Goal: Task Accomplishment & Management: Complete application form

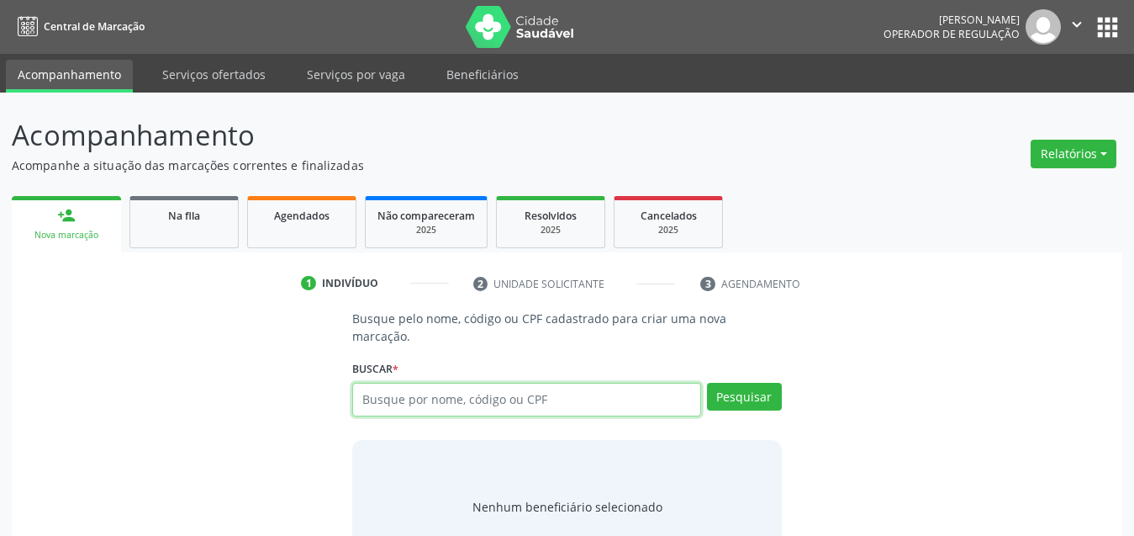
drag, startPoint x: 524, startPoint y: 381, endPoint x: 515, endPoint y: 387, distance: 10.3
click at [515, 386] on input "text" at bounding box center [526, 400] width 349 height 34
click at [515, 387] on input "text" at bounding box center [526, 400] width 349 height 34
type input "6"
type input "68954867472"
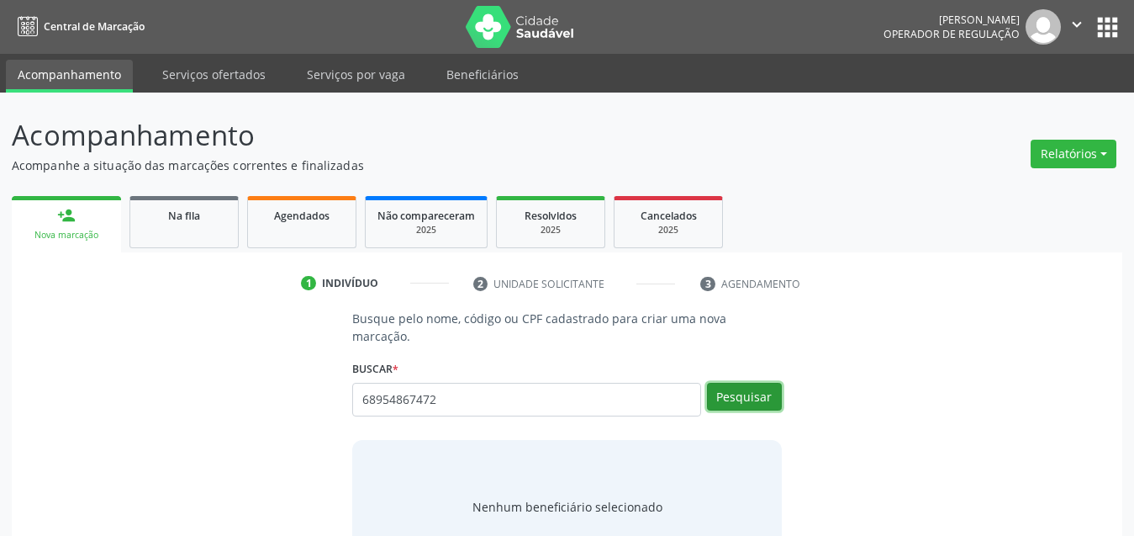
click at [758, 390] on button "Pesquisar" at bounding box center [744, 397] width 75 height 29
type input "68954867472"
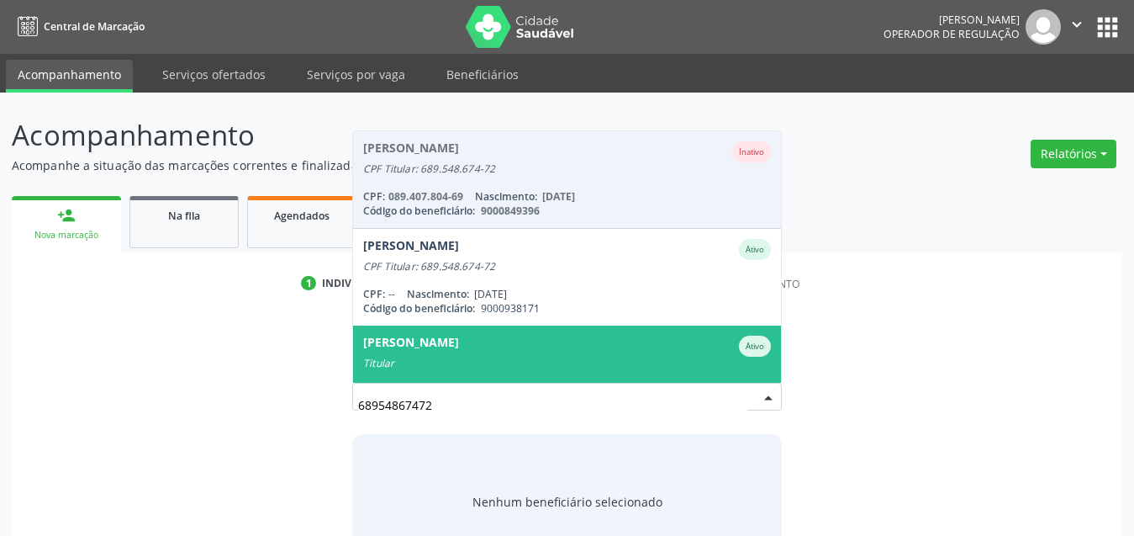
scroll to position [137, 0]
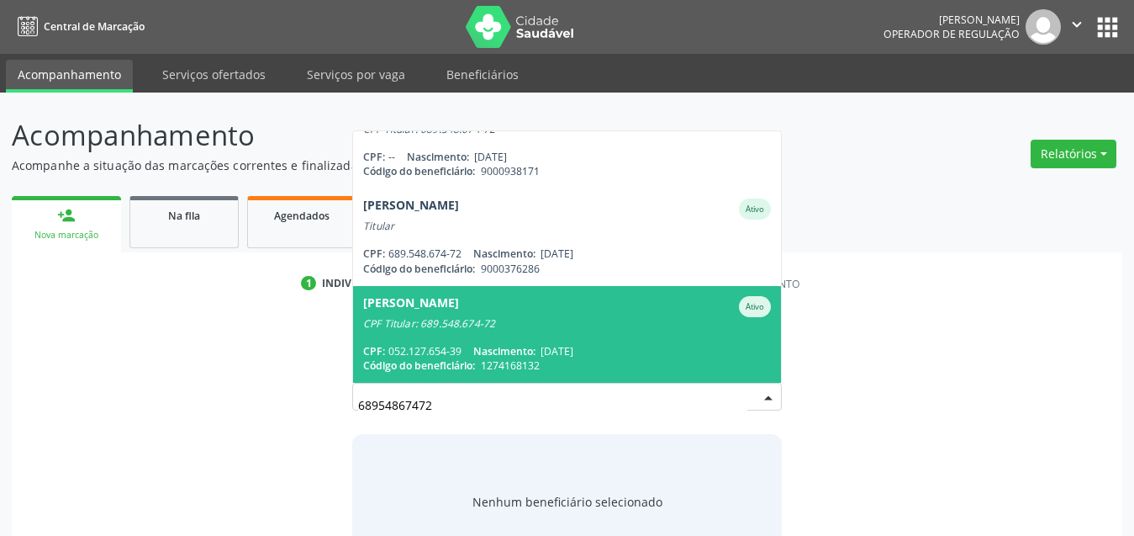
click at [581, 296] on div "[PERSON_NAME] Ativo" at bounding box center [567, 306] width 408 height 21
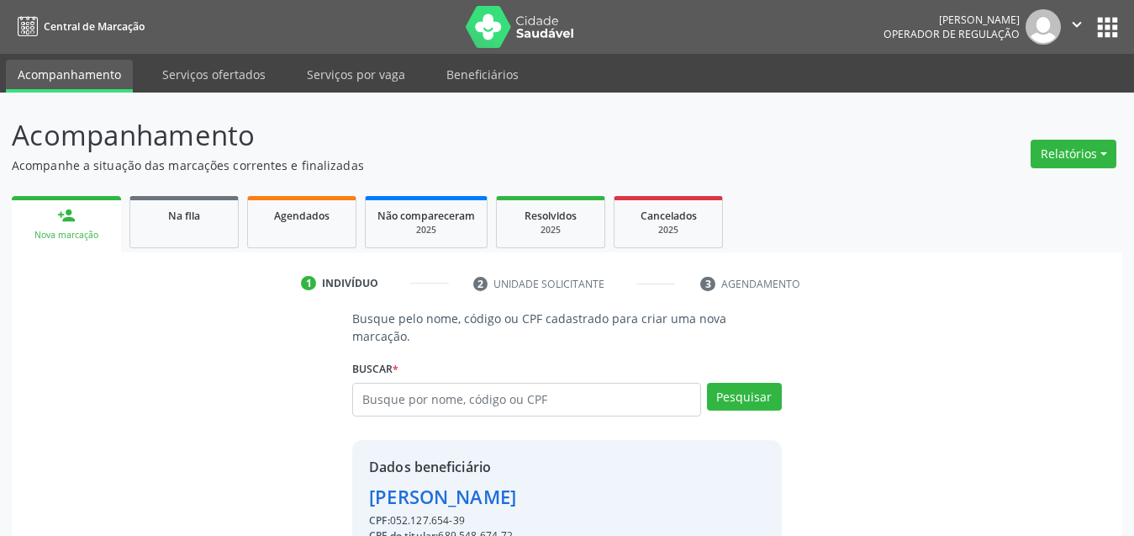
scroll to position [168, 0]
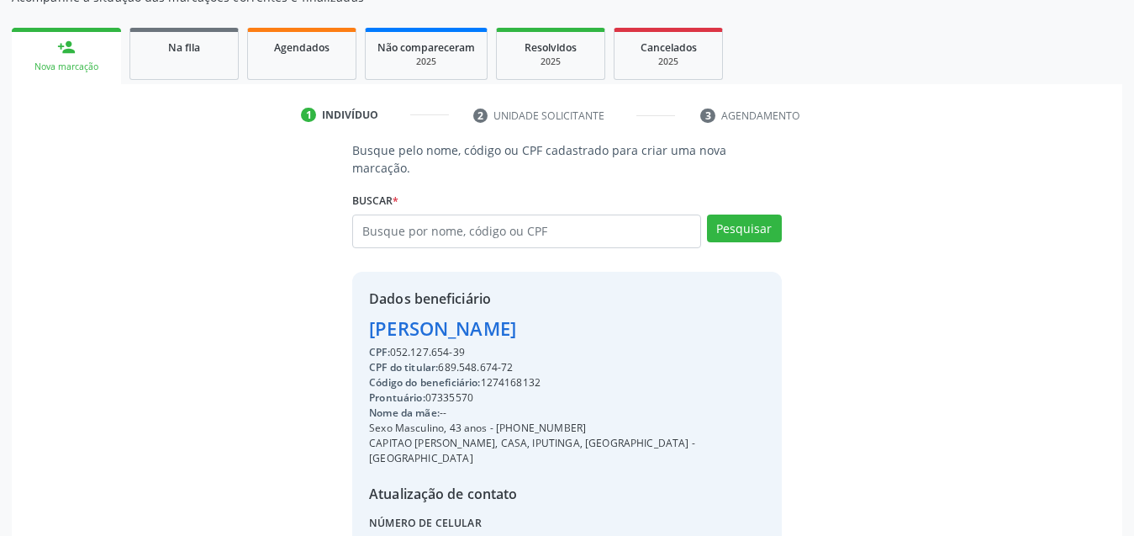
drag, startPoint x: 664, startPoint y: 302, endPoint x: 351, endPoint y: 299, distance: 313.6
click at [351, 299] on div "Busque pelo nome, código ou CPF cadastrado para criar uma nova marcação. [GEOGR…" at bounding box center [567, 375] width 453 height 468
copy div "[PERSON_NAME]"
click at [586, 214] on input "text" at bounding box center [526, 231] width 349 height 34
type input "193750184"
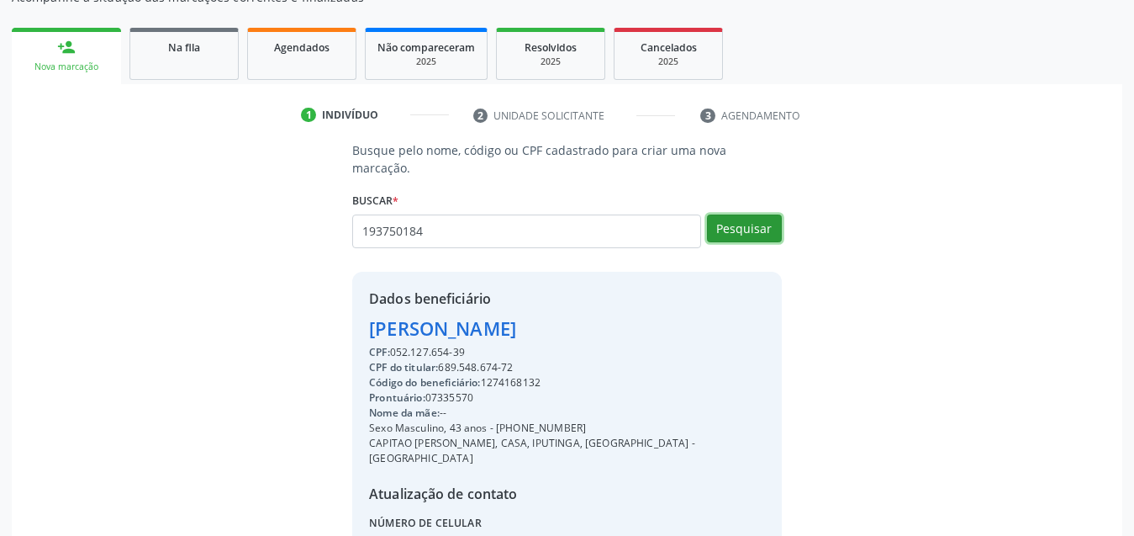
click at [737, 214] on button "Pesquisar" at bounding box center [744, 228] width 75 height 29
type input "193750184"
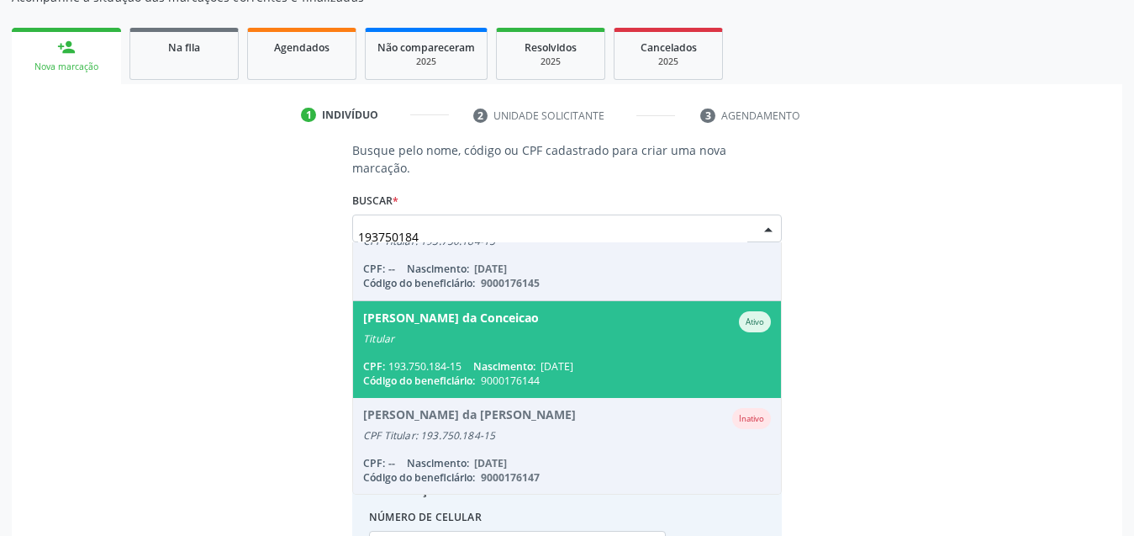
drag, startPoint x: 559, startPoint y: 340, endPoint x: 513, endPoint y: 368, distance: 54.4
click at [537, 357] on span "[PERSON_NAME] da Conceicao Ativo Titular CPF: 193.750.184-15 Nascimento: [DATE]…" at bounding box center [567, 349] width 428 height 97
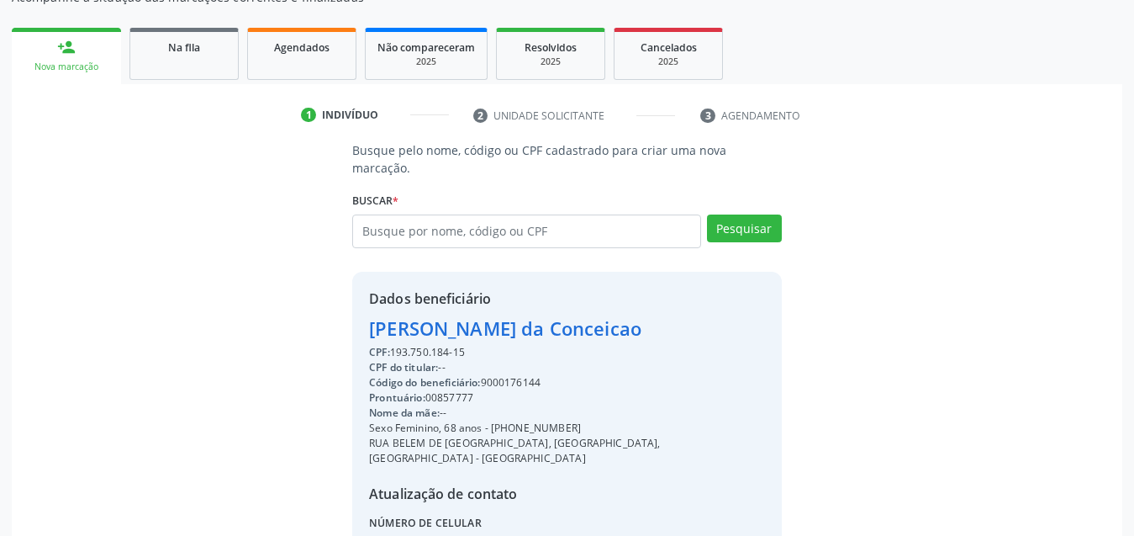
scroll to position [297, 0]
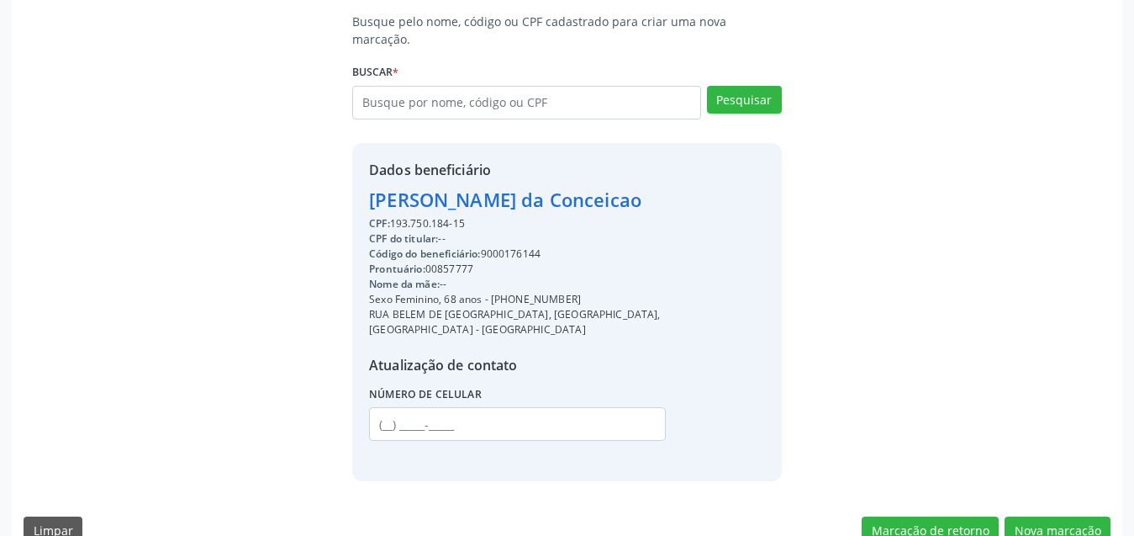
drag, startPoint x: 675, startPoint y: 176, endPoint x: 577, endPoint y: 187, distance: 99.0
click at [319, 171] on div "Busque pelo nome, código ou CPF cadastrado para criar uma nova marcação. [GEOGR…" at bounding box center [567, 247] width 1087 height 468
copy div "[PERSON_NAME] da Conceicao"
click at [475, 86] on input "text" at bounding box center [526, 103] width 349 height 34
drag, startPoint x: 1054, startPoint y: 505, endPoint x: 905, endPoint y: 472, distance: 153.4
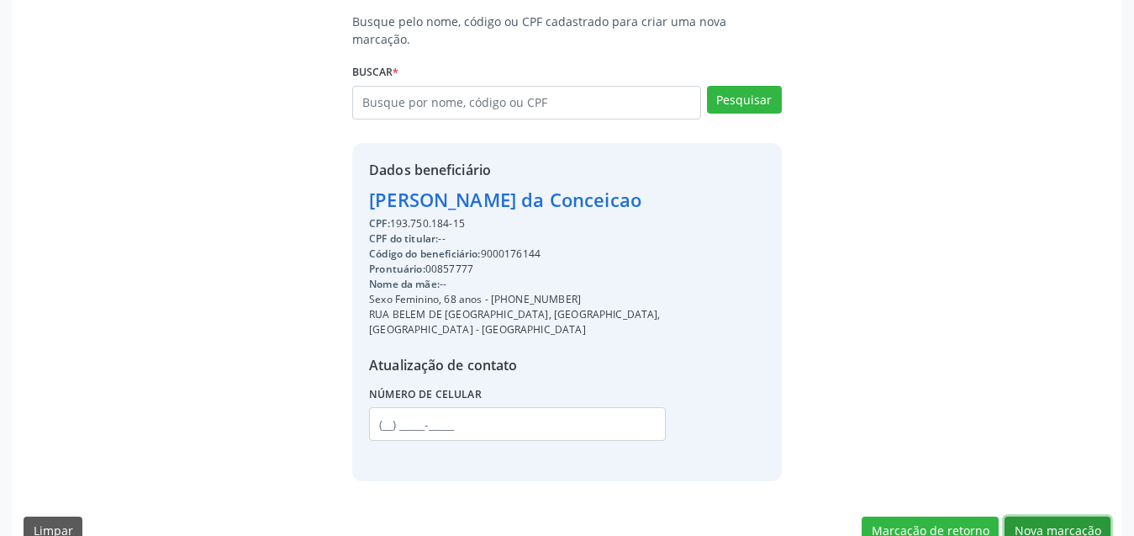
click at [1045, 516] on button "Nova marcação" at bounding box center [1058, 530] width 106 height 29
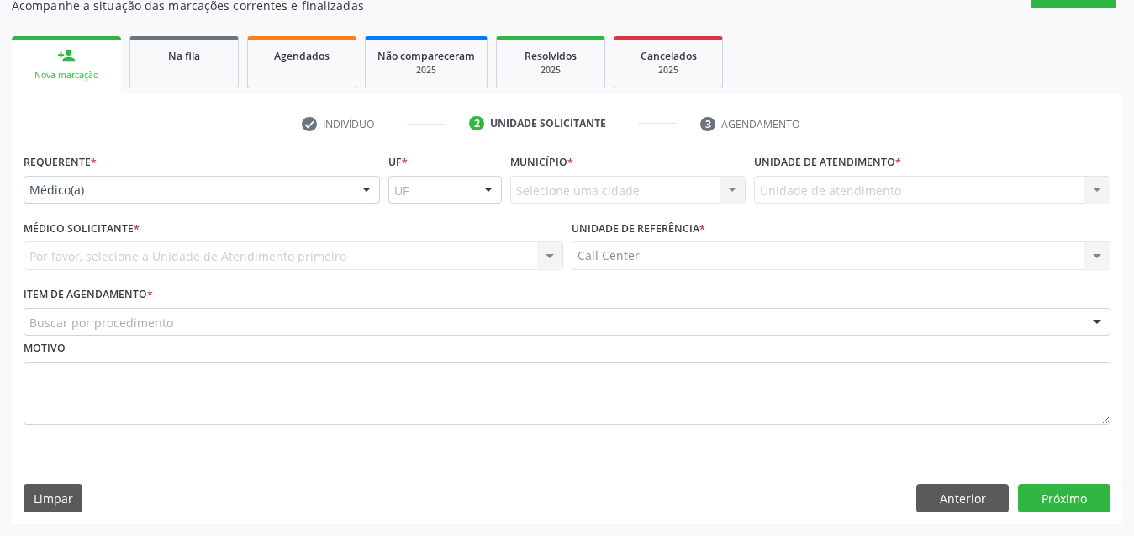
click at [197, 319] on div "Buscar por procedimento" at bounding box center [567, 322] width 1087 height 29
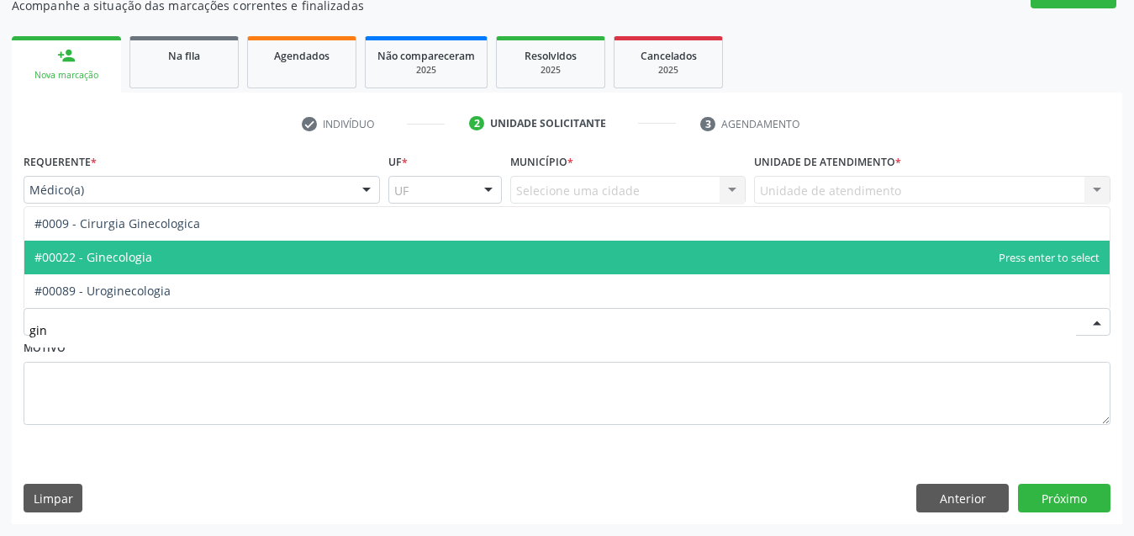
click at [106, 256] on span "#00022 - Ginecologia" at bounding box center [93, 257] width 118 height 16
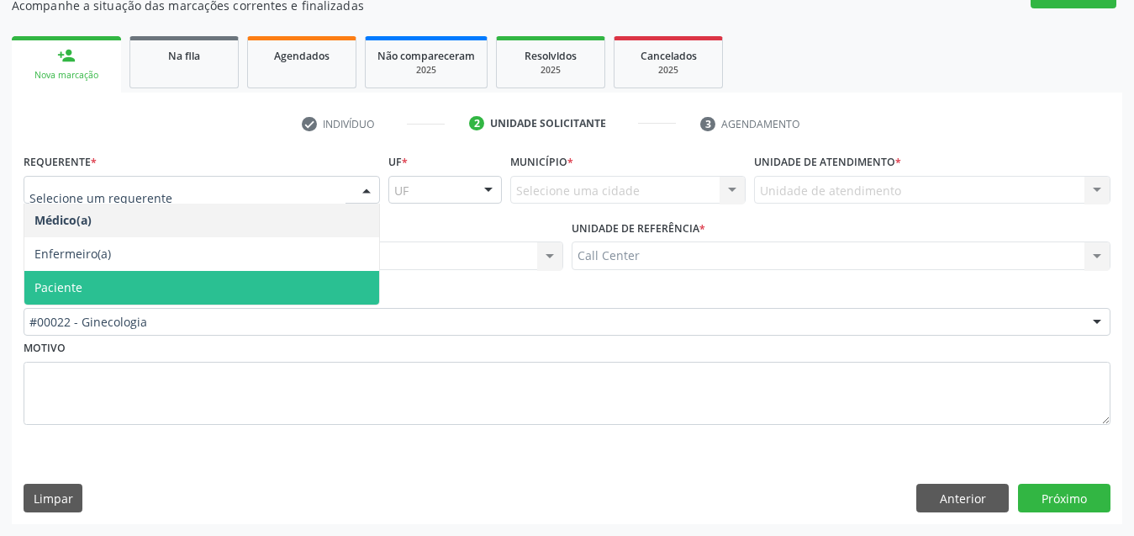
drag, startPoint x: 131, startPoint y: 300, endPoint x: 702, endPoint y: 495, distance: 603.3
click at [225, 301] on span "Paciente" at bounding box center [201, 288] width 355 height 34
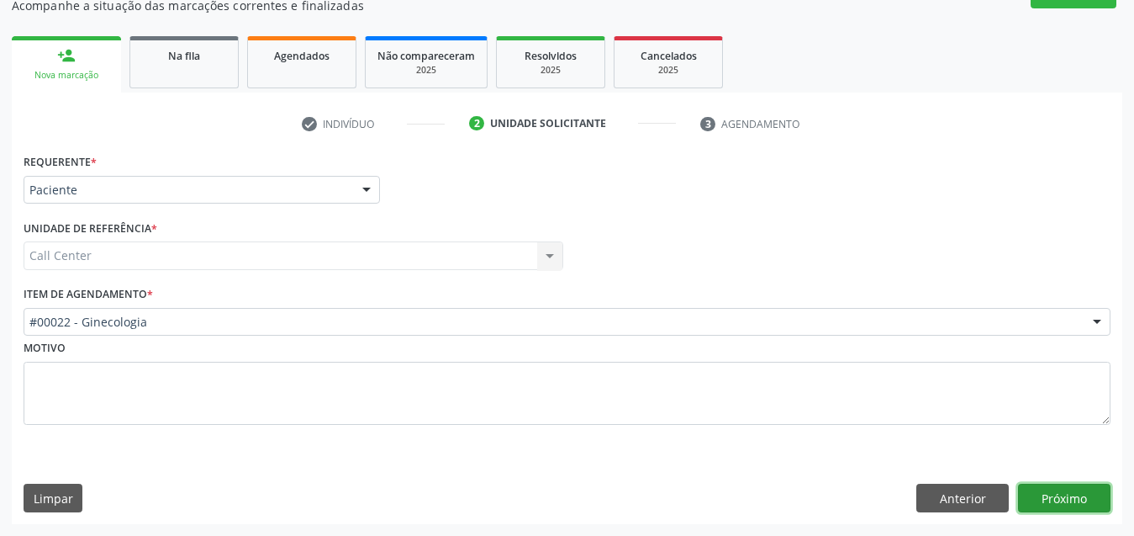
click at [1069, 487] on button "Próximo" at bounding box center [1064, 497] width 92 height 29
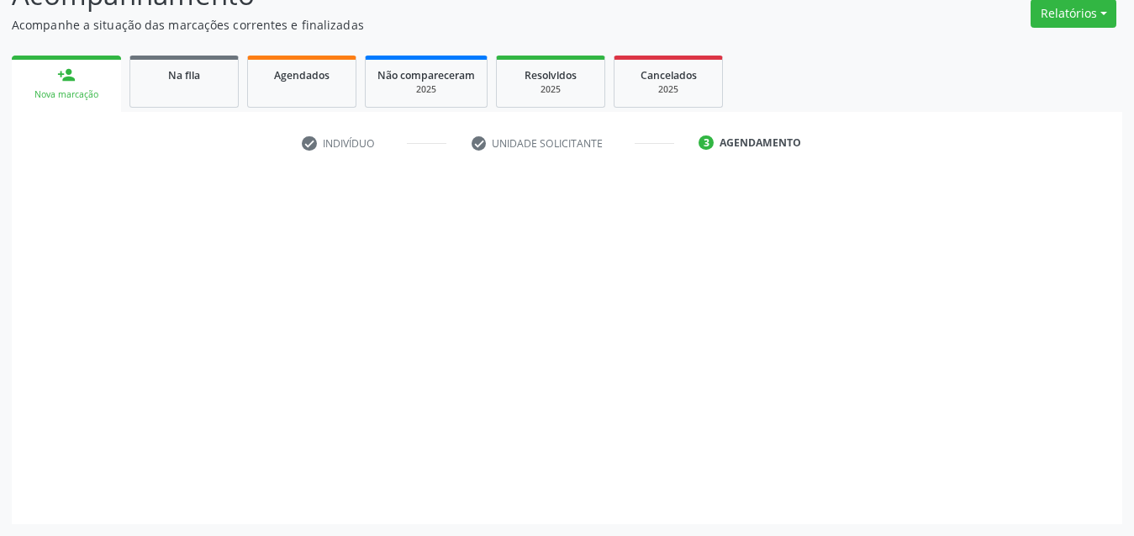
scroll to position [140, 0]
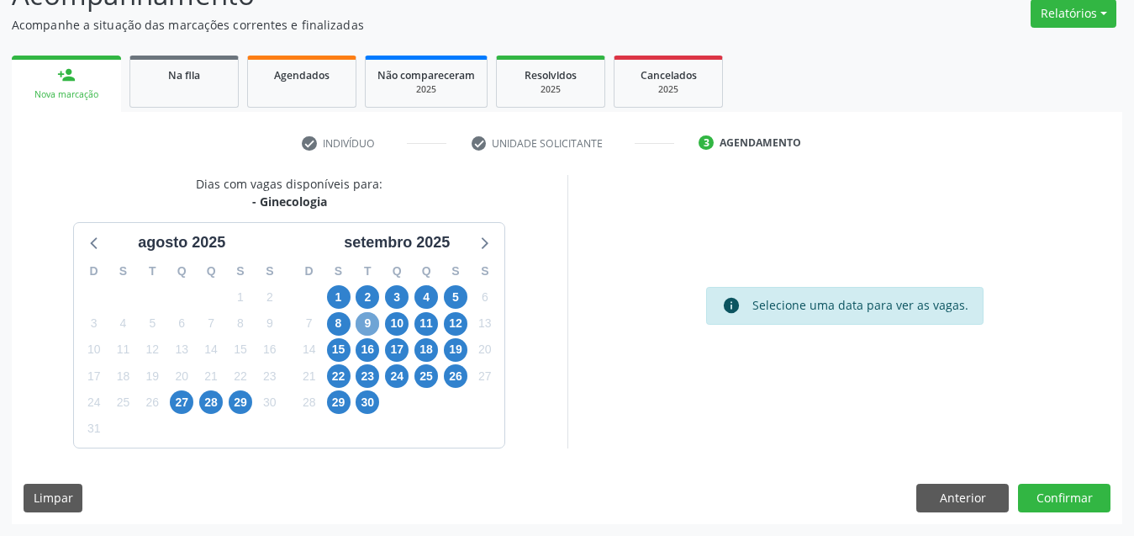
click at [372, 314] on span "9" at bounding box center [368, 324] width 24 height 24
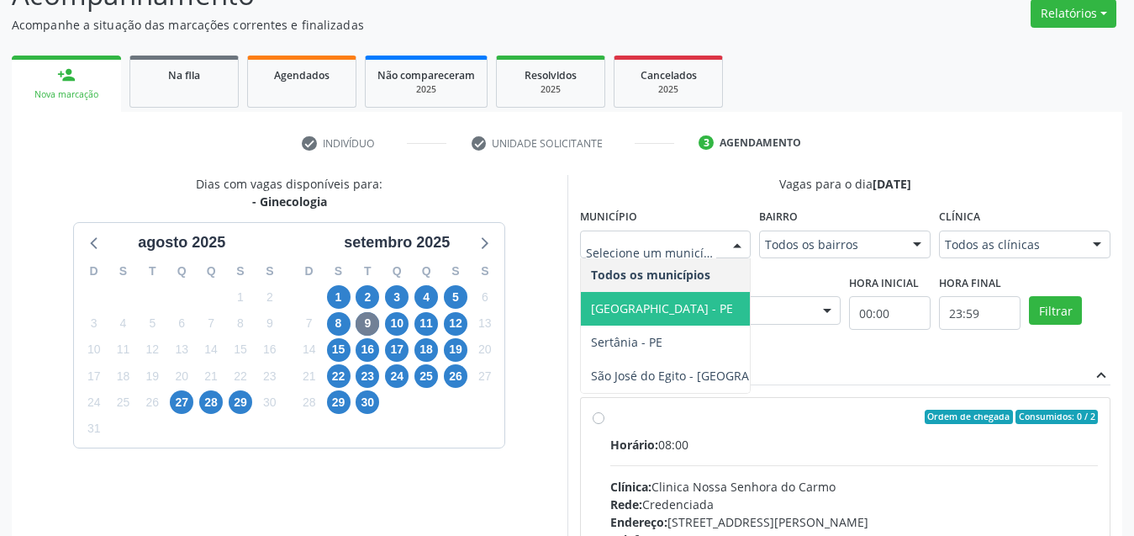
drag, startPoint x: 665, startPoint y: 302, endPoint x: 760, endPoint y: 298, distance: 95.1
click at [760, 298] on form "Município Todos os municípios [GEOGRAPHIC_DATA] - [GEOGRAPHIC_DATA] - PE [GEOGR…" at bounding box center [845, 276] width 531 height 144
drag, startPoint x: 1056, startPoint y: 314, endPoint x: 1023, endPoint y: 319, distance: 33.2
click at [1054, 314] on button "Filtrar" at bounding box center [1055, 310] width 53 height 29
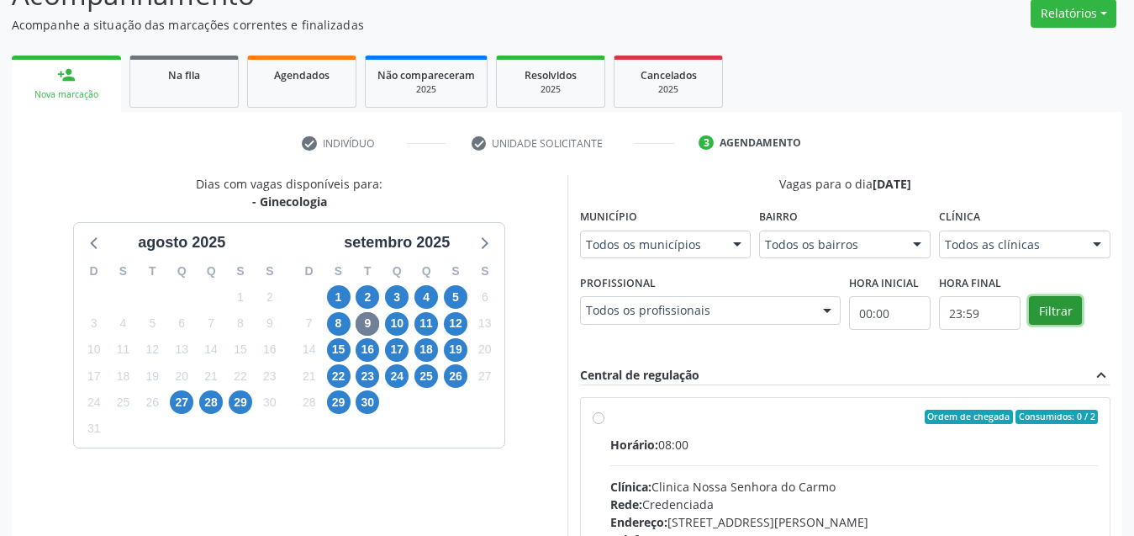
scroll to position [309, 0]
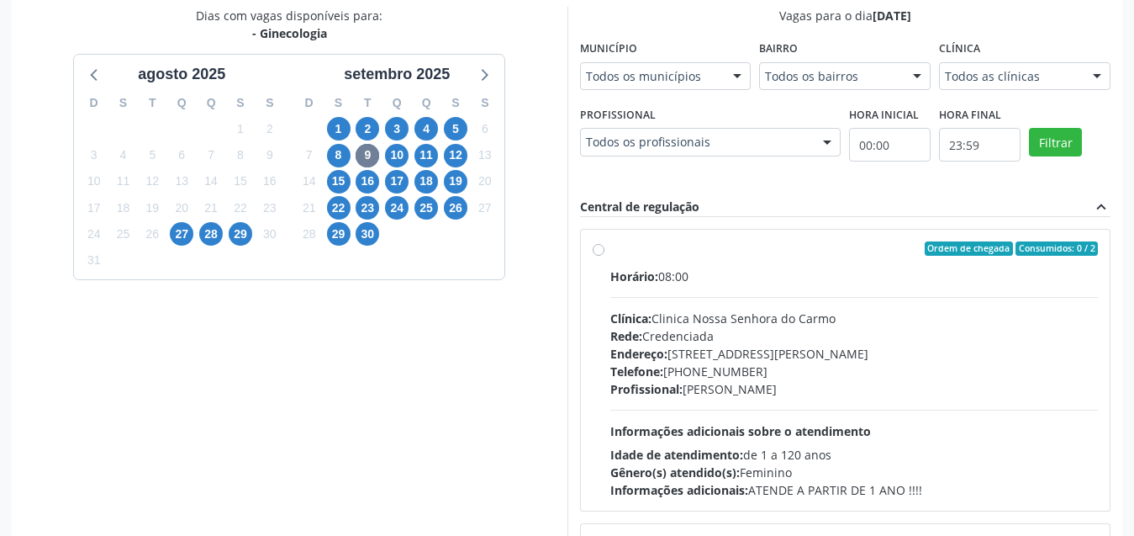
drag, startPoint x: 711, startPoint y: 72, endPoint x: 706, endPoint y: 84, distance: 12.8
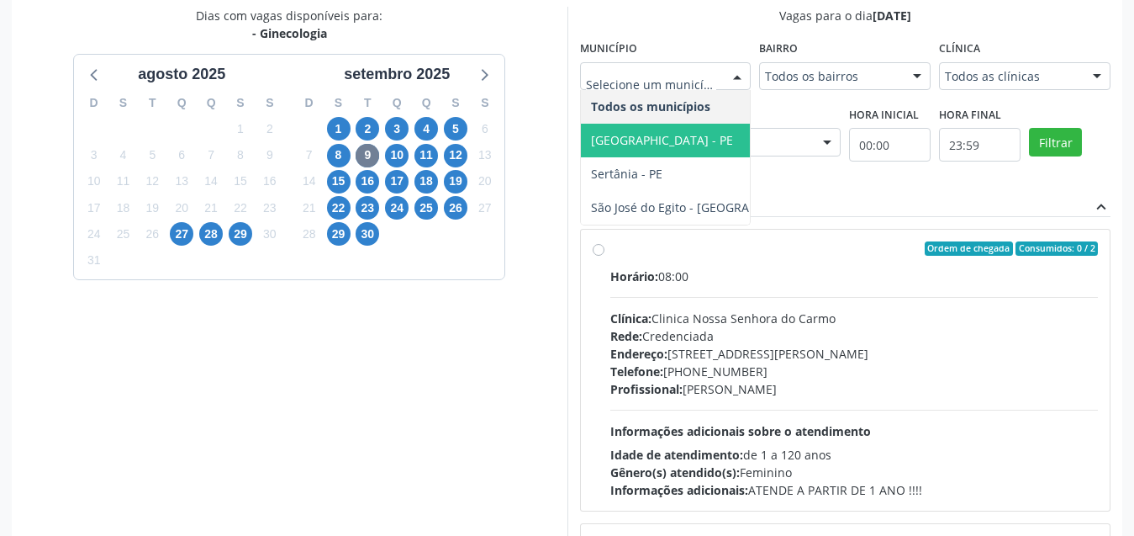
drag, startPoint x: 674, startPoint y: 146, endPoint x: 742, endPoint y: 124, distance: 71.0
click at [674, 138] on span "[GEOGRAPHIC_DATA] - PE" at bounding box center [703, 141] width 244 height 34
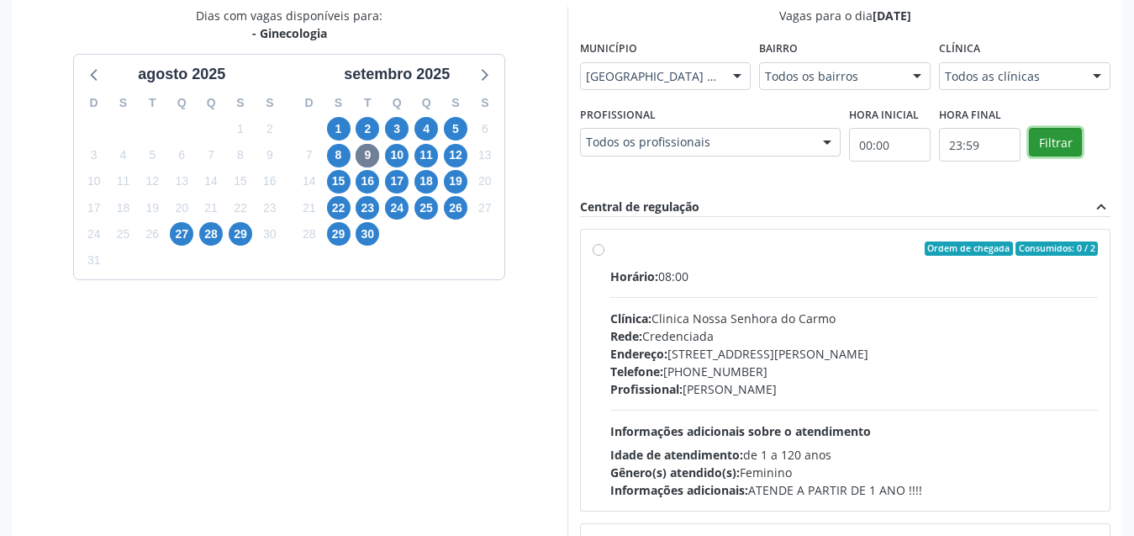
click at [1056, 146] on button "Filtrar" at bounding box center [1055, 142] width 53 height 29
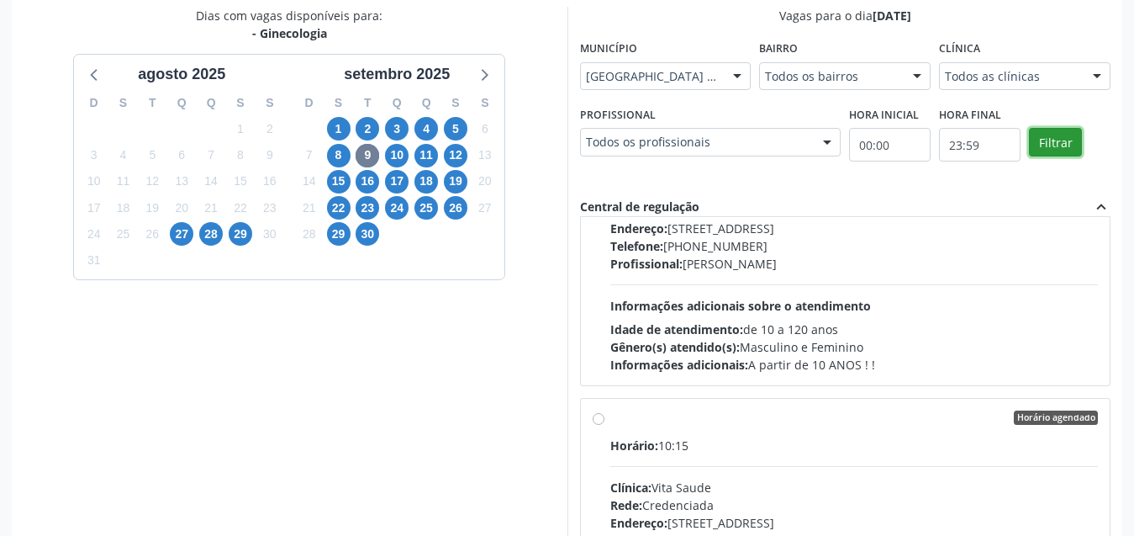
scroll to position [504, 0]
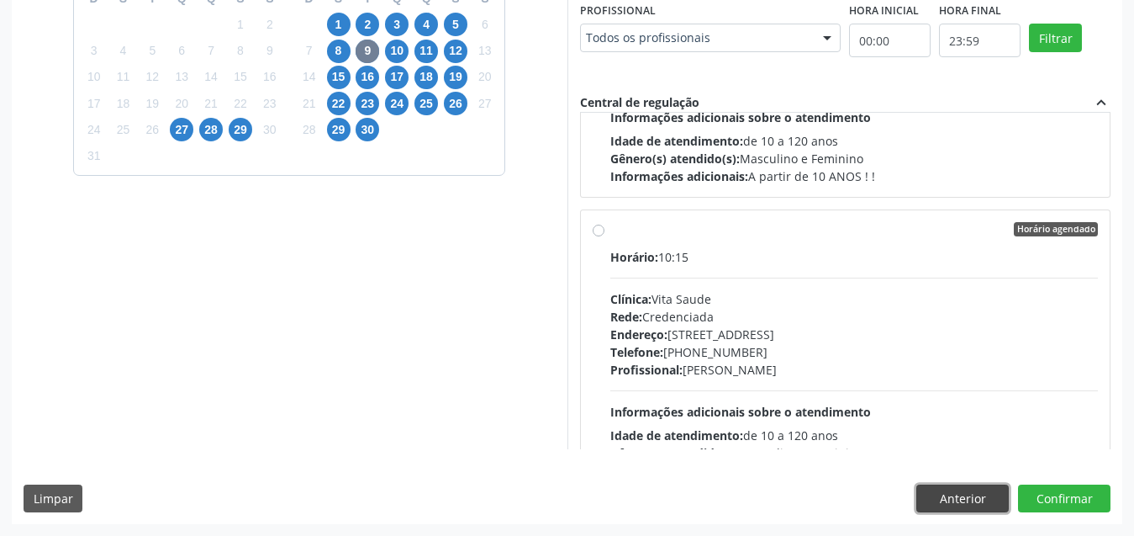
click at [955, 500] on button "Anterior" at bounding box center [962, 498] width 92 height 29
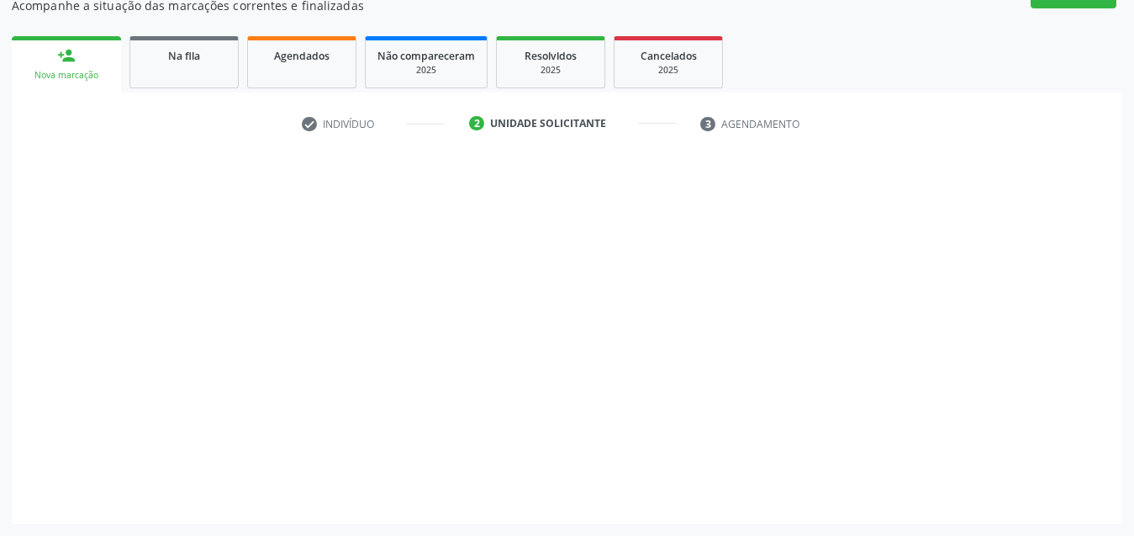
scroll to position [160, 0]
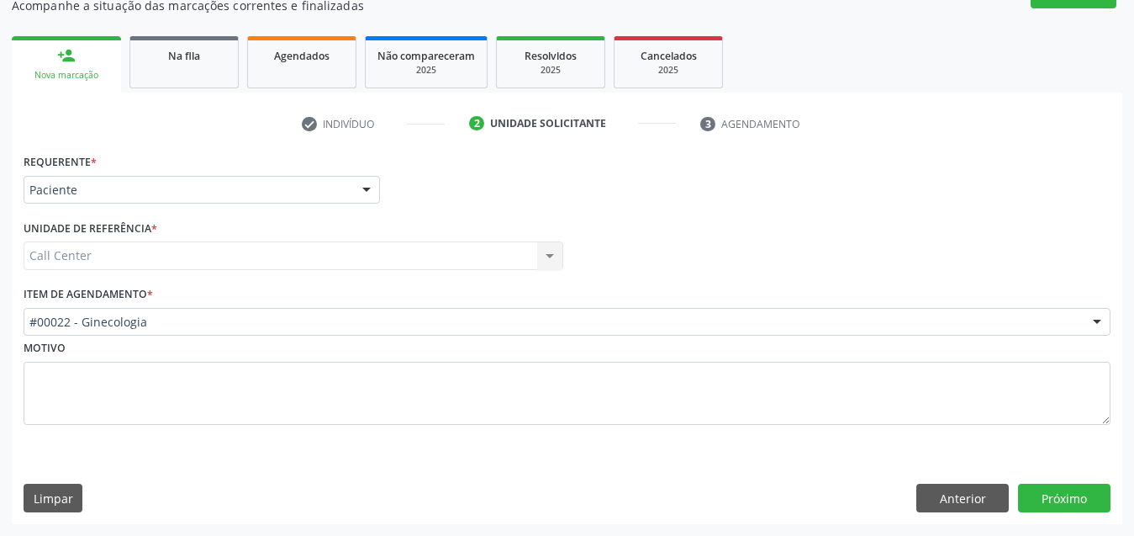
click at [191, 301] on div "Item de agendamento * #00022 - Ginecologia #0000 - Alergologia #0001 - Angiolog…" at bounding box center [567, 309] width 1087 height 54
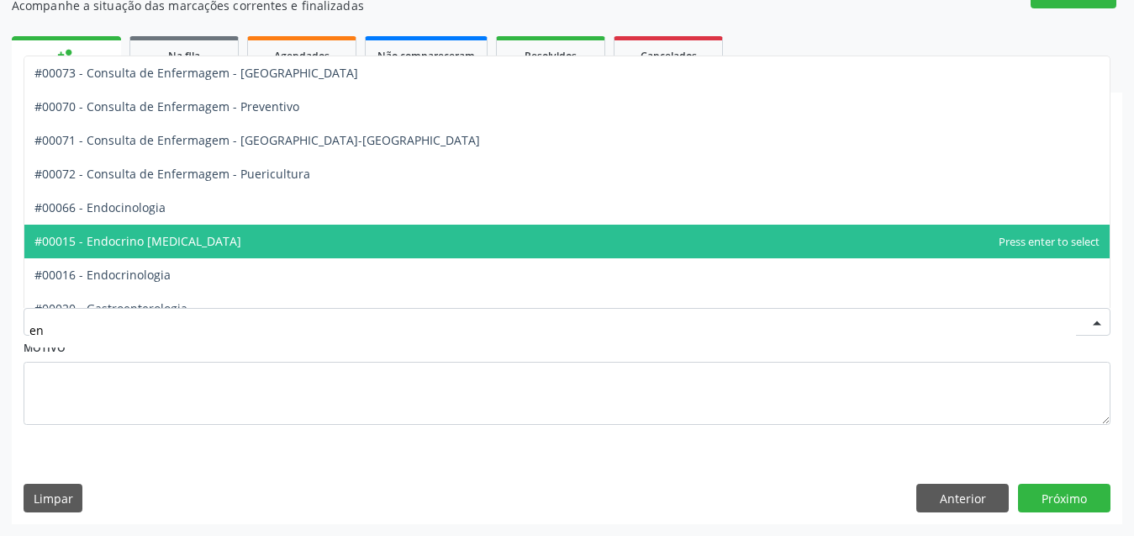
type input "end"
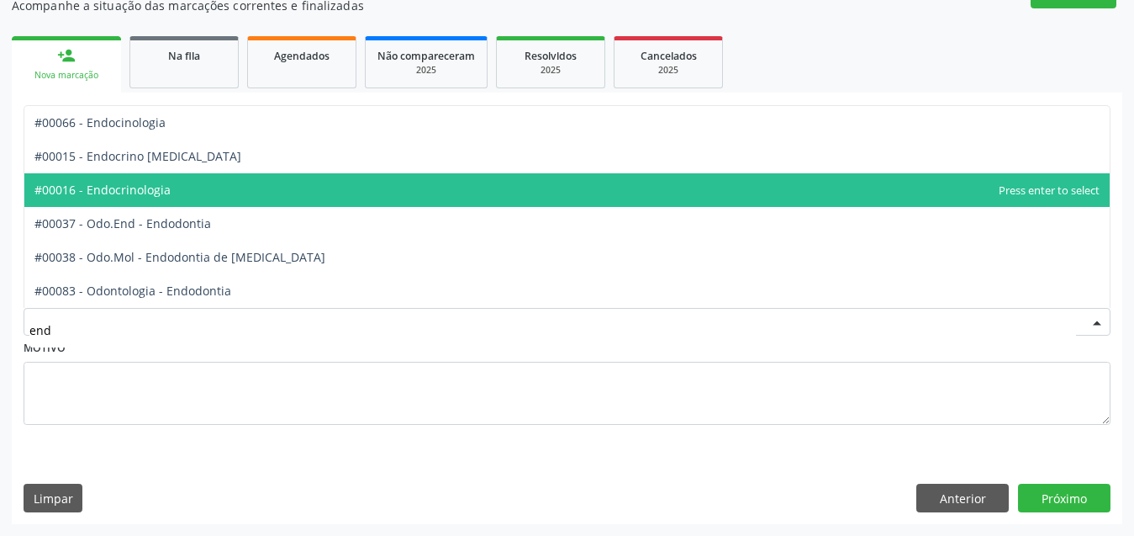
click at [224, 194] on span "#00016 - Endocrinologia" at bounding box center [566, 190] width 1085 height 34
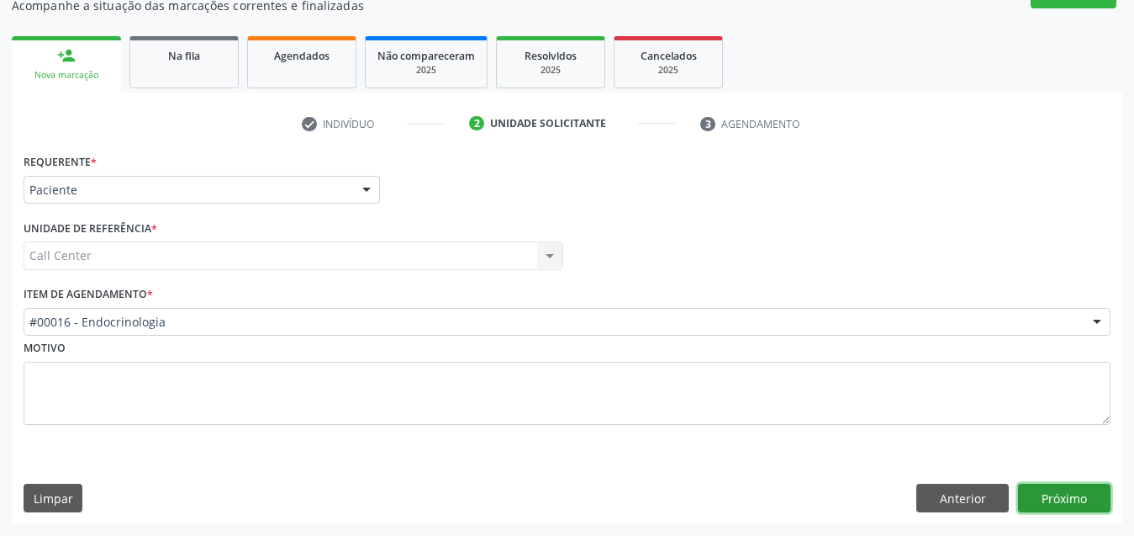
click at [1099, 501] on button "Próximo" at bounding box center [1064, 497] width 92 height 29
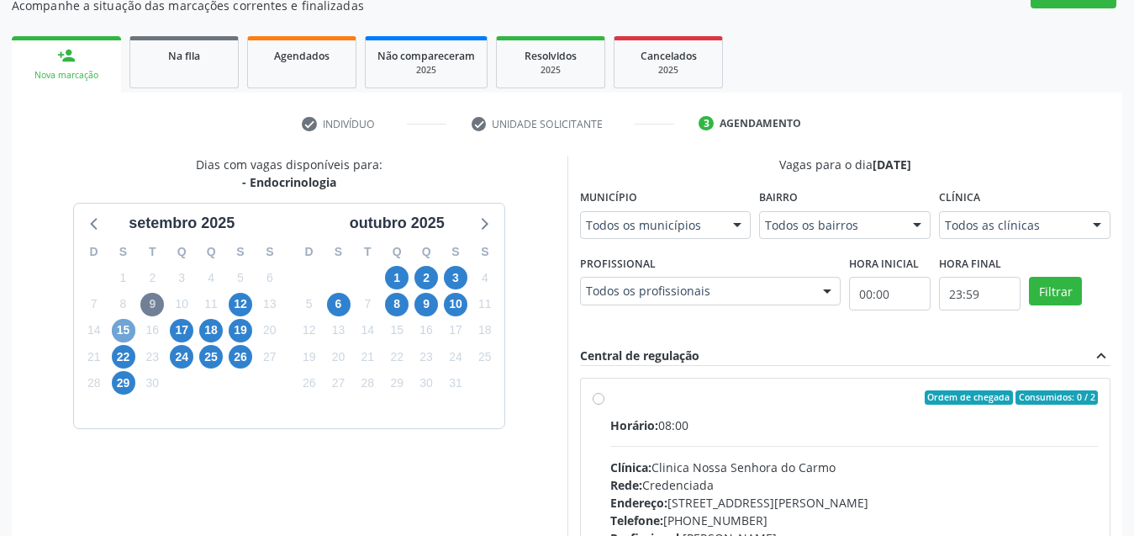
click at [127, 334] on span "15" at bounding box center [124, 331] width 24 height 24
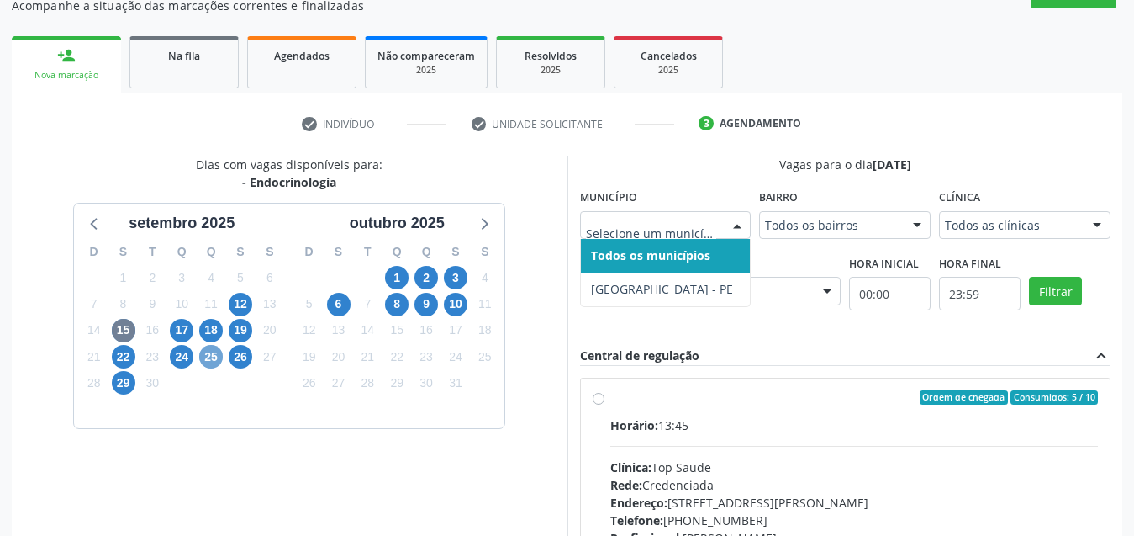
click at [207, 357] on span "25" at bounding box center [211, 357] width 24 height 24
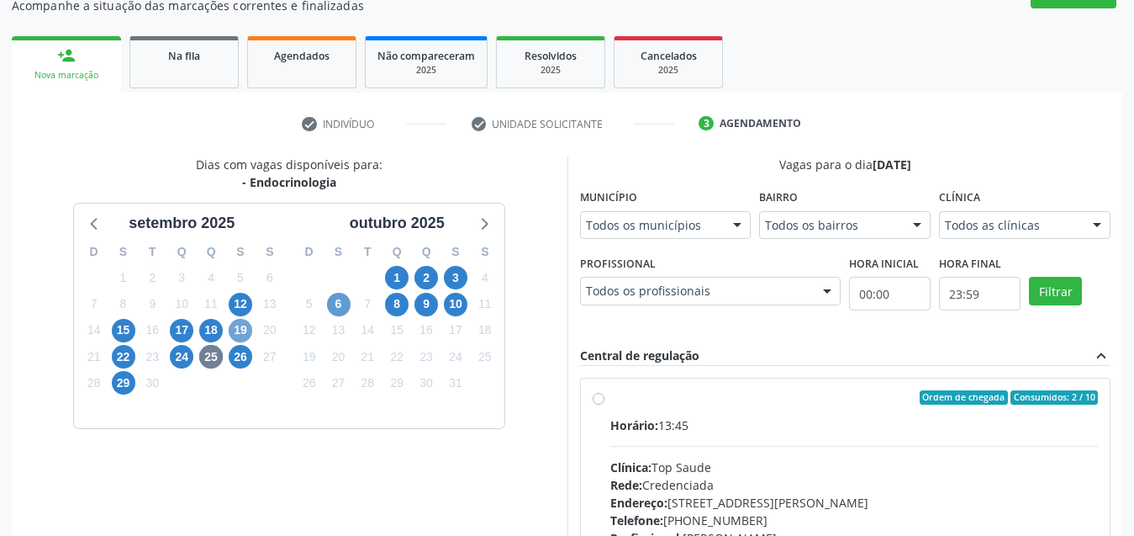
drag, startPoint x: 233, startPoint y: 327, endPoint x: 332, endPoint y: 315, distance: 99.9
click at [235, 326] on span "19" at bounding box center [241, 331] width 24 height 24
drag, startPoint x: 214, startPoint y: 330, endPoint x: 346, endPoint y: 328, distance: 132.8
click at [235, 327] on div "D S T Q Q S S 31 1 2 3 4 5 6 7 8 9 10 11 12 13 14 15 16 17 18 19 20 21 22 23 24…" at bounding box center [181, 331] width 215 height 193
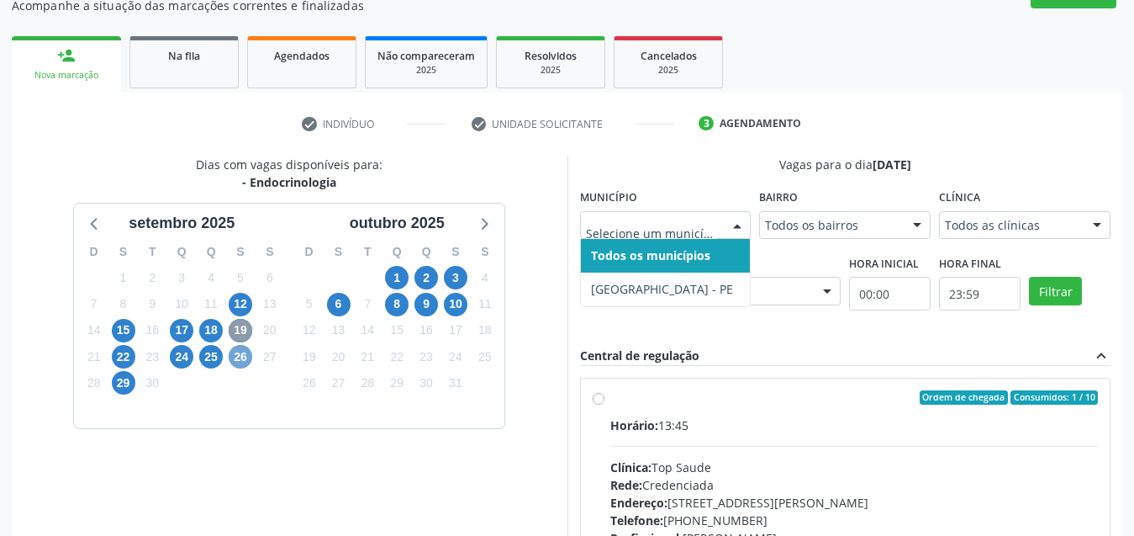
click at [246, 354] on span "26" at bounding box center [241, 357] width 24 height 24
click at [131, 382] on span "29" at bounding box center [124, 383] width 24 height 24
click at [387, 309] on span "8" at bounding box center [397, 305] width 24 height 24
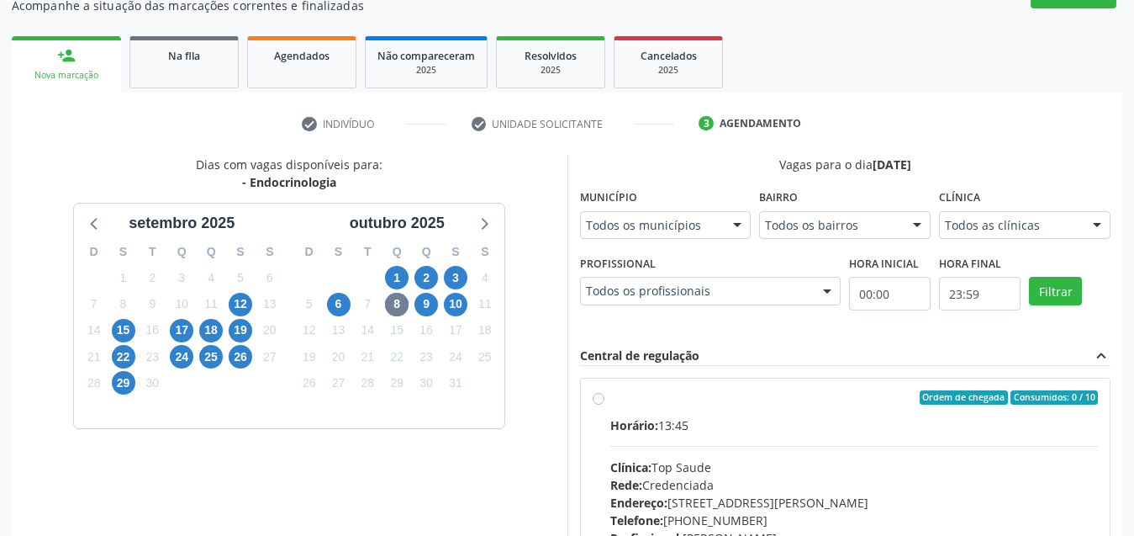
click at [660, 214] on div "Todos os municípios" at bounding box center [666, 225] width 172 height 29
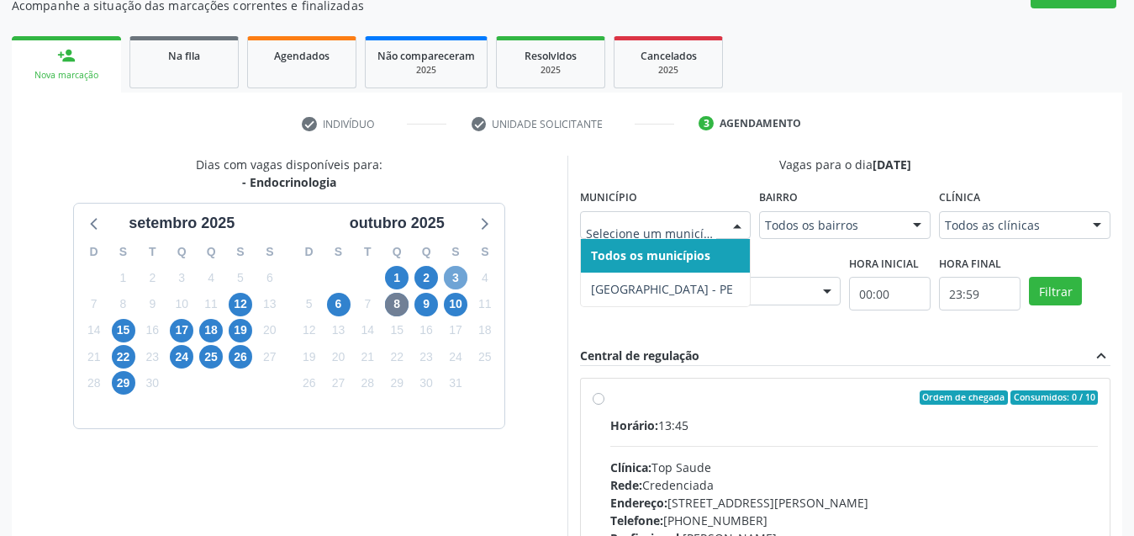
click at [458, 274] on span "3" at bounding box center [456, 278] width 24 height 24
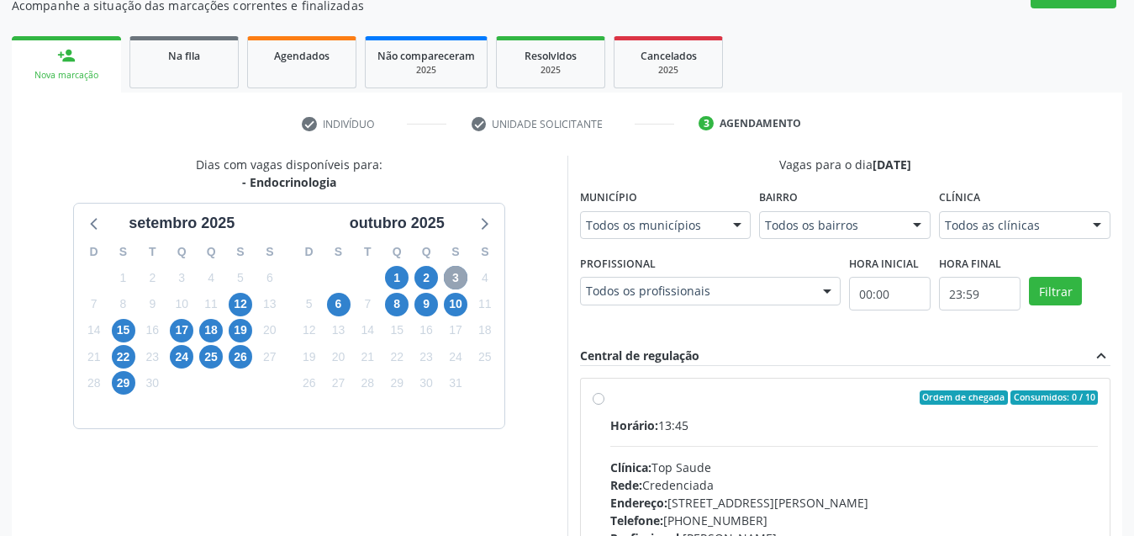
scroll to position [383, 0]
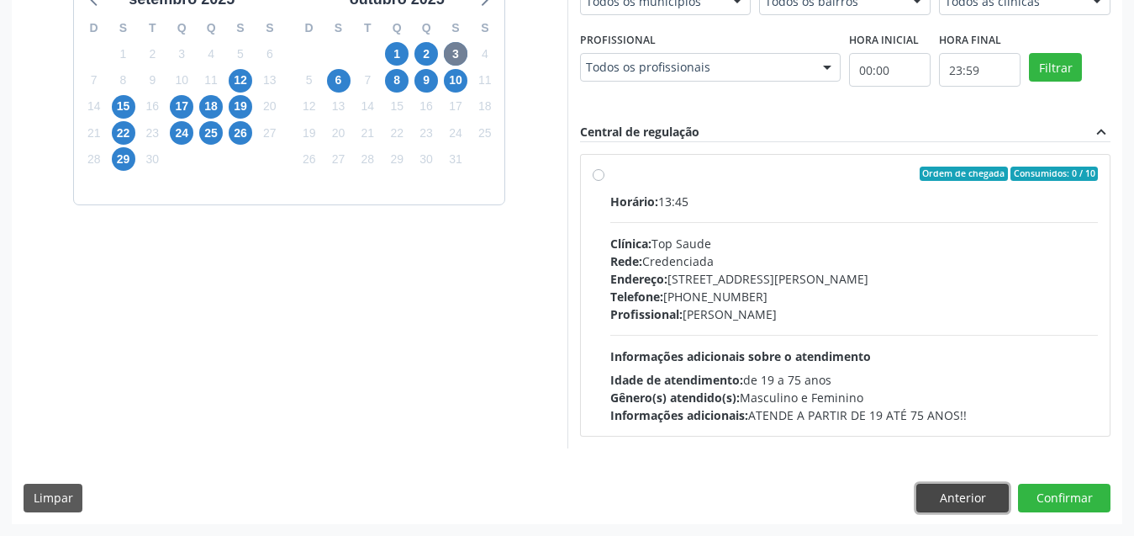
click at [976, 488] on button "Anterior" at bounding box center [962, 497] width 92 height 29
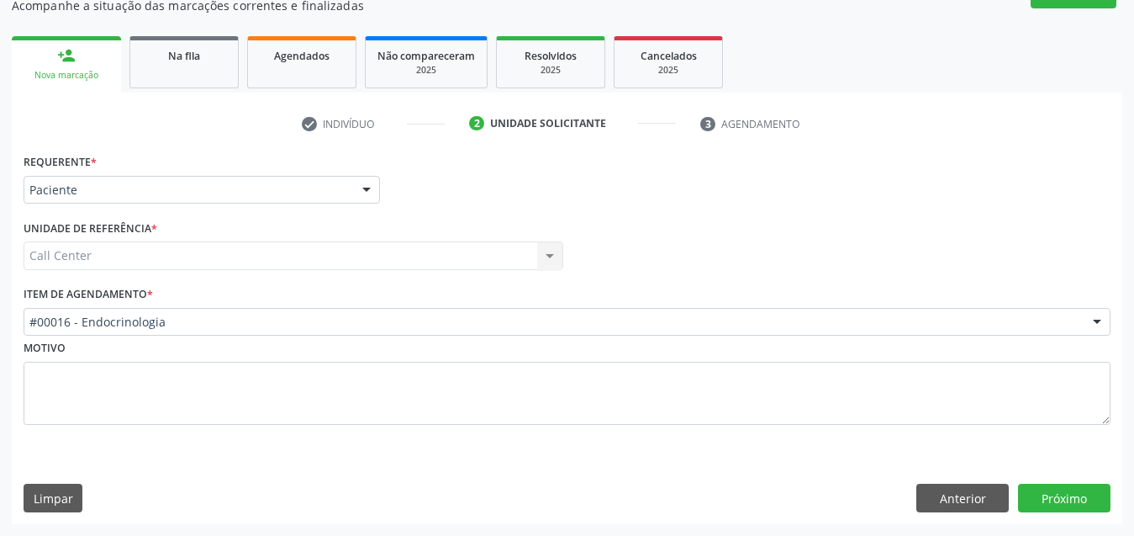
scroll to position [160, 0]
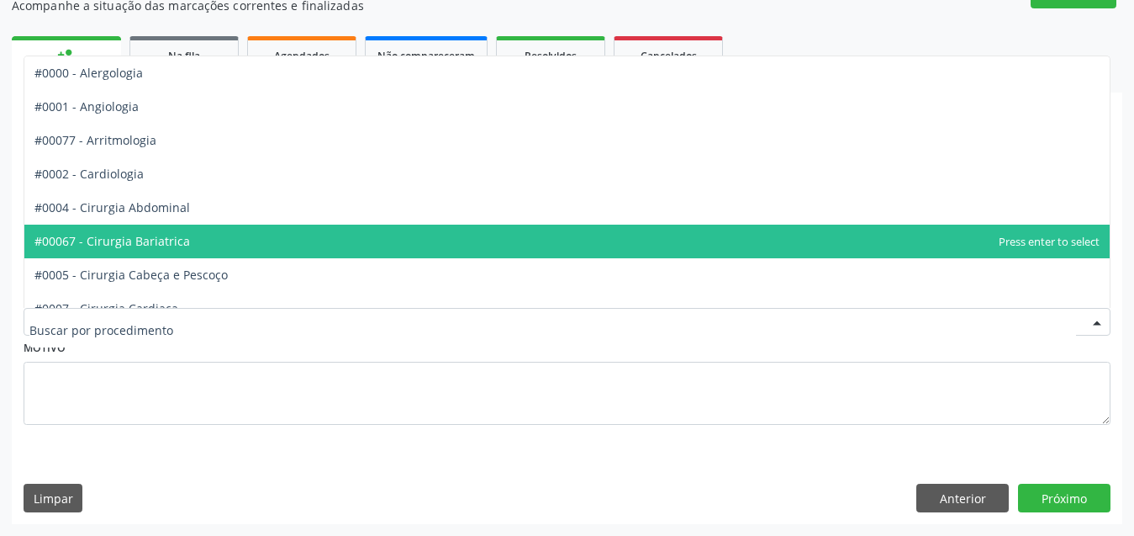
drag, startPoint x: 102, startPoint y: 327, endPoint x: 135, endPoint y: 254, distance: 80.5
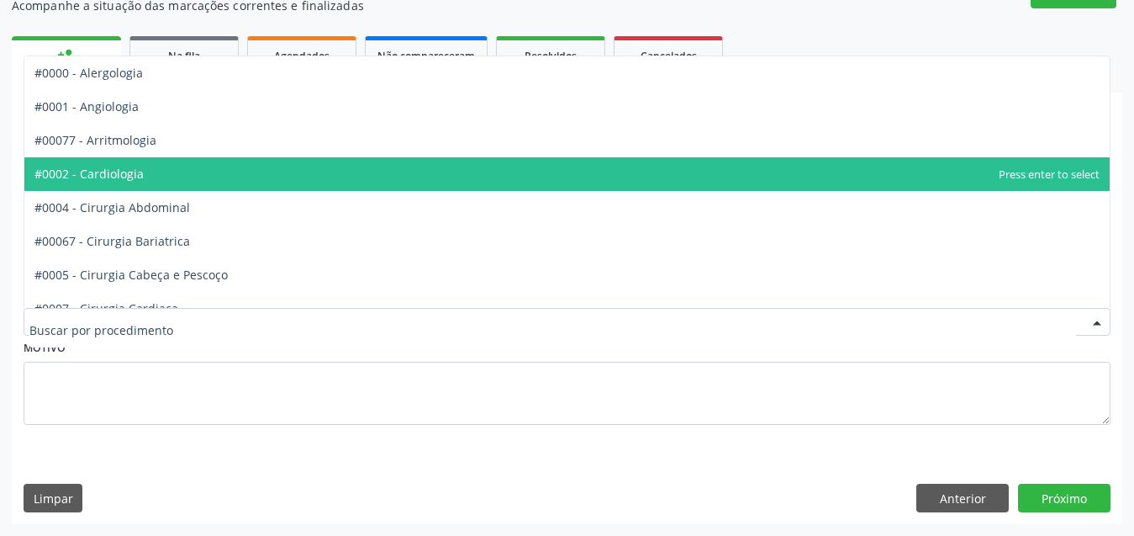
drag, startPoint x: 189, startPoint y: 170, endPoint x: 765, endPoint y: 277, distance: 585.9
click at [278, 185] on span "#0002 - Cardiologia" at bounding box center [566, 174] width 1085 height 34
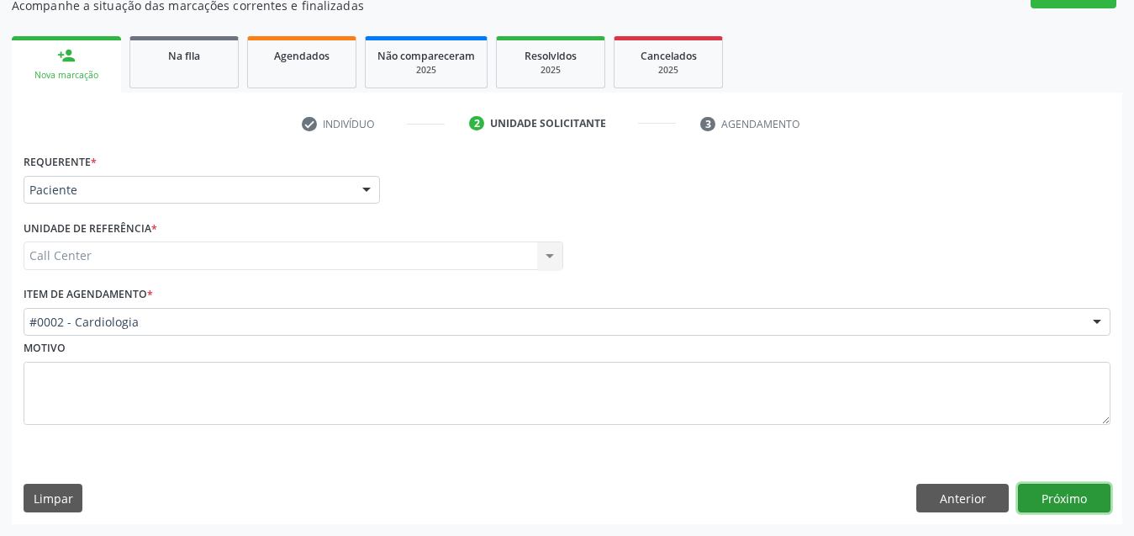
click at [1067, 496] on button "Próximo" at bounding box center [1064, 497] width 92 height 29
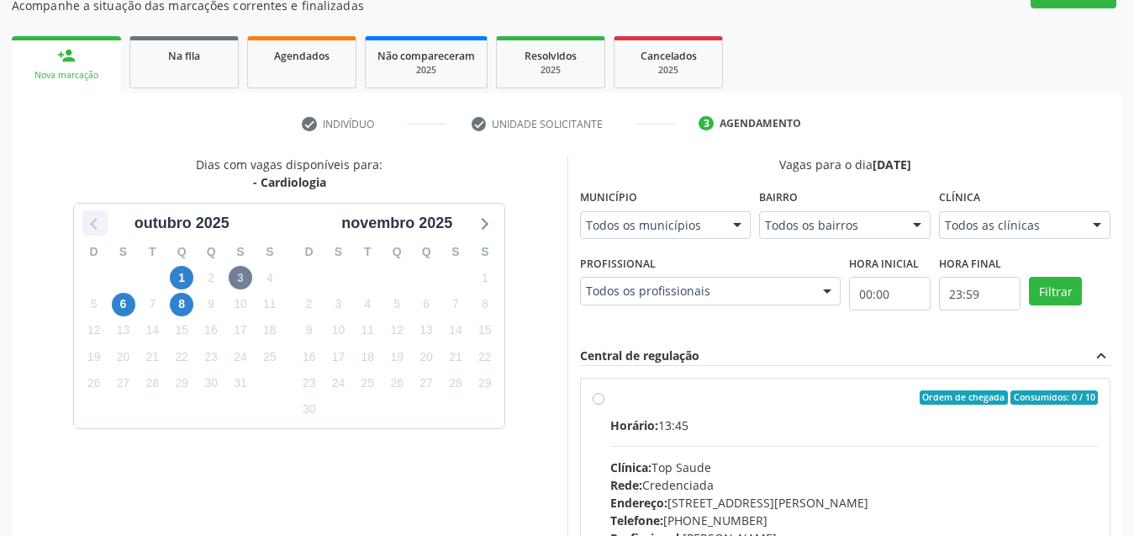
click at [91, 228] on icon at bounding box center [95, 223] width 22 height 22
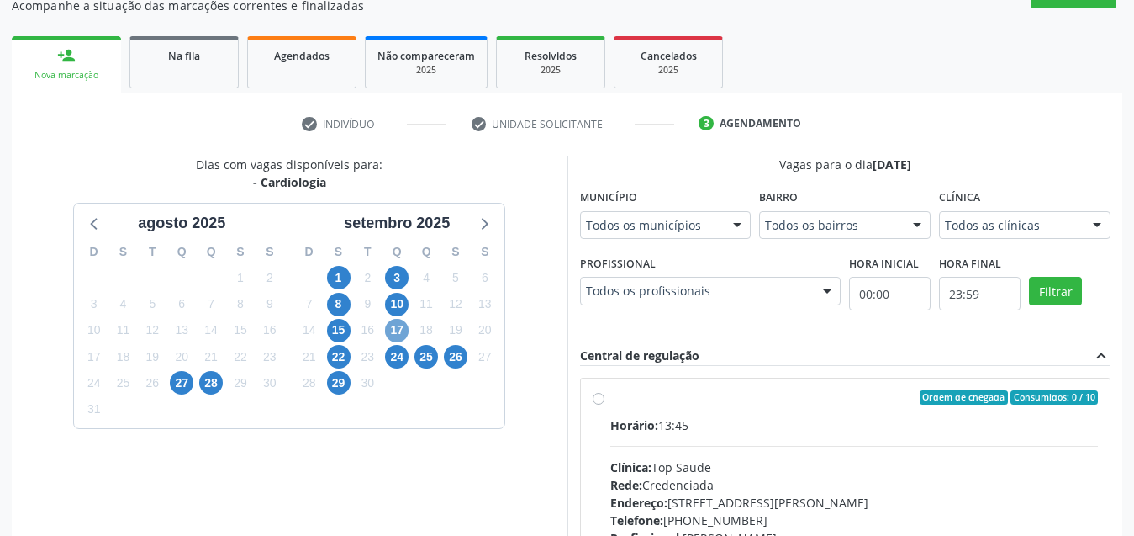
click at [403, 331] on span "17" at bounding box center [397, 331] width 24 height 24
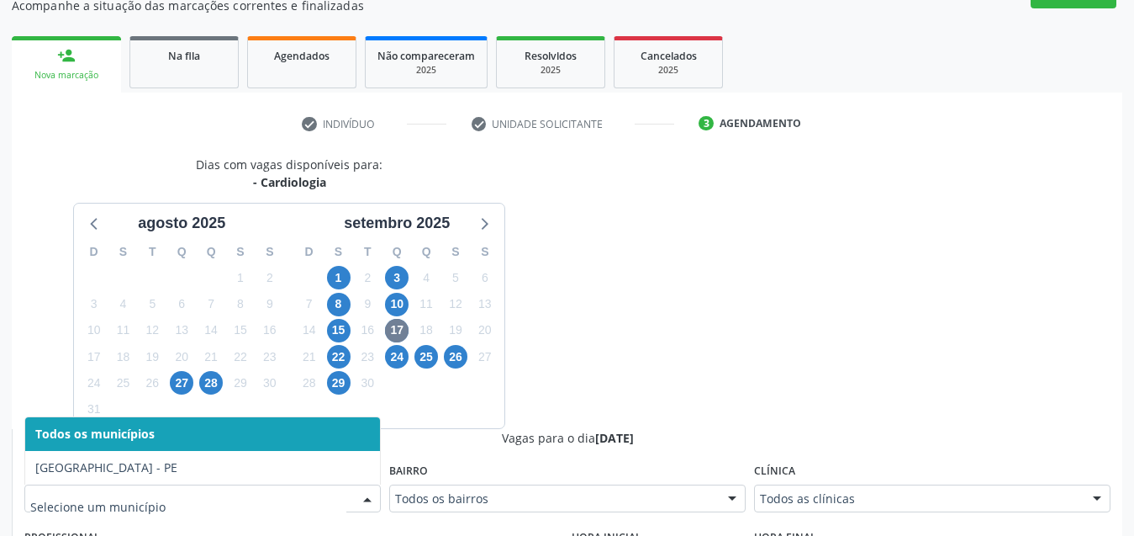
drag, startPoint x: 820, startPoint y: 309, endPoint x: 442, endPoint y: 318, distance: 377.6
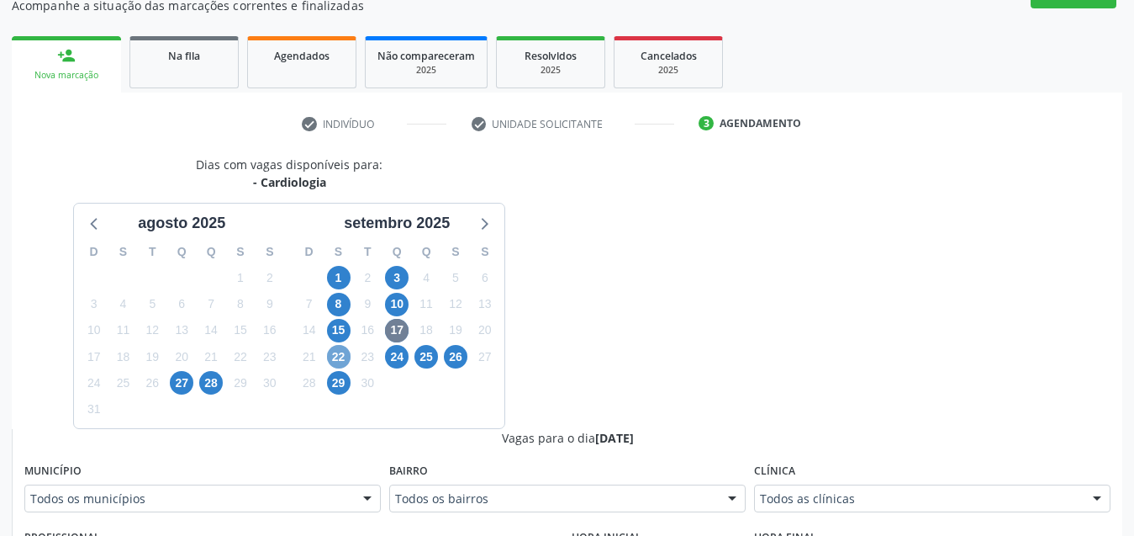
click at [348, 358] on span "22" at bounding box center [339, 357] width 24 height 24
drag, startPoint x: 536, startPoint y: 402, endPoint x: 448, endPoint y: 388, distance: 89.4
click at [506, 400] on div "Dias com vagas disponíveis para: - Cardiologia [DATE] D S T Q Q S S 27 28 29 30…" at bounding box center [290, 292] width 556 height 273
click at [425, 354] on span "25" at bounding box center [426, 357] width 24 height 24
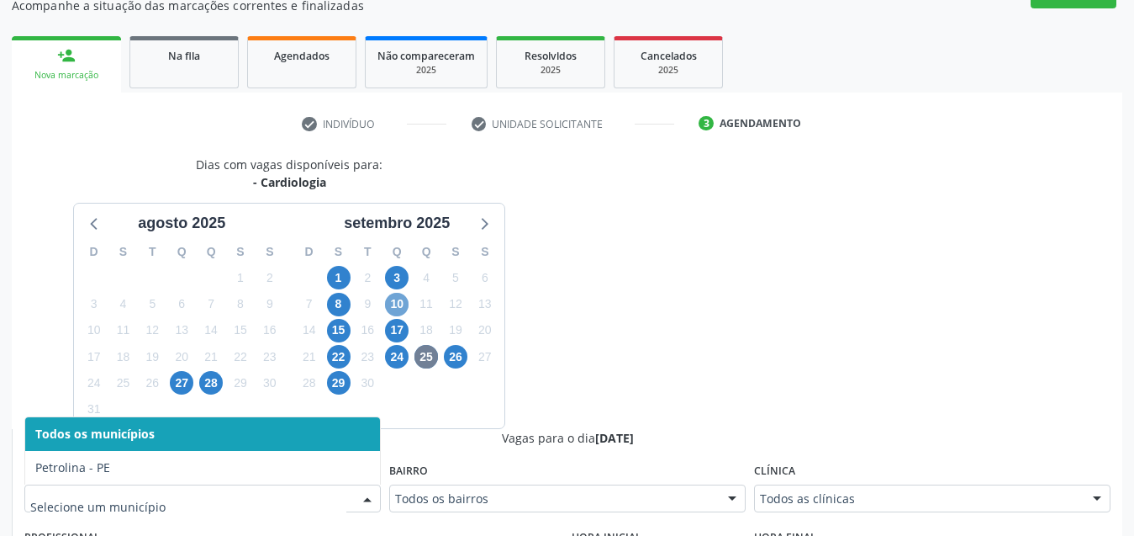
click at [393, 304] on span "10" at bounding box center [397, 305] width 24 height 24
click at [256, 488] on div at bounding box center [202, 498] width 356 height 29
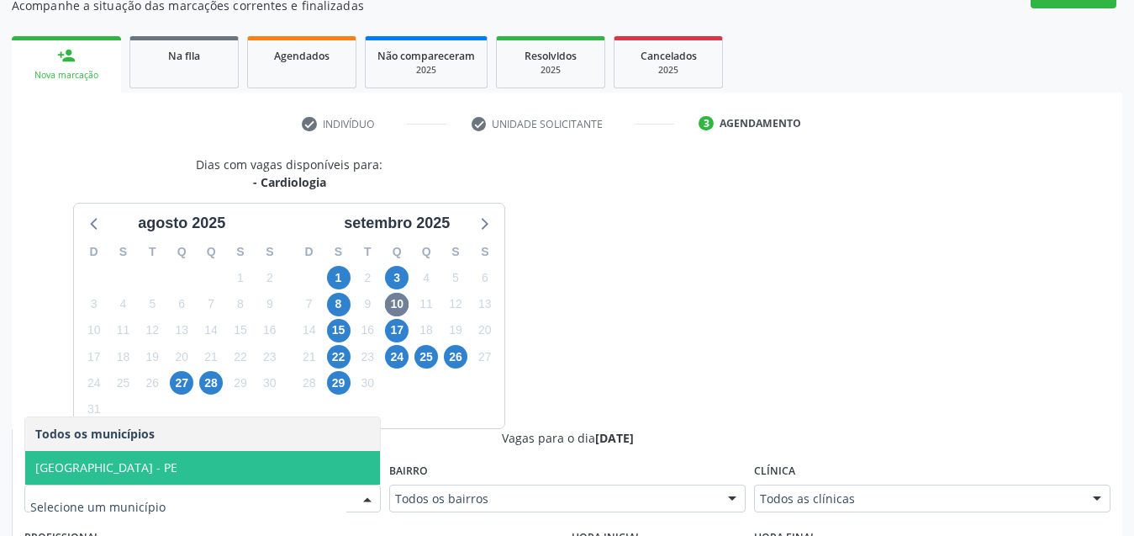
drag, startPoint x: 730, startPoint y: 358, endPoint x: 530, endPoint y: 351, distance: 200.2
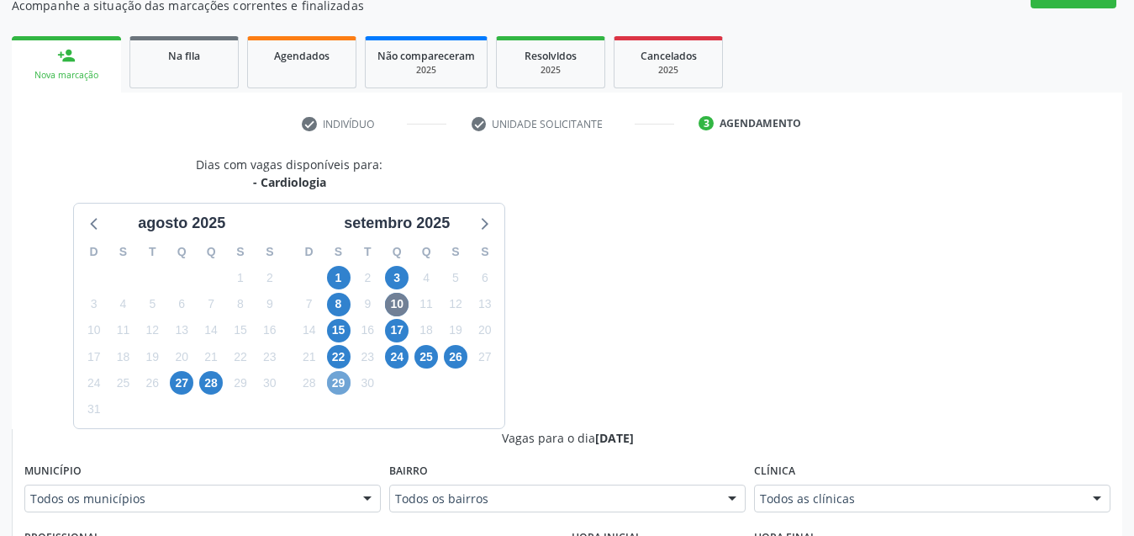
click at [334, 390] on span "29" at bounding box center [339, 383] width 24 height 24
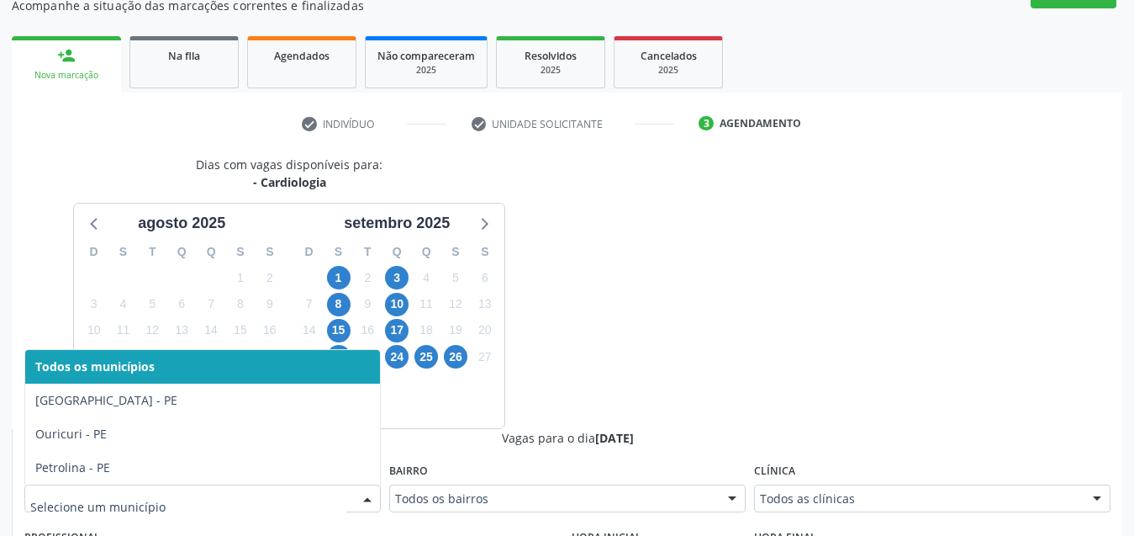
drag, startPoint x: 150, startPoint y: 504, endPoint x: 168, endPoint y: 499, distance: 18.6
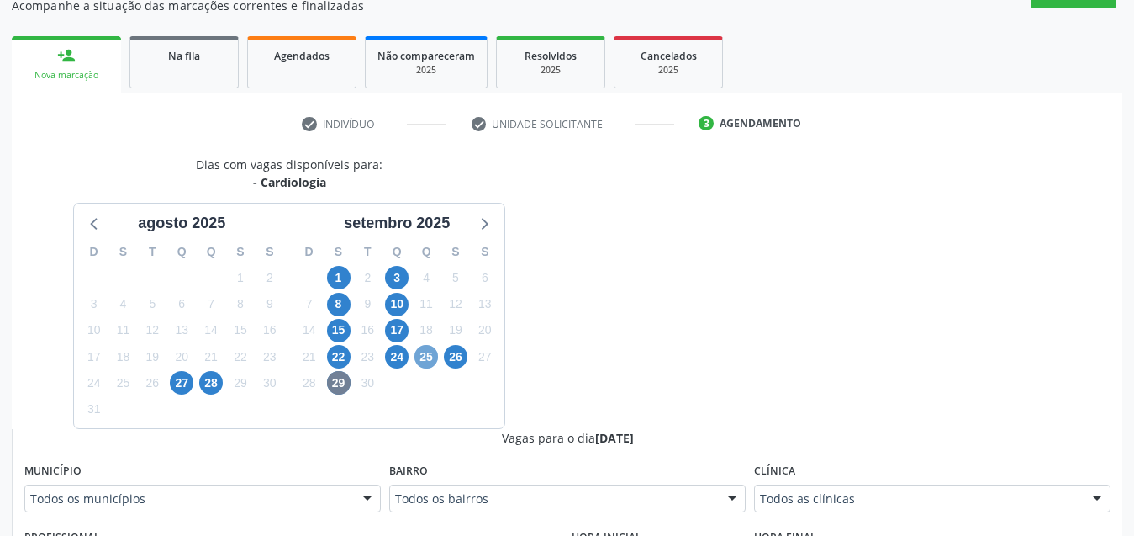
click at [423, 353] on span "25" at bounding box center [426, 357] width 24 height 24
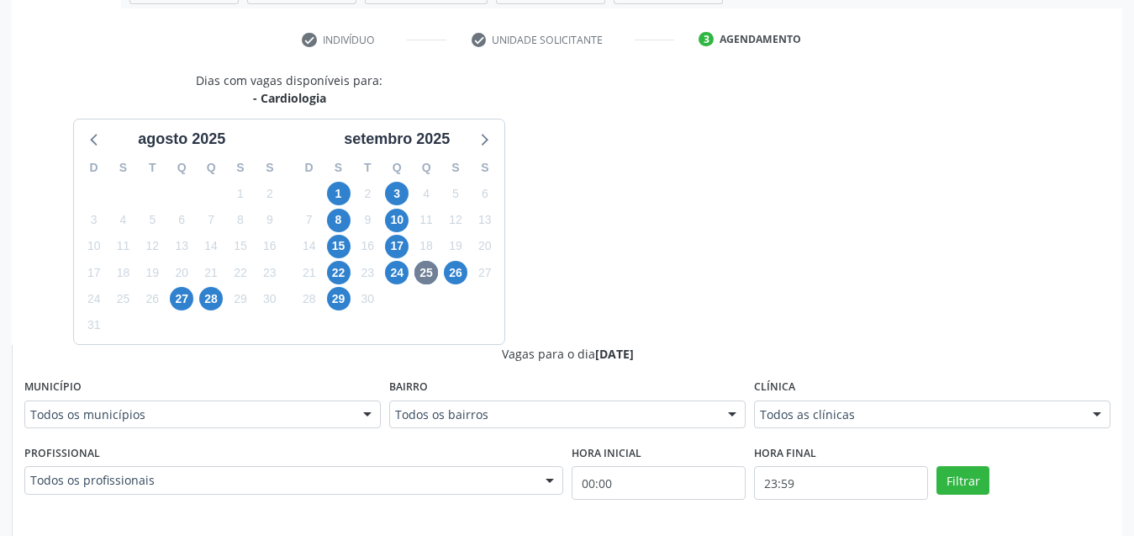
scroll to position [580, 0]
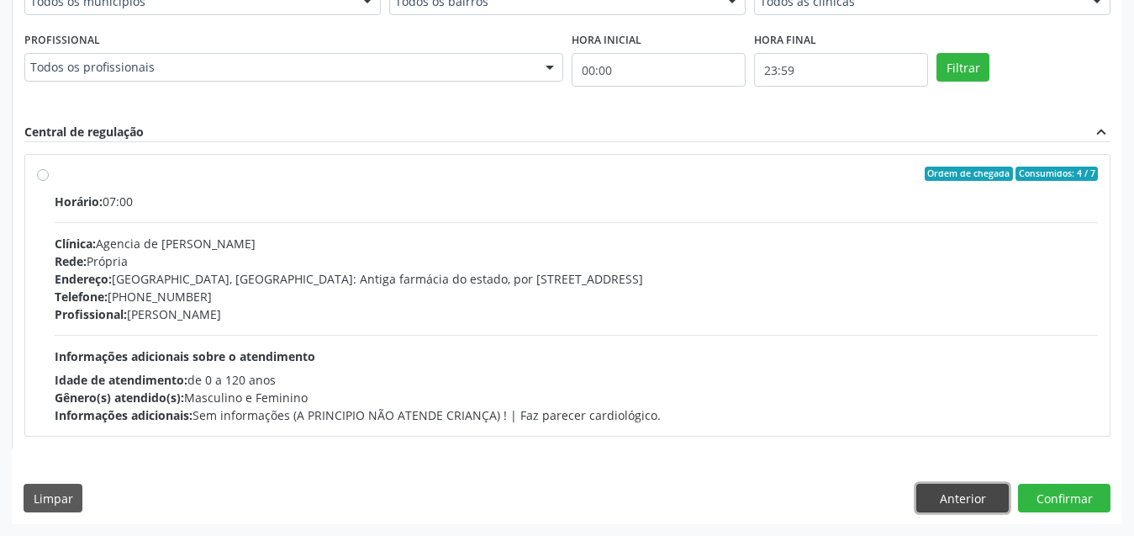
drag, startPoint x: 987, startPoint y: 506, endPoint x: 803, endPoint y: 329, distance: 255.7
click at [986, 501] on button "Anterior" at bounding box center [962, 497] width 92 height 29
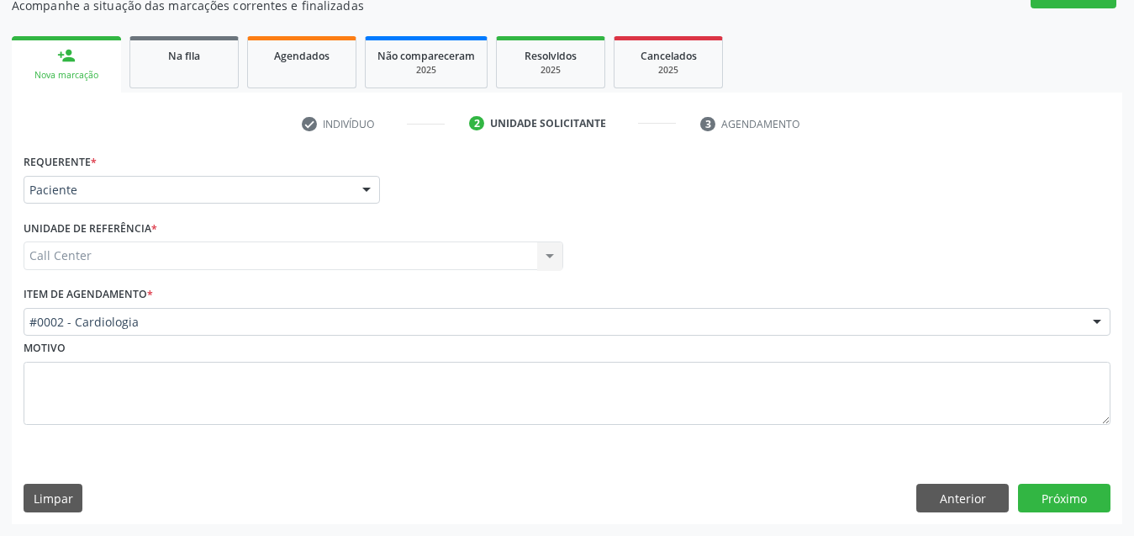
scroll to position [160, 0]
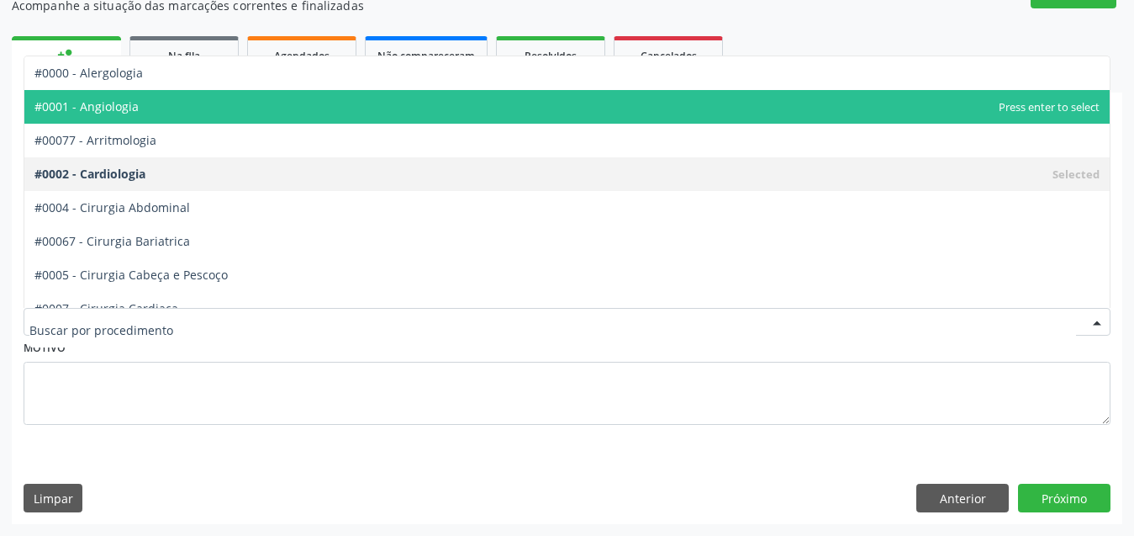
click at [143, 108] on span "#0001 - Angiologia" at bounding box center [566, 107] width 1085 height 34
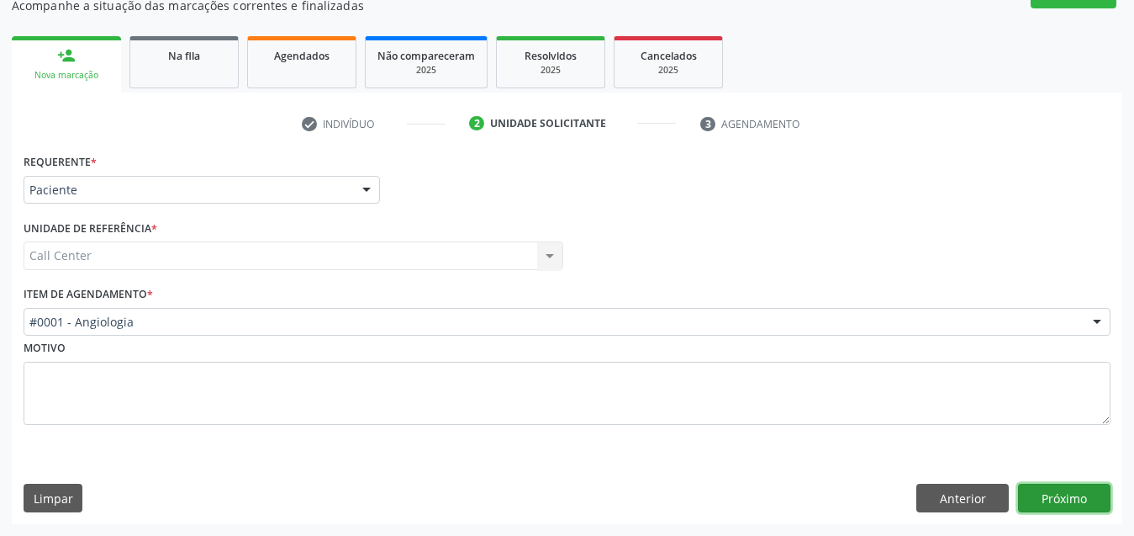
click at [1055, 499] on button "Próximo" at bounding box center [1064, 497] width 92 height 29
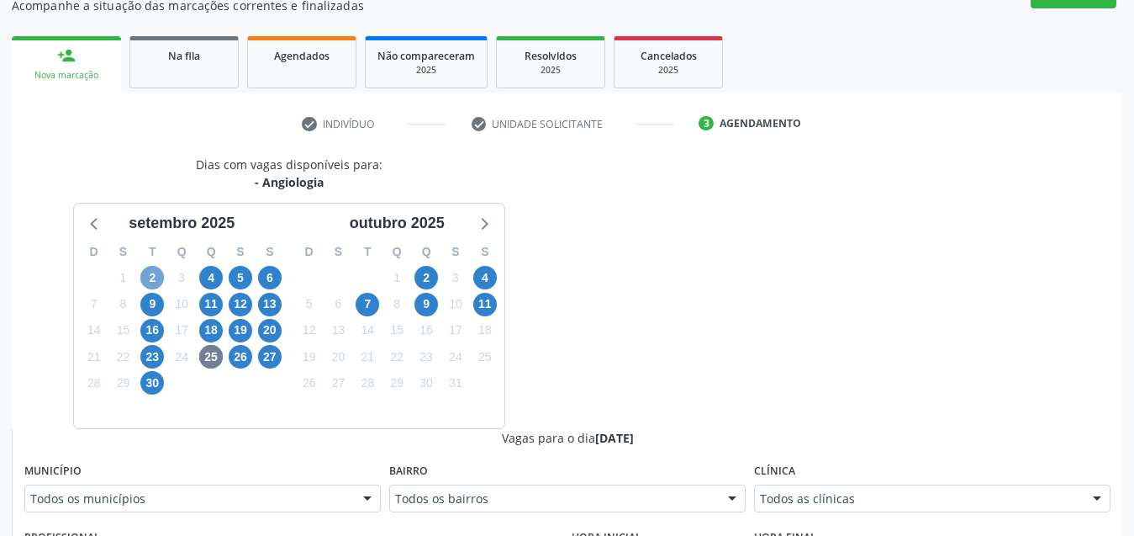
click at [153, 282] on span "2" at bounding box center [152, 278] width 24 height 24
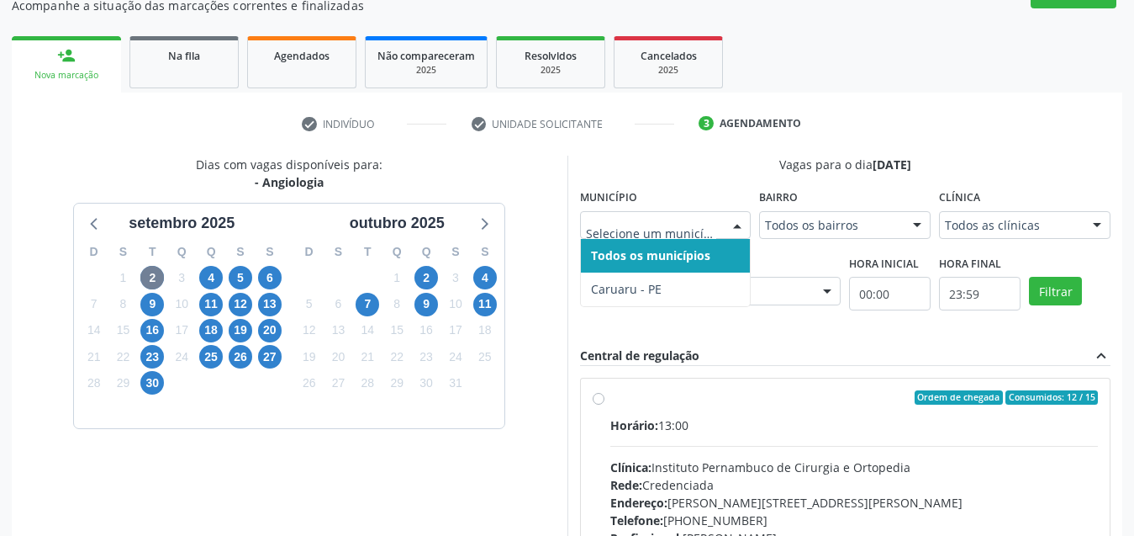
click at [656, 214] on div at bounding box center [666, 225] width 172 height 29
click at [265, 279] on span "6" at bounding box center [270, 278] width 24 height 24
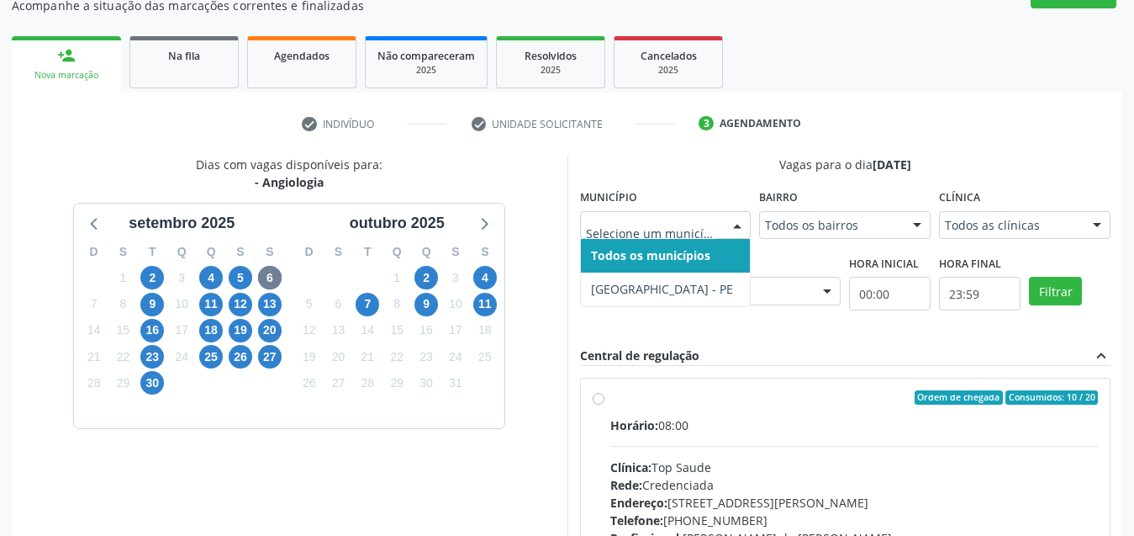
click at [656, 239] on div "Todos os municípios [GEOGRAPHIC_DATA] - [GEOGRAPHIC_DATA] resultado encontrado …" at bounding box center [666, 225] width 172 height 29
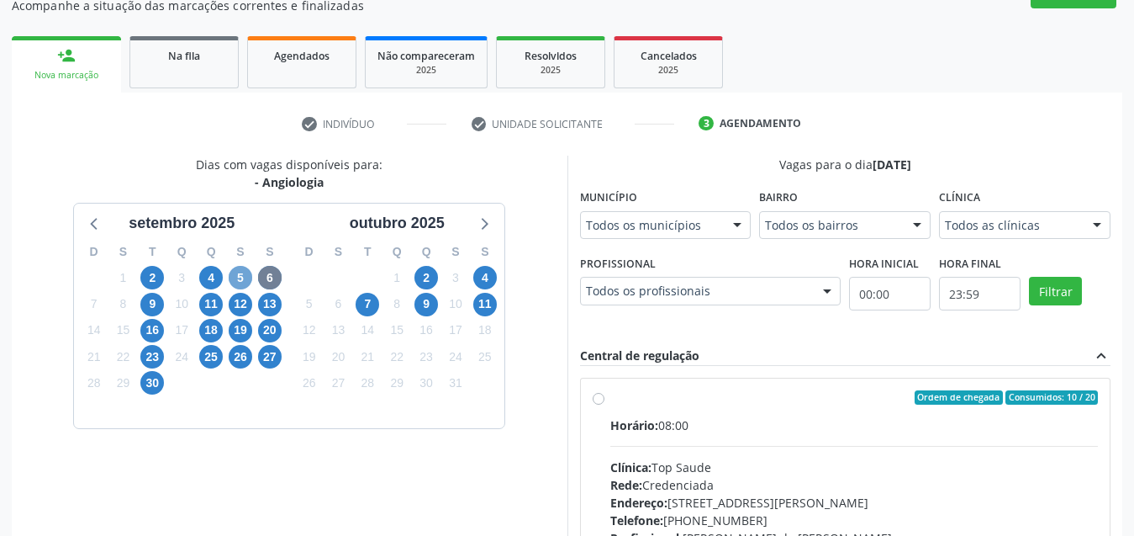
drag, startPoint x: 243, startPoint y: 277, endPoint x: 390, endPoint y: 267, distance: 147.4
click at [246, 277] on span "5" at bounding box center [241, 278] width 24 height 24
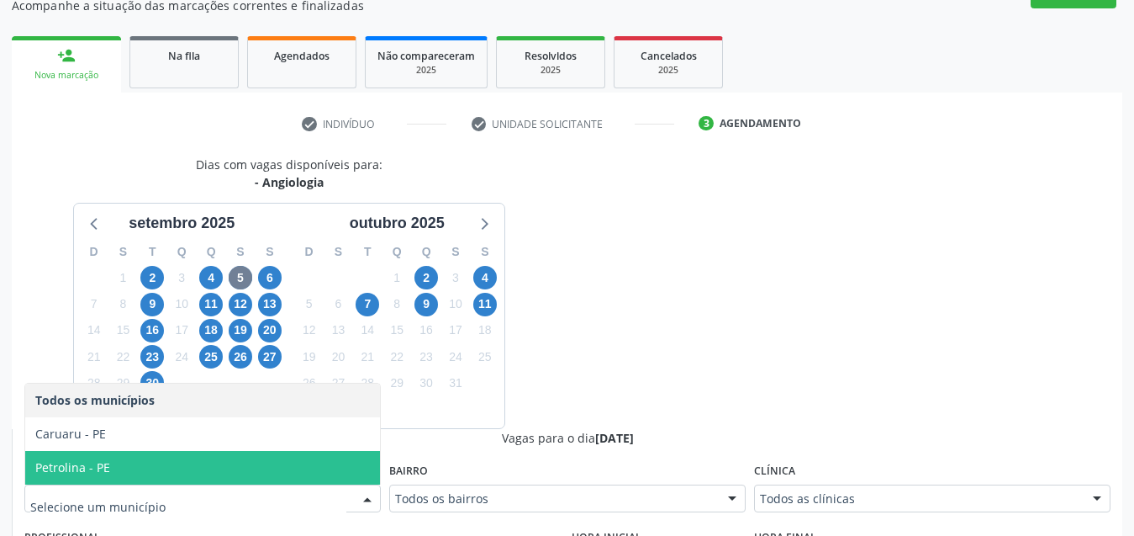
drag, startPoint x: 662, startPoint y: 402, endPoint x: 261, endPoint y: 316, distance: 409.3
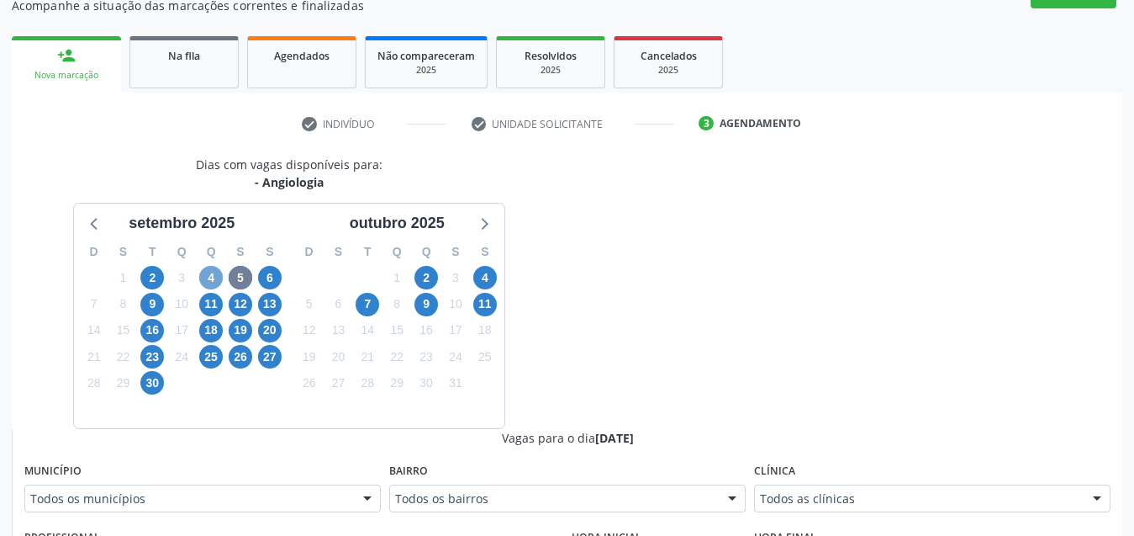
click at [218, 277] on span "4" at bounding box center [211, 278] width 24 height 24
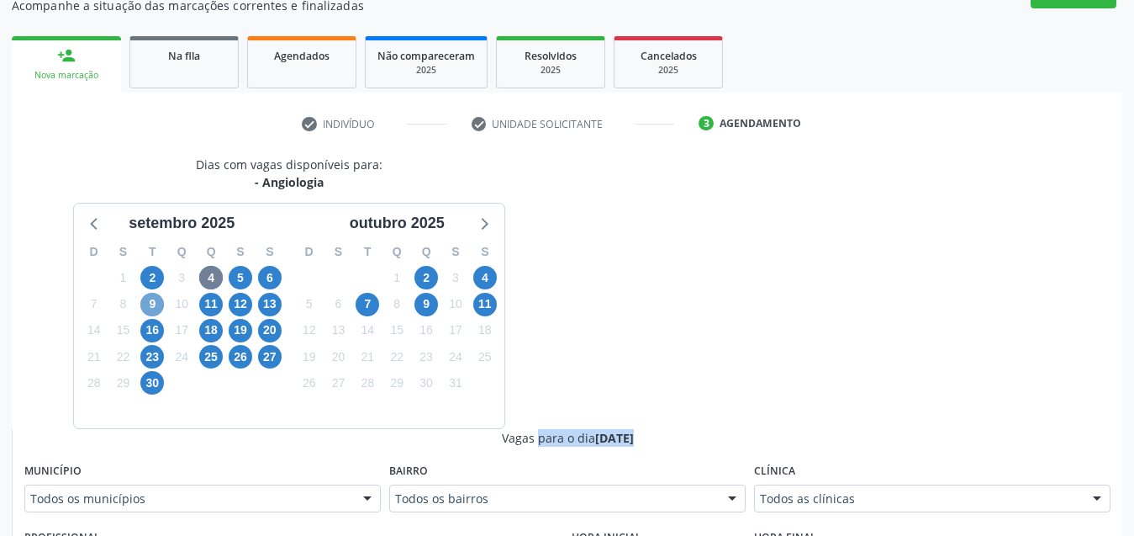
click at [157, 306] on span "9" at bounding box center [152, 305] width 24 height 24
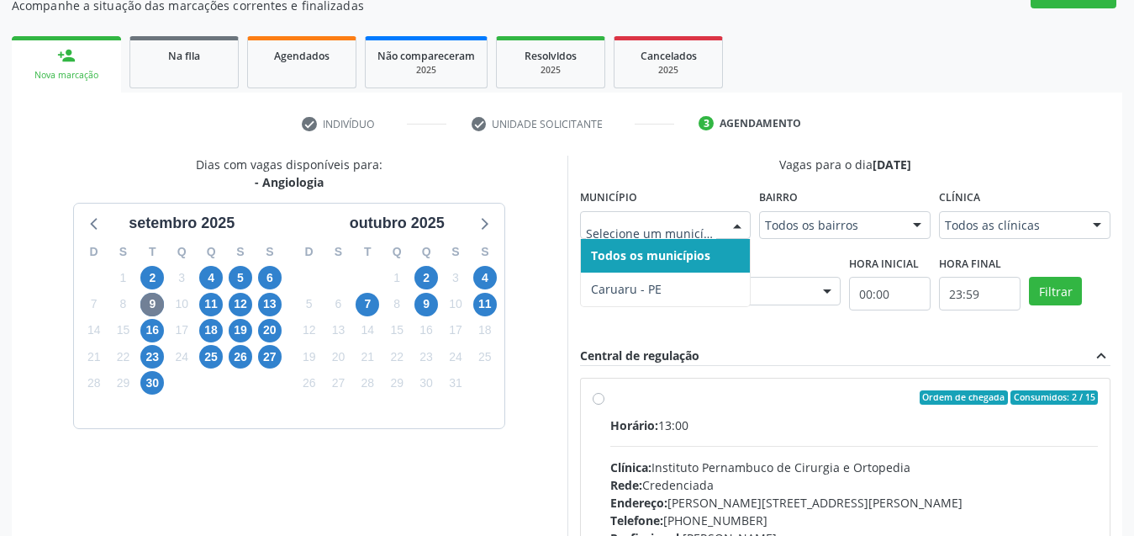
drag, startPoint x: 673, startPoint y: 215, endPoint x: 664, endPoint y: 217, distance: 8.6
click at [666, 217] on div at bounding box center [666, 225] width 172 height 29
click at [272, 330] on span "20" at bounding box center [270, 331] width 24 height 24
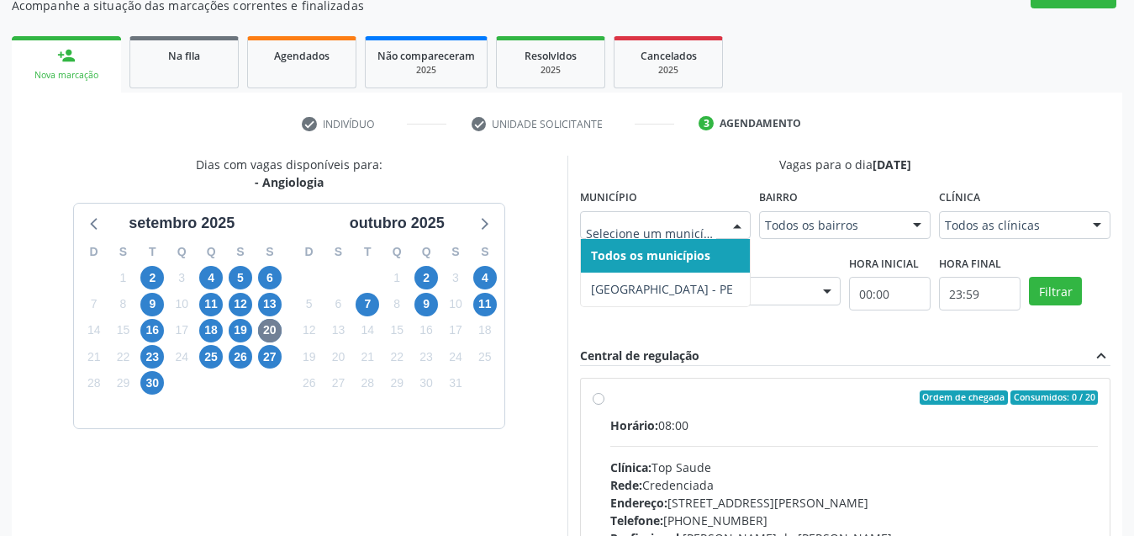
drag, startPoint x: 651, startPoint y: 224, endPoint x: 298, endPoint y: 249, distance: 354.0
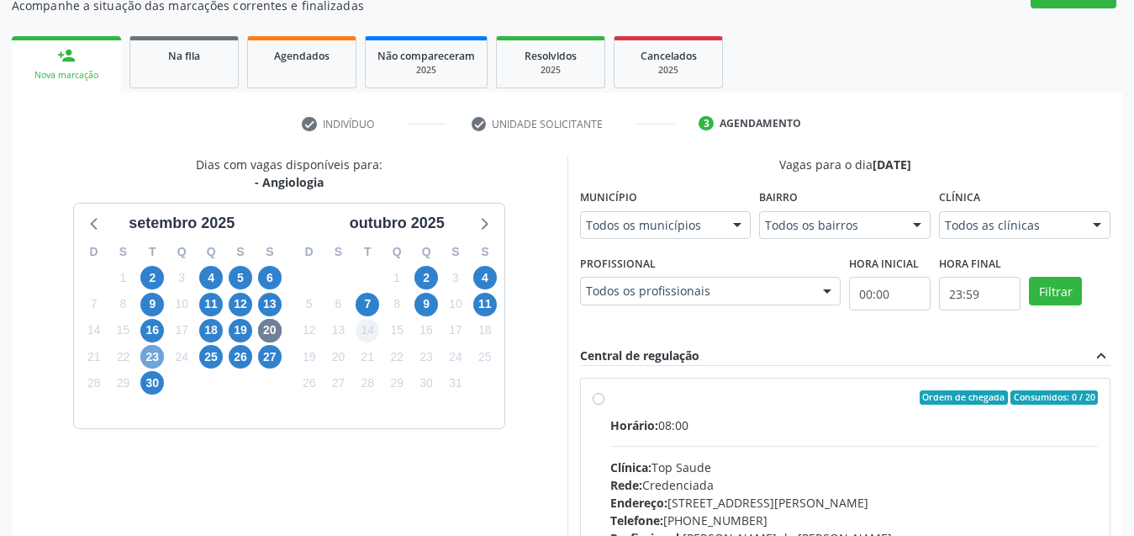
drag, startPoint x: 149, startPoint y: 350, endPoint x: 369, endPoint y: 336, distance: 220.7
click at [163, 346] on div "23" at bounding box center [152, 356] width 24 height 26
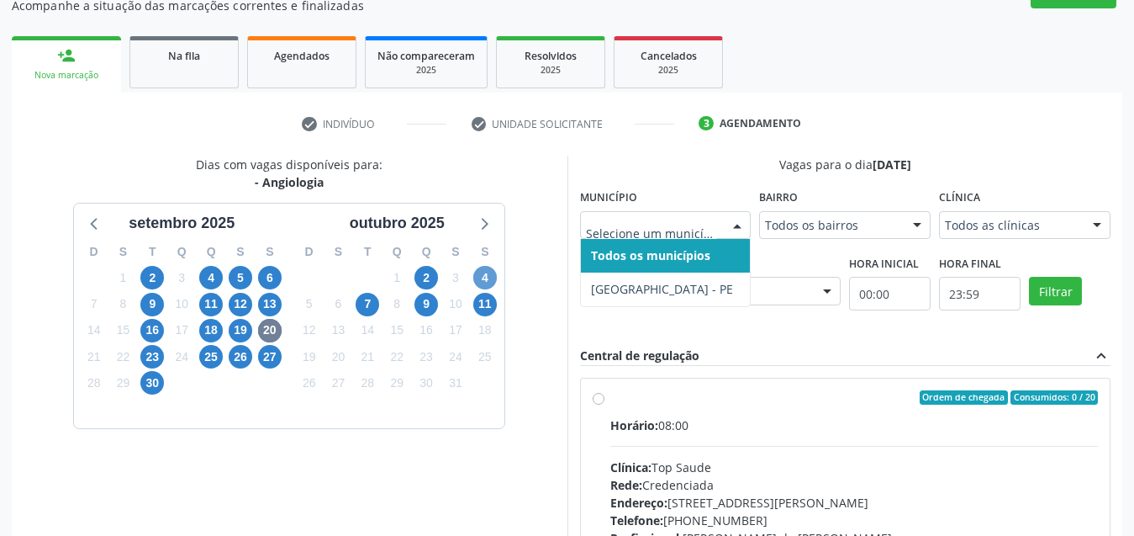
drag, startPoint x: 663, startPoint y: 232, endPoint x: 483, endPoint y: 282, distance: 186.6
drag, startPoint x: 243, startPoint y: 327, endPoint x: 271, endPoint y: 329, distance: 27.8
click at [248, 330] on span "19" at bounding box center [241, 331] width 24 height 24
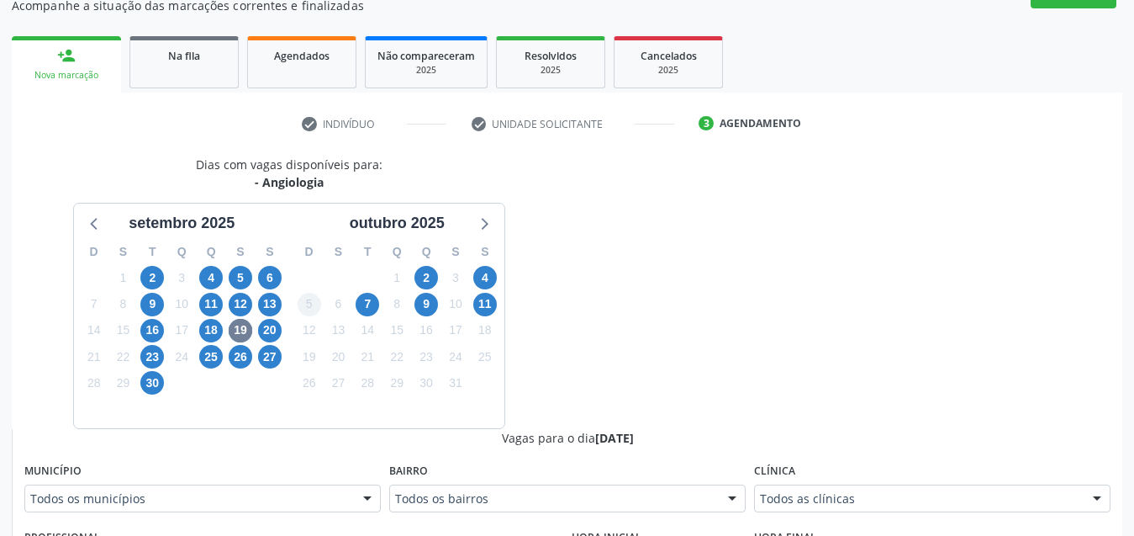
drag, startPoint x: 691, startPoint y: 329, endPoint x: 314, endPoint y: 310, distance: 377.1
click at [203, 367] on div "25" at bounding box center [211, 356] width 24 height 26
click at [220, 358] on span "25" at bounding box center [211, 357] width 24 height 24
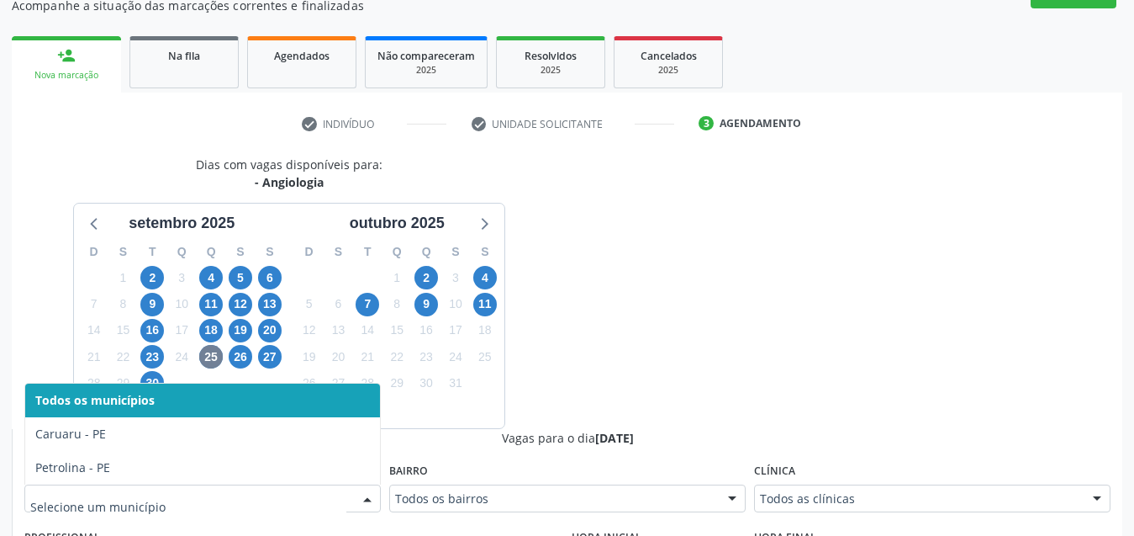
drag, startPoint x: 172, startPoint y: 502, endPoint x: 166, endPoint y: 496, distance: 8.9
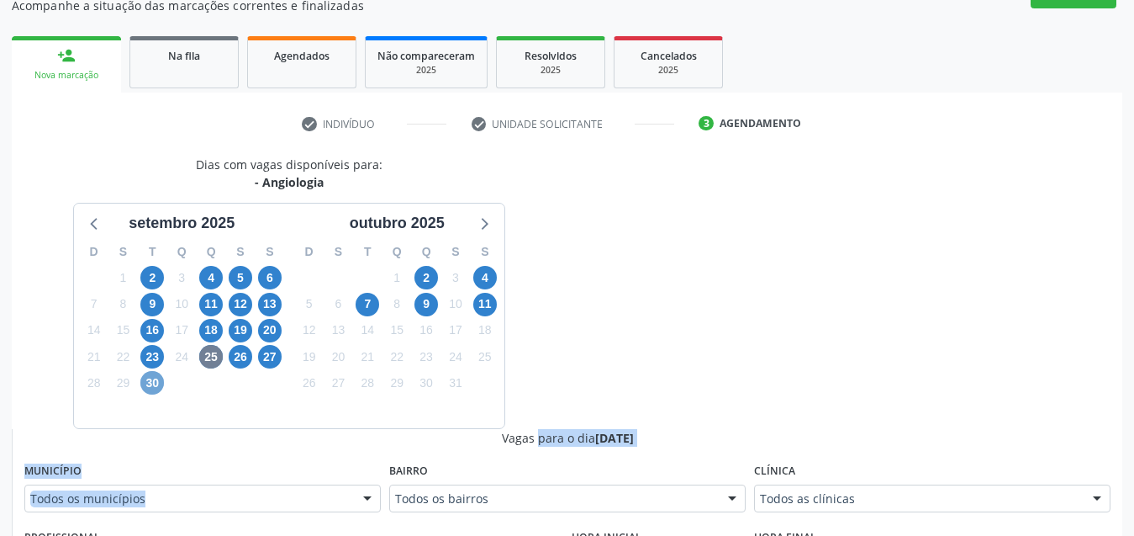
click at [147, 385] on span "30" at bounding box center [152, 383] width 24 height 24
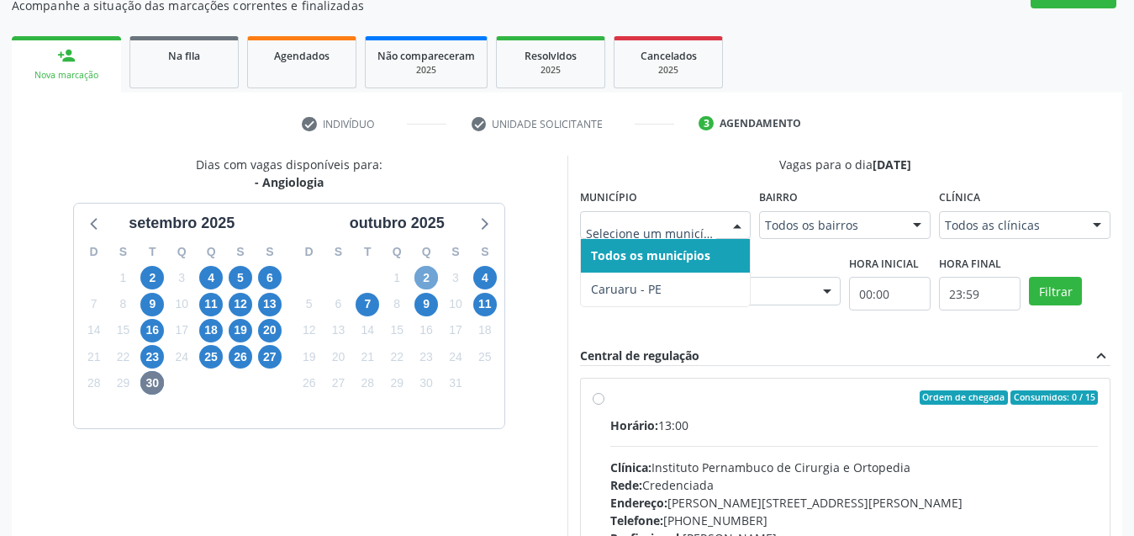
click at [423, 274] on span "2" at bounding box center [426, 278] width 24 height 24
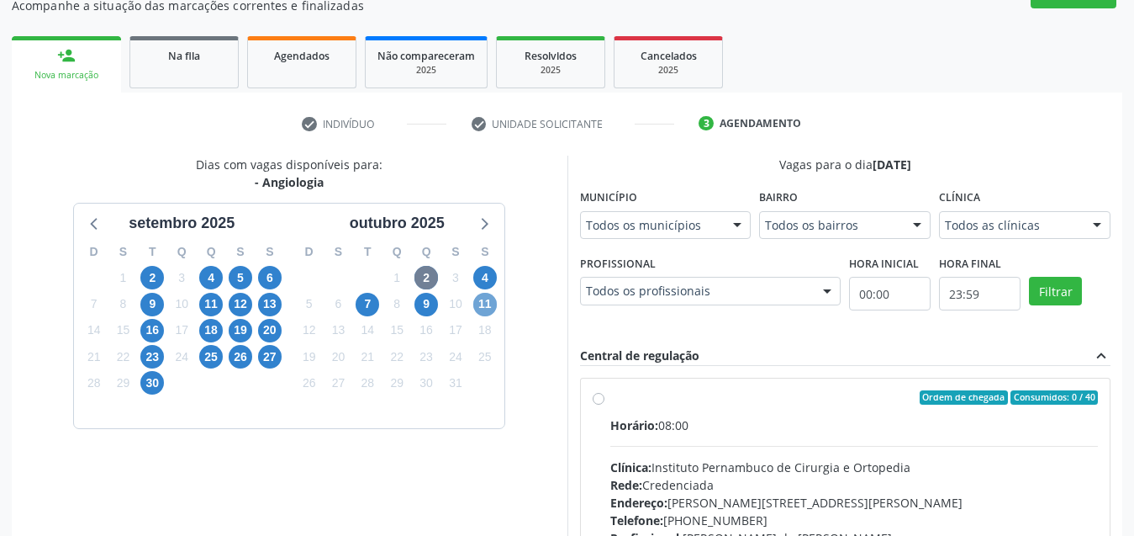
click at [489, 309] on span "11" at bounding box center [485, 305] width 24 height 24
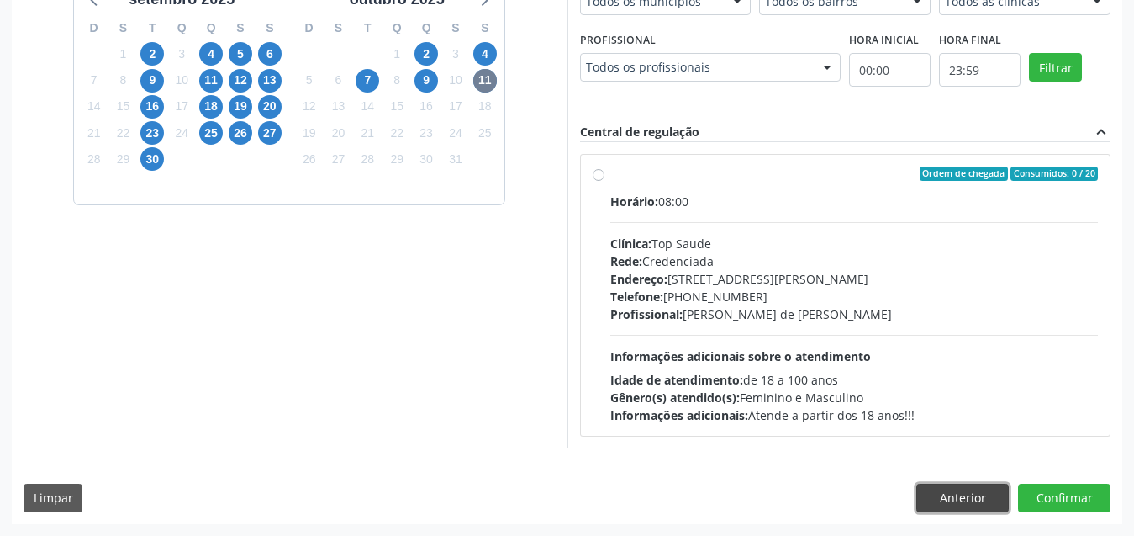
drag, startPoint x: 979, startPoint y: 500, endPoint x: 403, endPoint y: 359, distance: 593.8
click at [955, 499] on button "Anterior" at bounding box center [962, 497] width 92 height 29
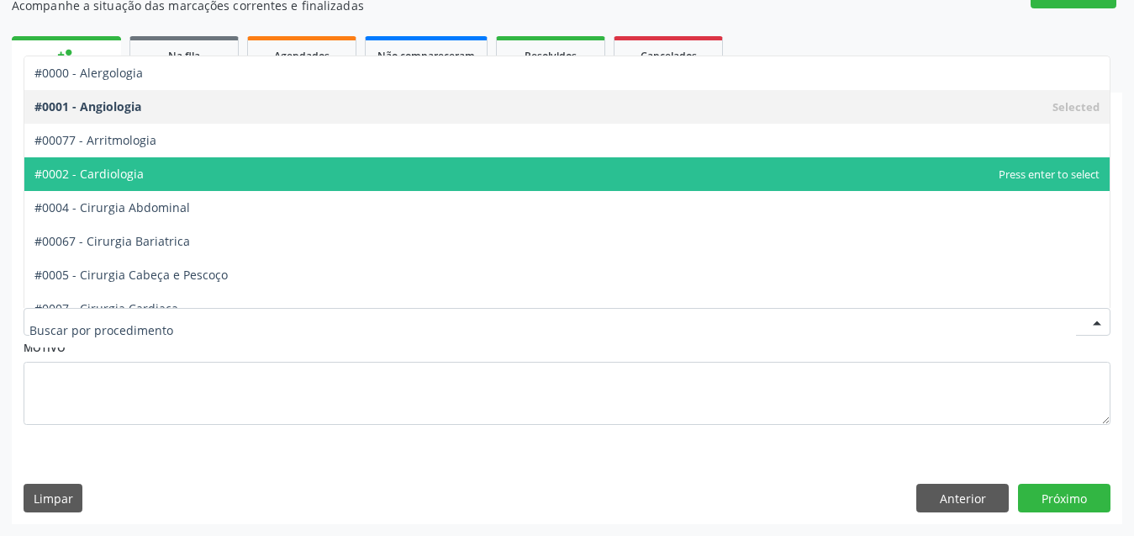
drag, startPoint x: 261, startPoint y: 176, endPoint x: 812, endPoint y: 349, distance: 578.1
click at [262, 176] on span "#0002 - Cardiologia" at bounding box center [566, 174] width 1085 height 34
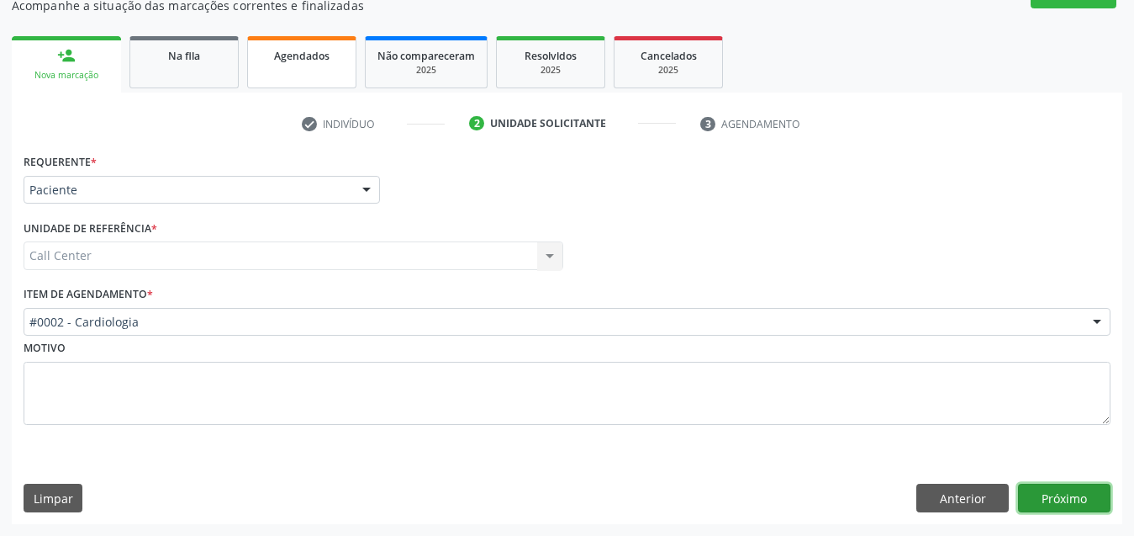
drag, startPoint x: 1058, startPoint y: 504, endPoint x: 313, endPoint y: 76, distance: 860.2
click at [868, 372] on div "Requerente * Paciente Médico(a) Enfermeiro(a) Paciente Nenhum resultado encontr…" at bounding box center [567, 337] width 1111 height 374
click at [1032, 508] on button "Próximo" at bounding box center [1064, 497] width 92 height 29
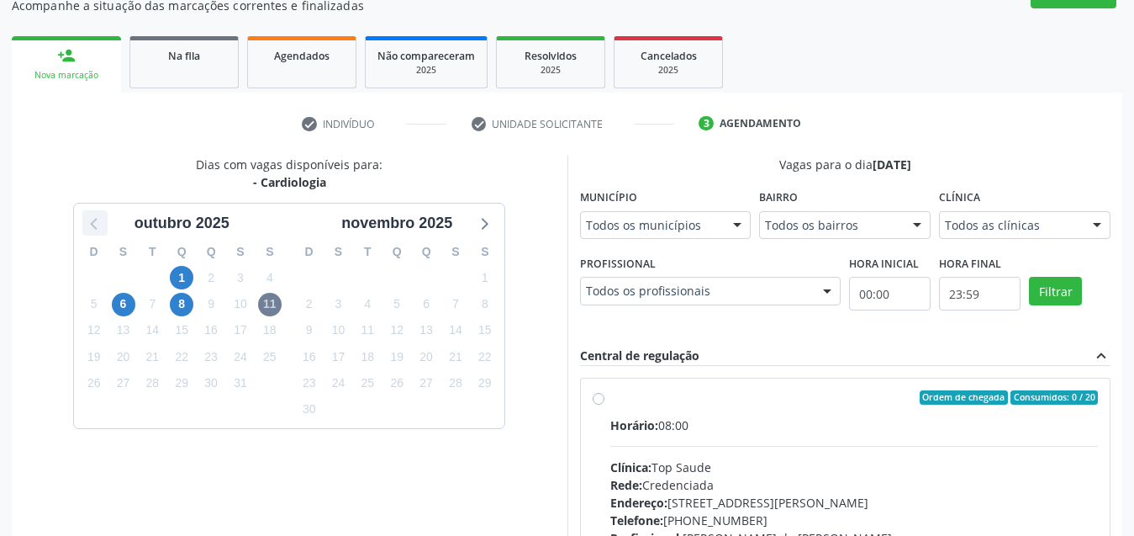
click at [89, 228] on icon at bounding box center [95, 223] width 22 height 22
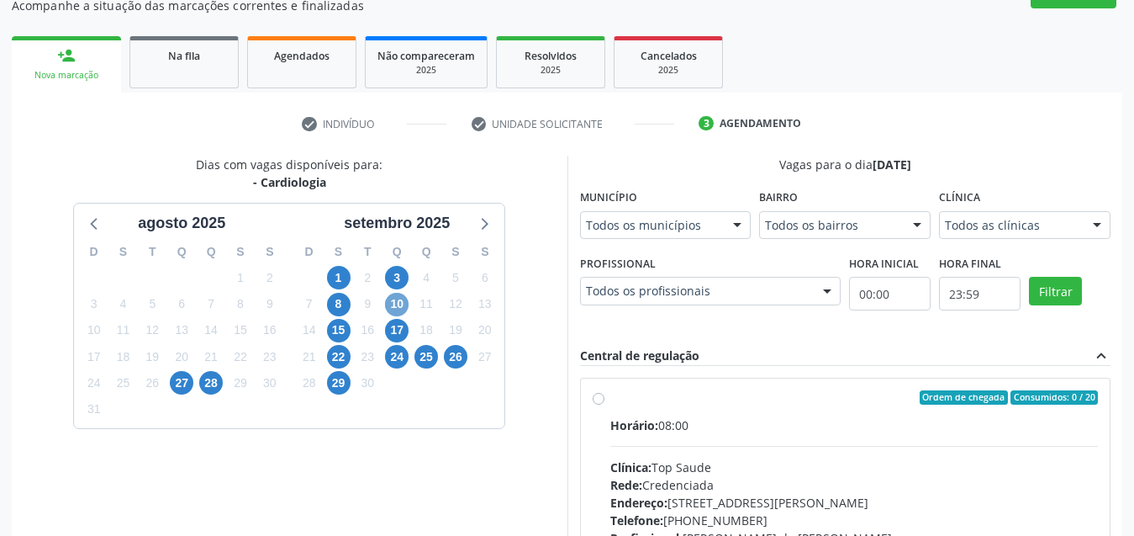
click at [394, 305] on span "10" at bounding box center [397, 305] width 24 height 24
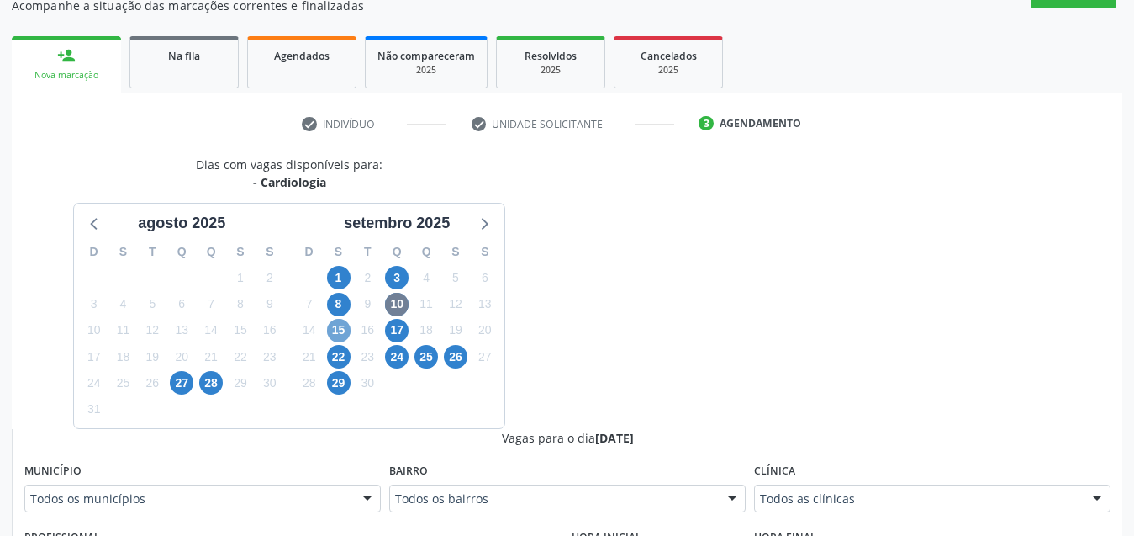
click at [337, 331] on span "15" at bounding box center [339, 331] width 24 height 24
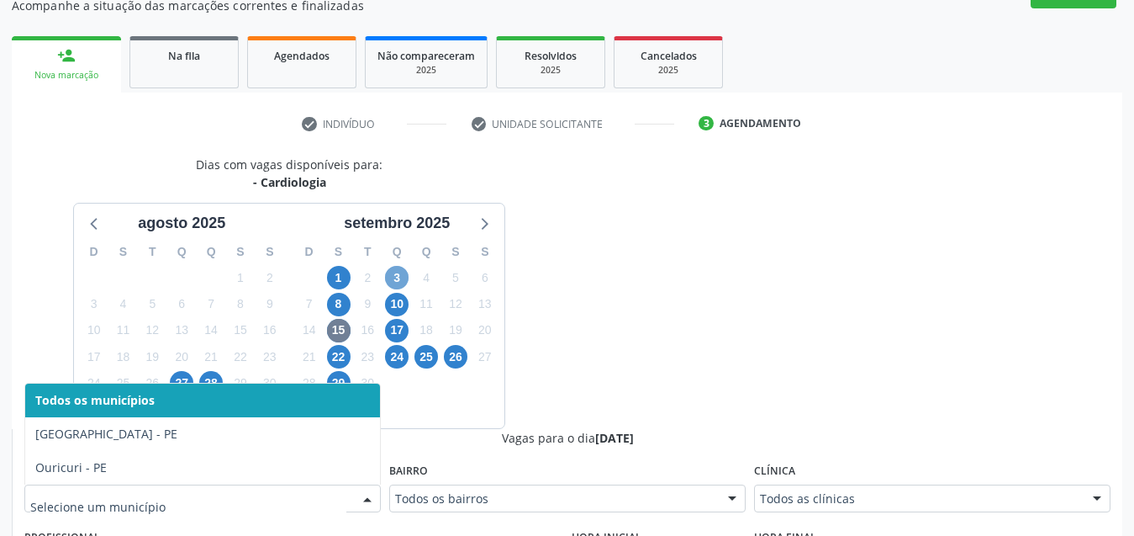
click at [399, 278] on span "3" at bounding box center [397, 278] width 24 height 24
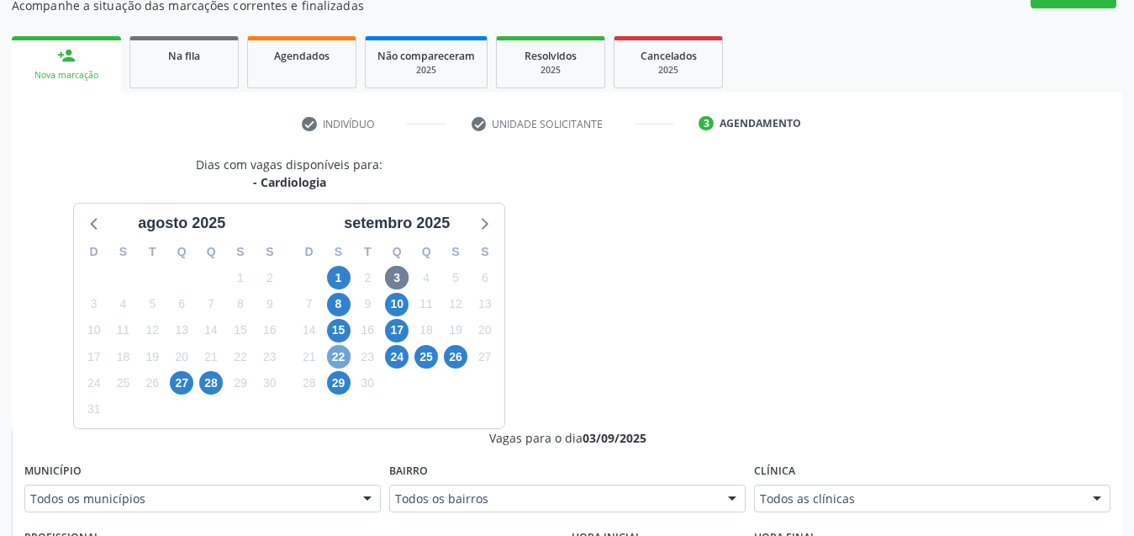
click at [343, 361] on span "22" at bounding box center [339, 357] width 24 height 24
click at [233, 509] on div "Todos os municípios" at bounding box center [202, 498] width 356 height 29
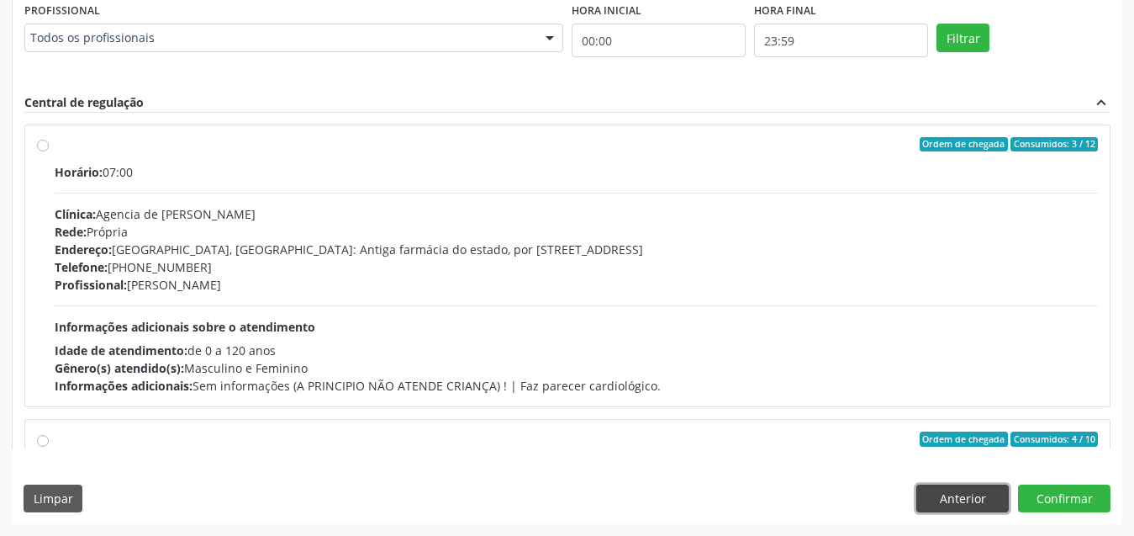
click at [985, 493] on button "Anterior" at bounding box center [962, 498] width 92 height 29
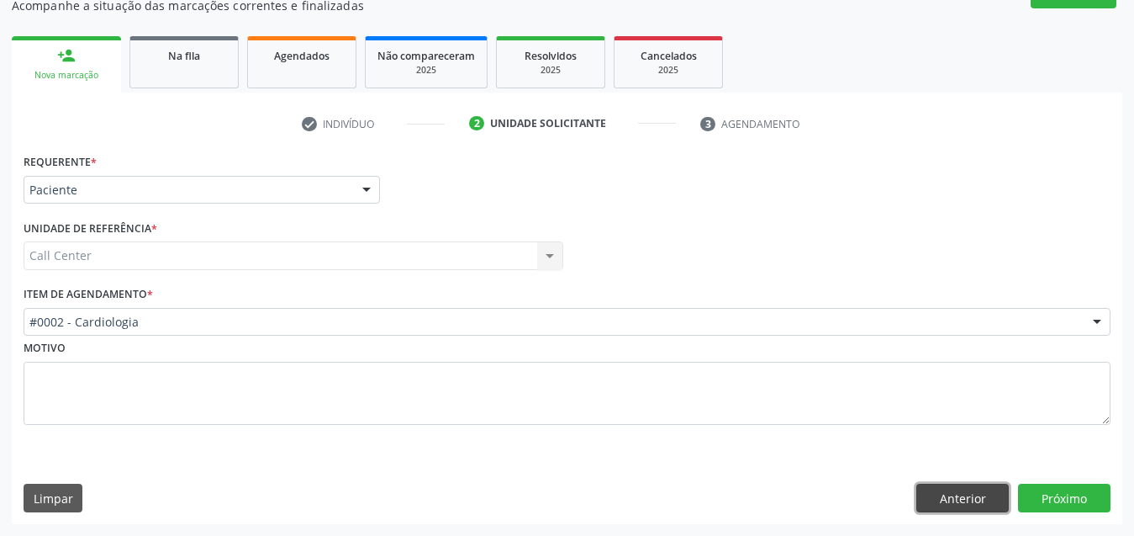
drag, startPoint x: 981, startPoint y: 493, endPoint x: 919, endPoint y: 467, distance: 67.5
click at [946, 478] on div "Requerente * Paciente Médico(a) Enfermeiro(a) Paciente Nenhum resultado encontr…" at bounding box center [567, 337] width 1111 height 374
drag, startPoint x: 957, startPoint y: 485, endPoint x: 948, endPoint y: 484, distance: 9.3
click at [955, 485] on button "Anterior" at bounding box center [962, 497] width 92 height 29
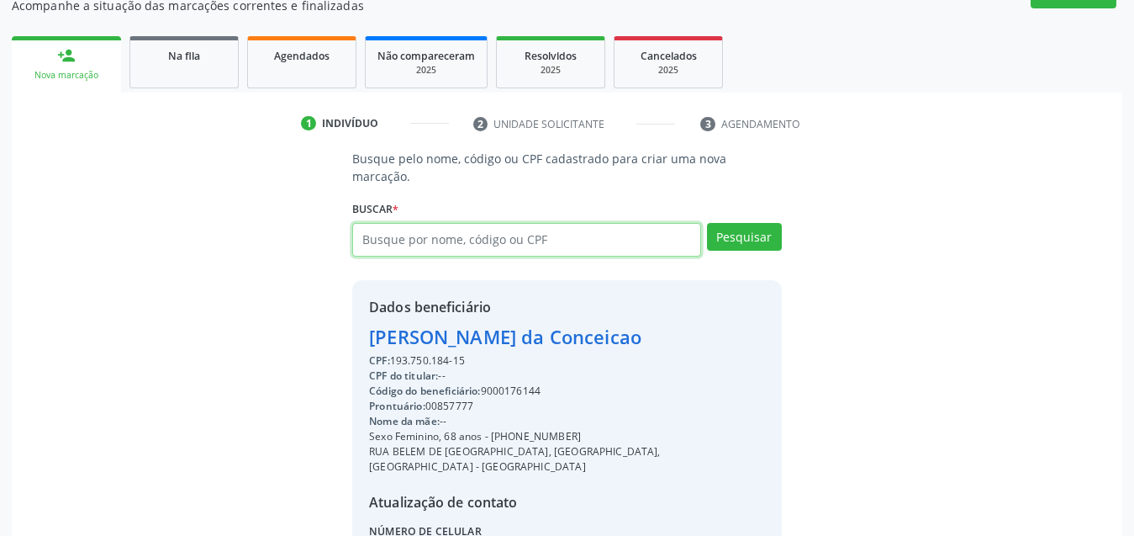
click at [674, 223] on input "text" at bounding box center [526, 240] width 349 height 34
type input "0921340463"
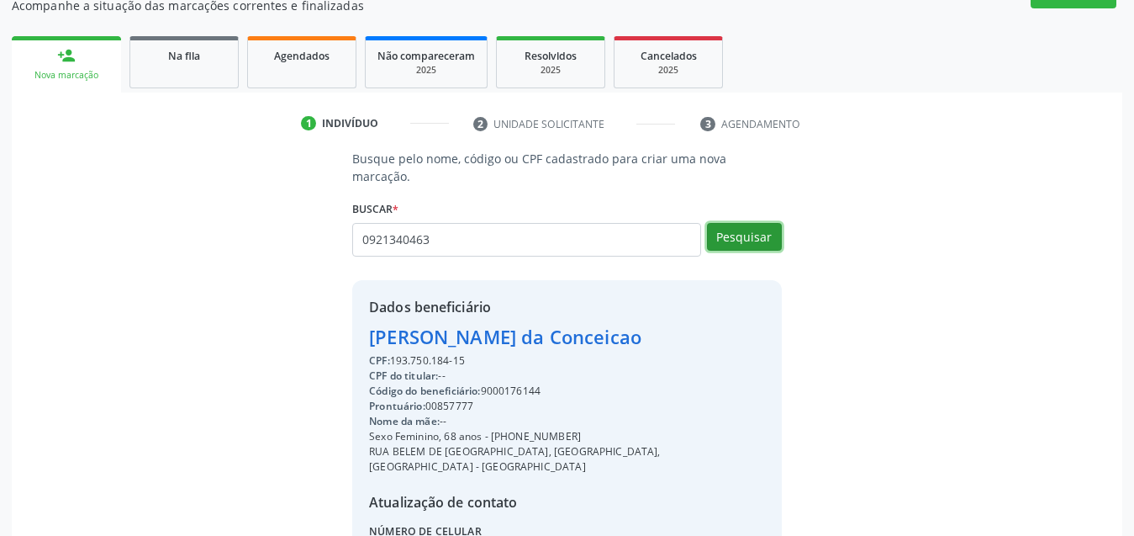
click at [750, 223] on button "Pesquisar" at bounding box center [744, 237] width 75 height 29
type input "0921340463"
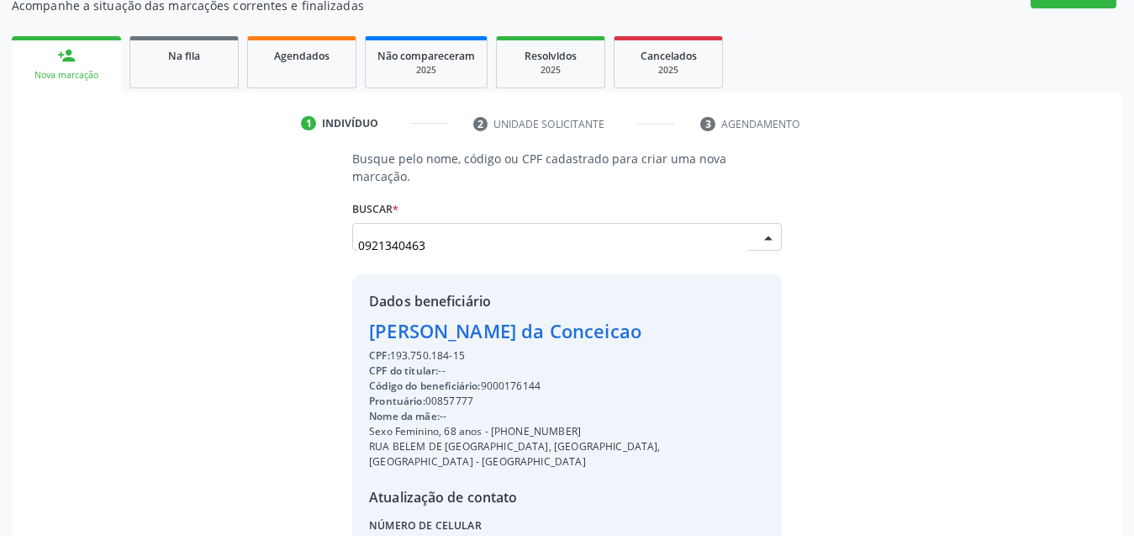
scroll to position [0, 0]
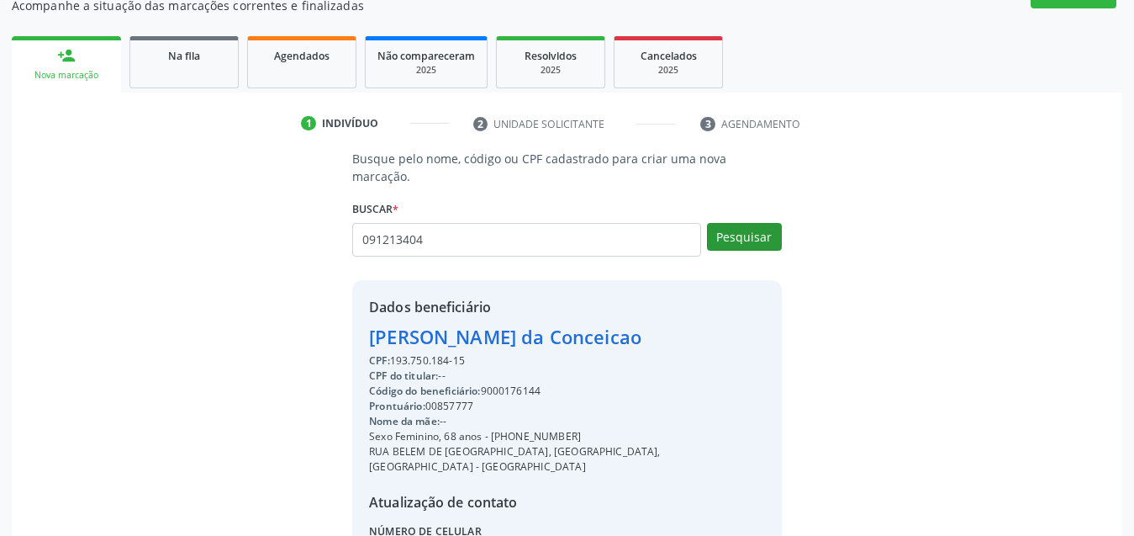
type input "091213404"
click at [763, 223] on button "Pesquisar" at bounding box center [744, 237] width 75 height 29
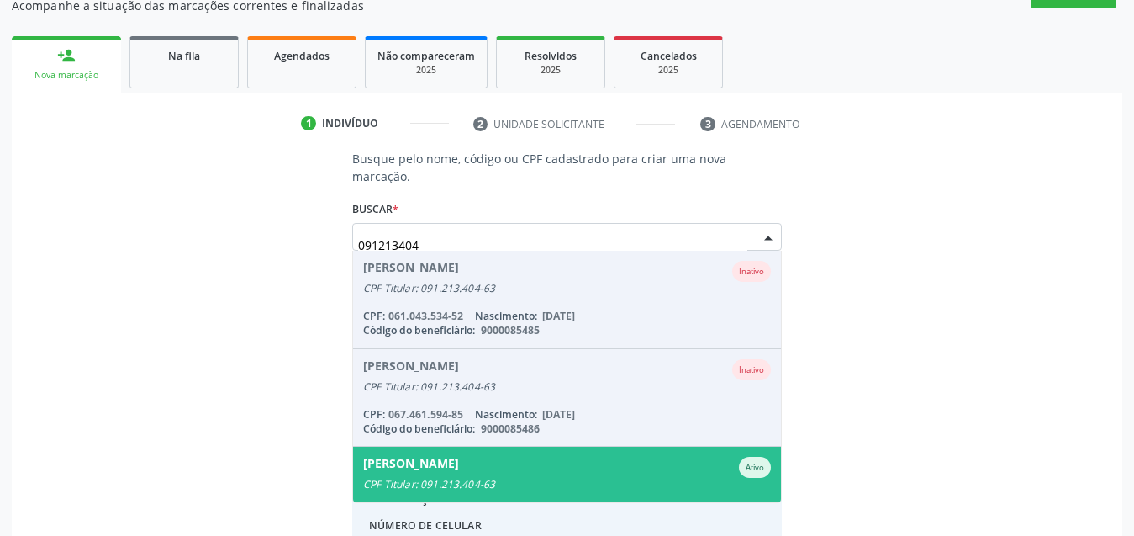
scroll to position [138, 0]
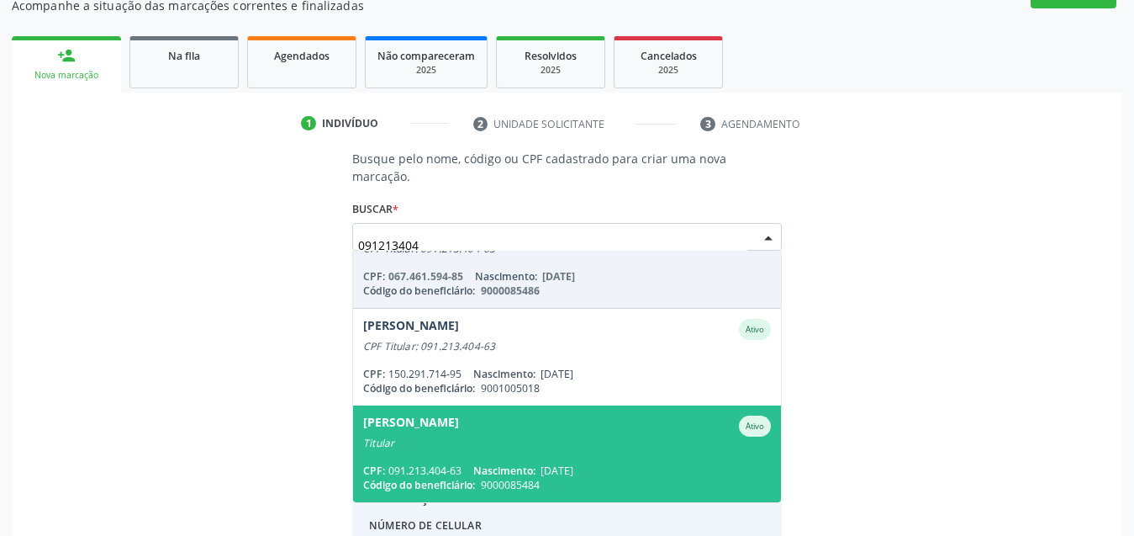
click at [522, 415] on div "[PERSON_NAME] Ativo" at bounding box center [567, 425] width 408 height 21
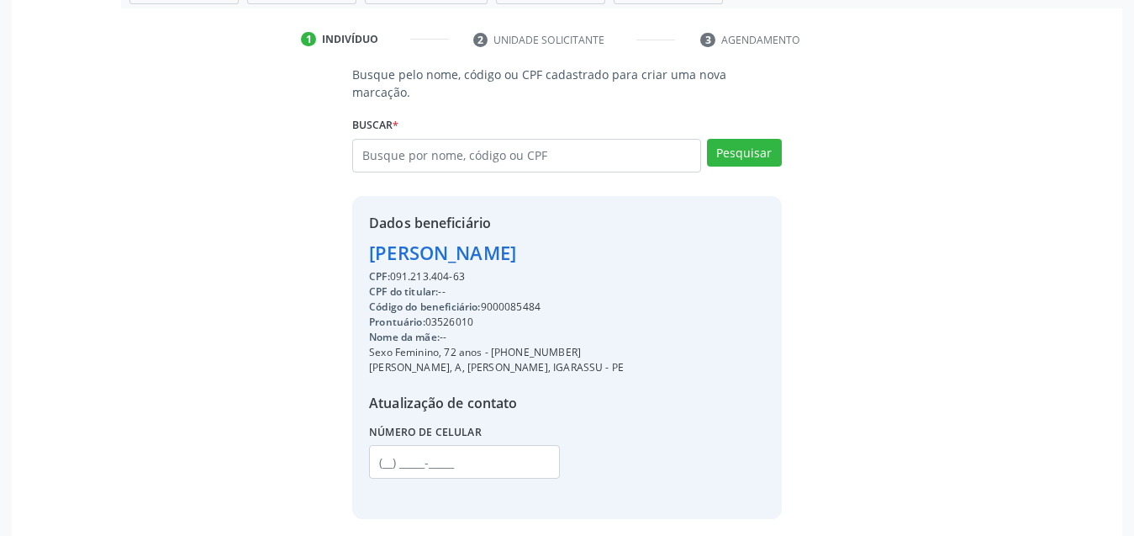
scroll to position [297, 0]
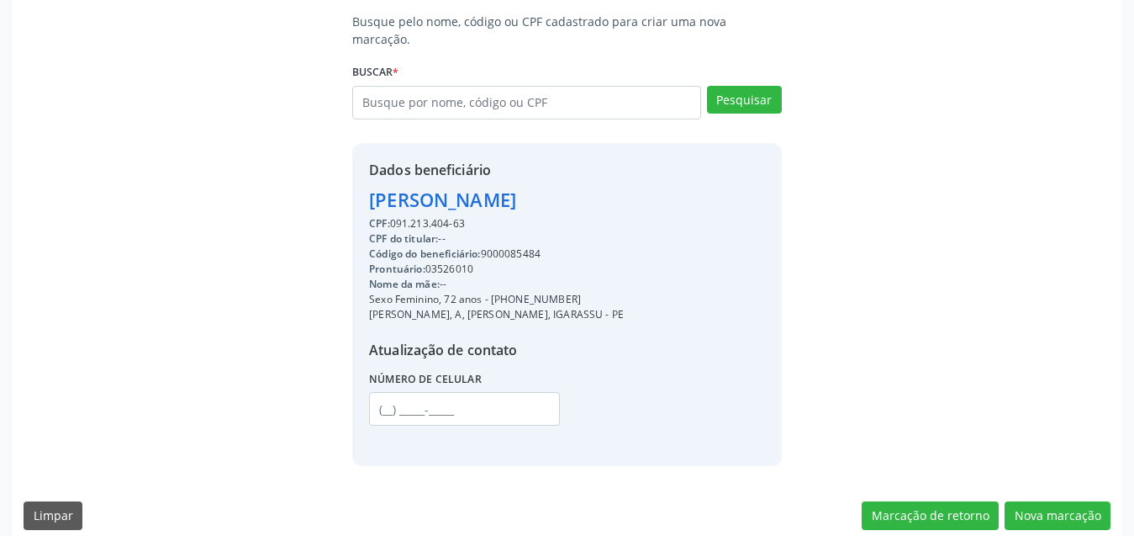
drag, startPoint x: 574, startPoint y: 182, endPoint x: 333, endPoint y: 175, distance: 241.4
click at [313, 172] on div "Busque pelo nome, código ou CPF cadastrado para criar uma nova marcação. [GEOGR…" at bounding box center [567, 239] width 1087 height 453
copy div "[PERSON_NAME]"
click at [577, 86] on input "text" at bounding box center [526, 103] width 349 height 34
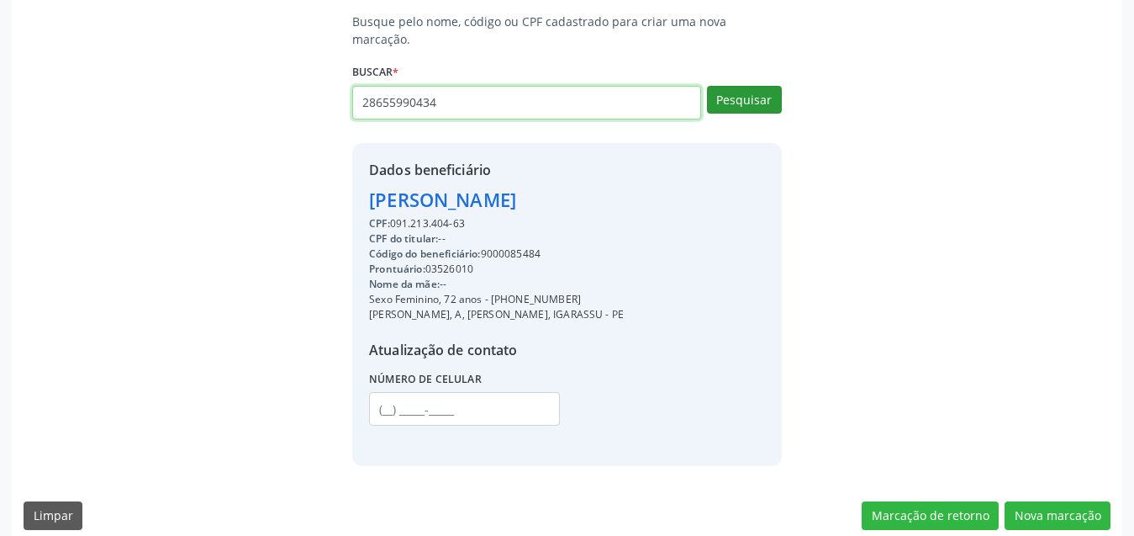
type input "28655990434"
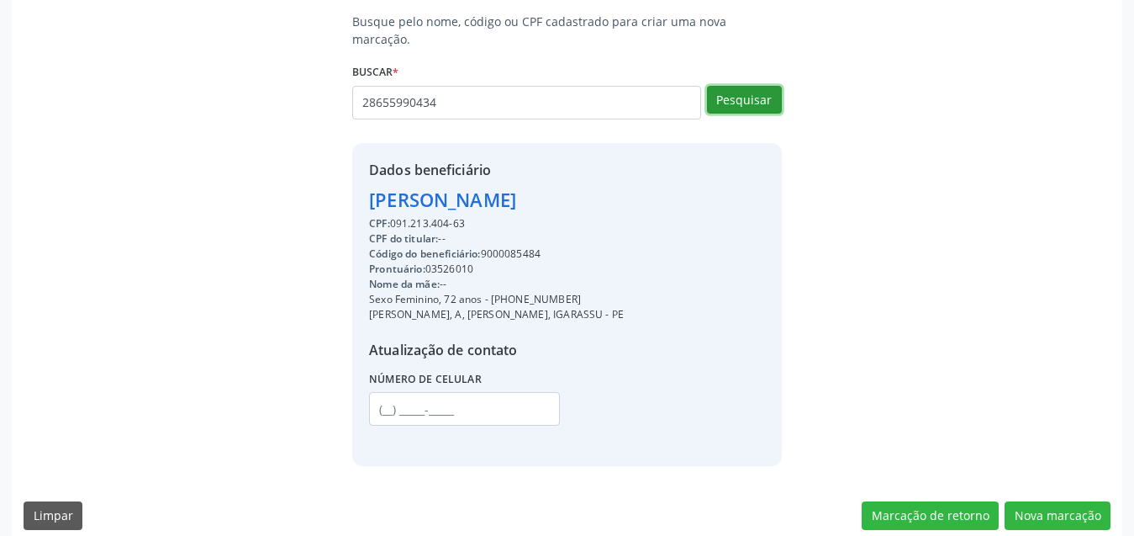
drag, startPoint x: 722, startPoint y: 87, endPoint x: 744, endPoint y: 75, distance: 24.8
click at [744, 86] on button "Pesquisar" at bounding box center [744, 100] width 75 height 29
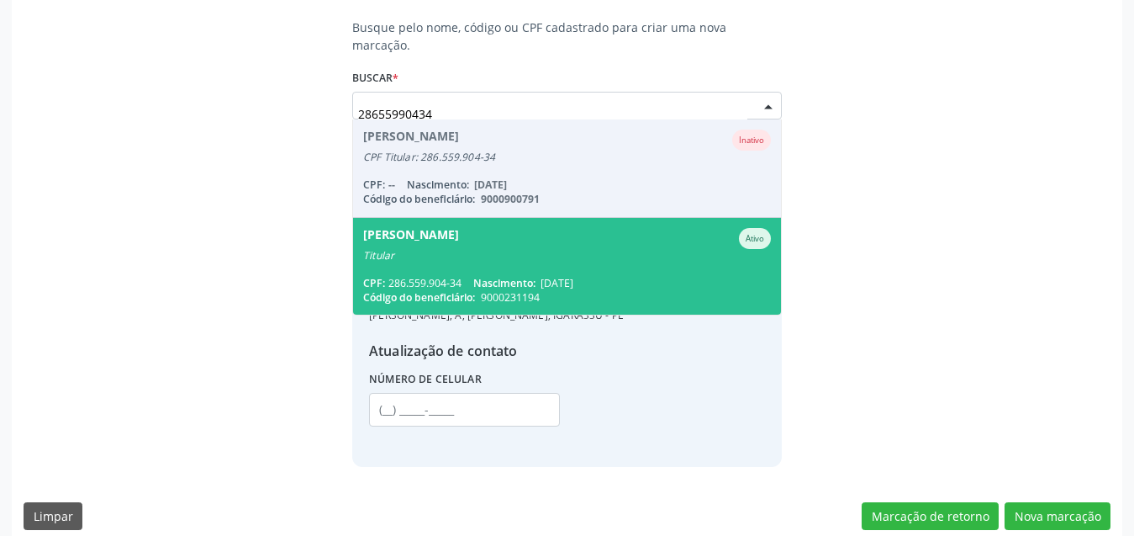
scroll to position [0, 0]
click at [609, 251] on span "[PERSON_NAME] Porto Ativo Titular CPF: 286.559.904-34 Nascimento: [DATE] Código…" at bounding box center [567, 266] width 428 height 97
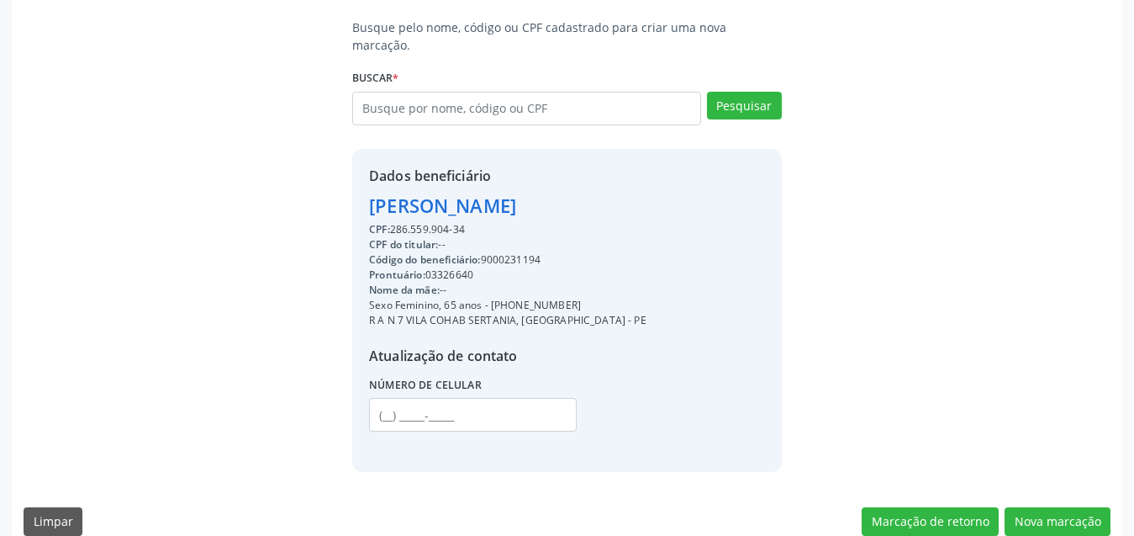
drag, startPoint x: 561, startPoint y: 187, endPoint x: 324, endPoint y: 193, distance: 237.2
click at [324, 193] on div "Busque pelo nome, código ou CPF cadastrado para criar uma nova marcação. [GEOGR…" at bounding box center [567, 244] width 1087 height 453
copy div "[PERSON_NAME]"
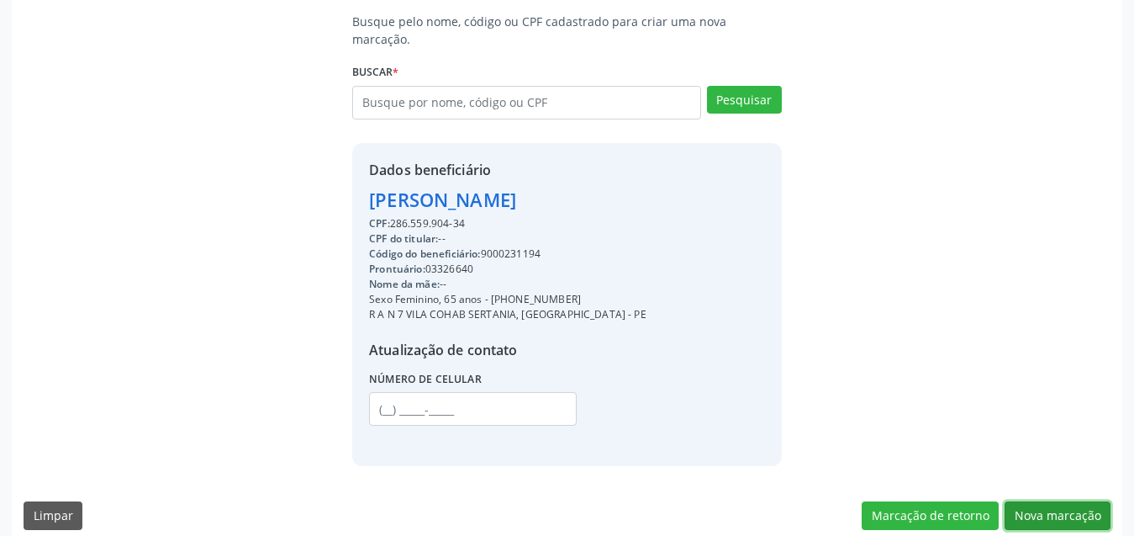
drag, startPoint x: 1064, startPoint y: 494, endPoint x: 1038, endPoint y: 494, distance: 25.2
click at [1064, 501] on button "Nova marcação" at bounding box center [1058, 515] width 106 height 29
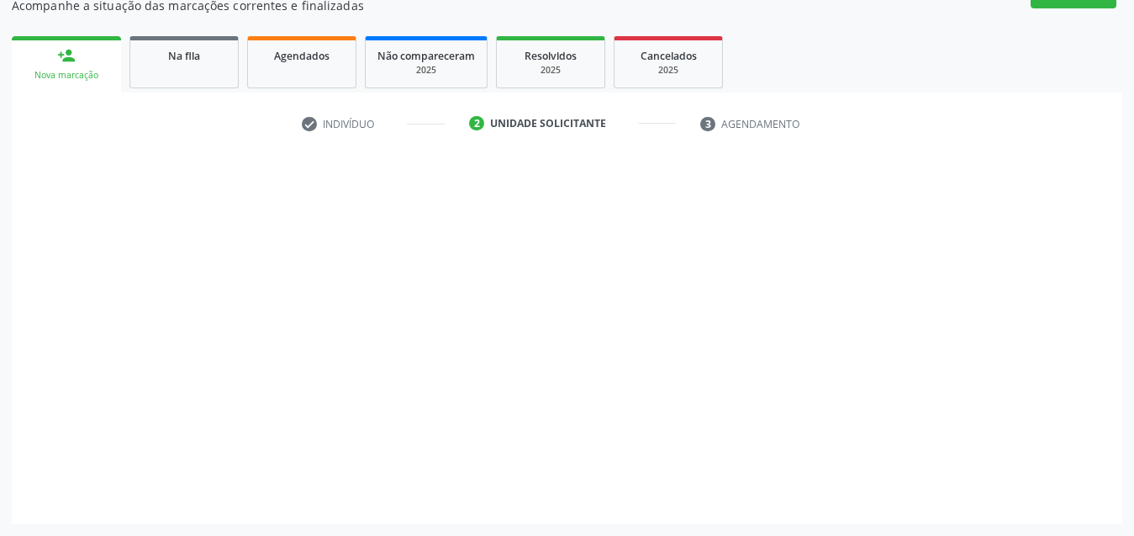
scroll to position [160, 0]
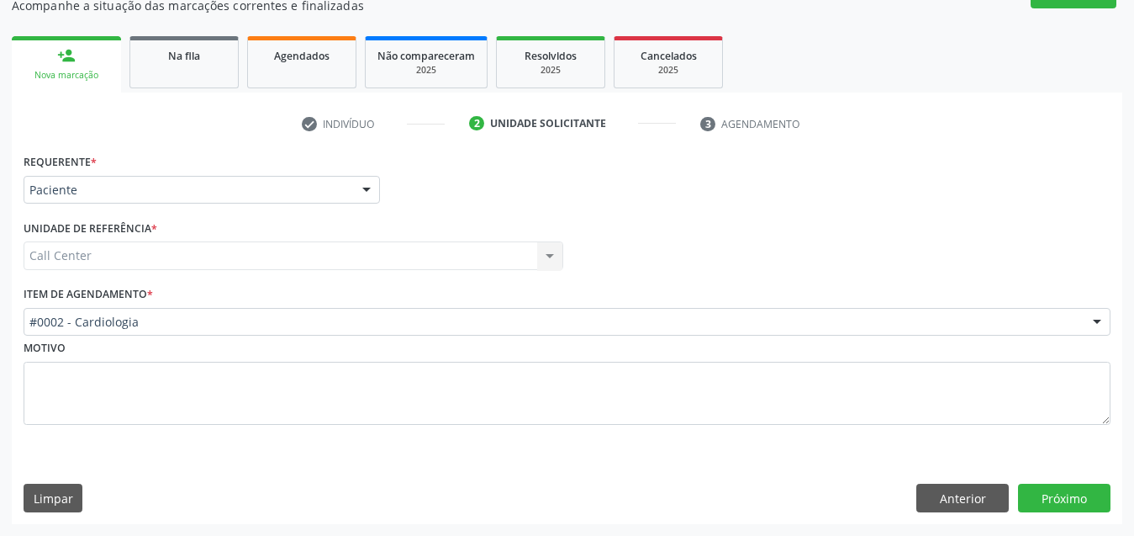
drag, startPoint x: 253, startPoint y: 330, endPoint x: 276, endPoint y: 307, distance: 32.1
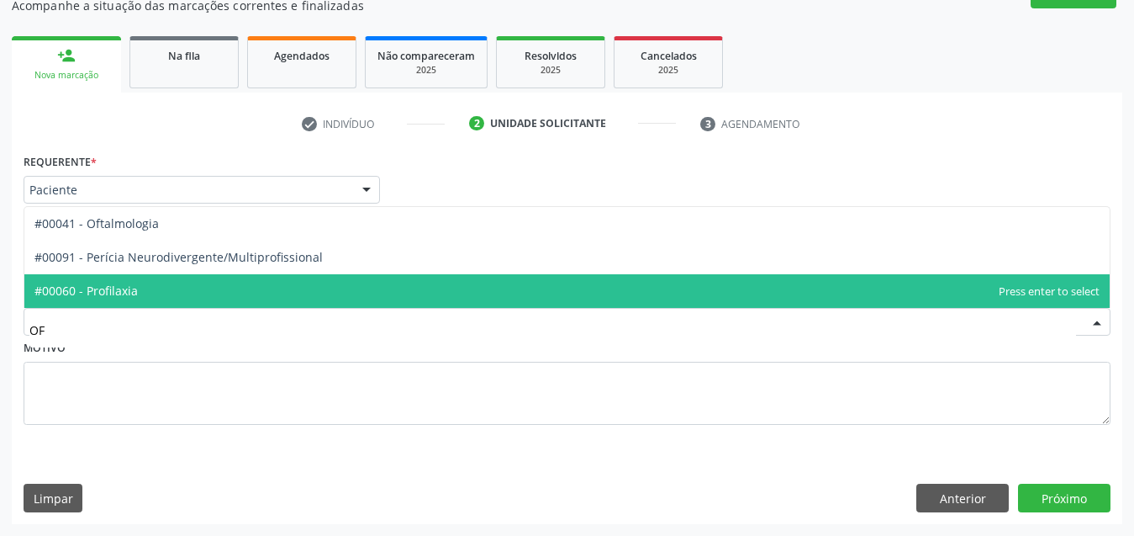
type input "OFT"
click at [318, 281] on span "#00041 - Oftalmologia" at bounding box center [566, 291] width 1085 height 34
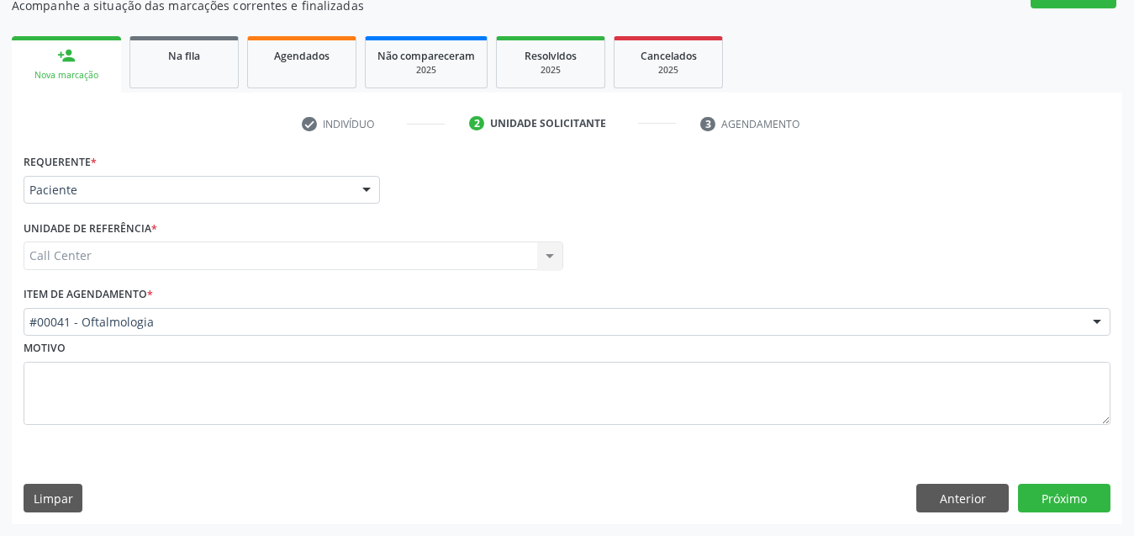
click at [1076, 519] on div "Requerente * Paciente Médico(a) Enfermeiro(a) Paciente Nenhum resultado encontr…" at bounding box center [567, 337] width 1111 height 374
drag, startPoint x: 1076, startPoint y: 505, endPoint x: 1052, endPoint y: 495, distance: 26.4
click at [1052, 495] on button "Próximo" at bounding box center [1064, 497] width 92 height 29
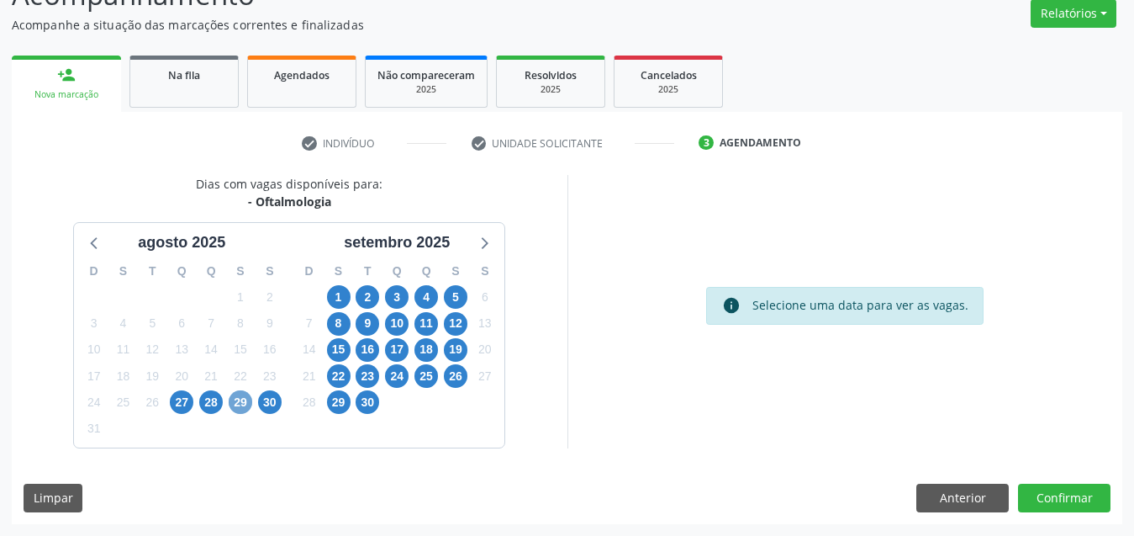
click at [240, 400] on span "29" at bounding box center [241, 402] width 24 height 24
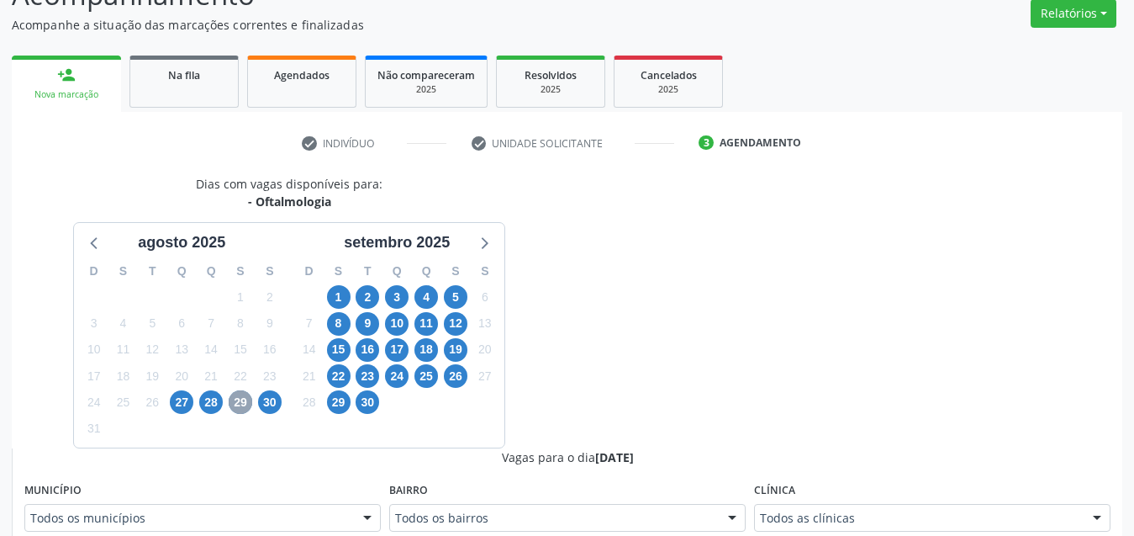
scroll to position [393, 0]
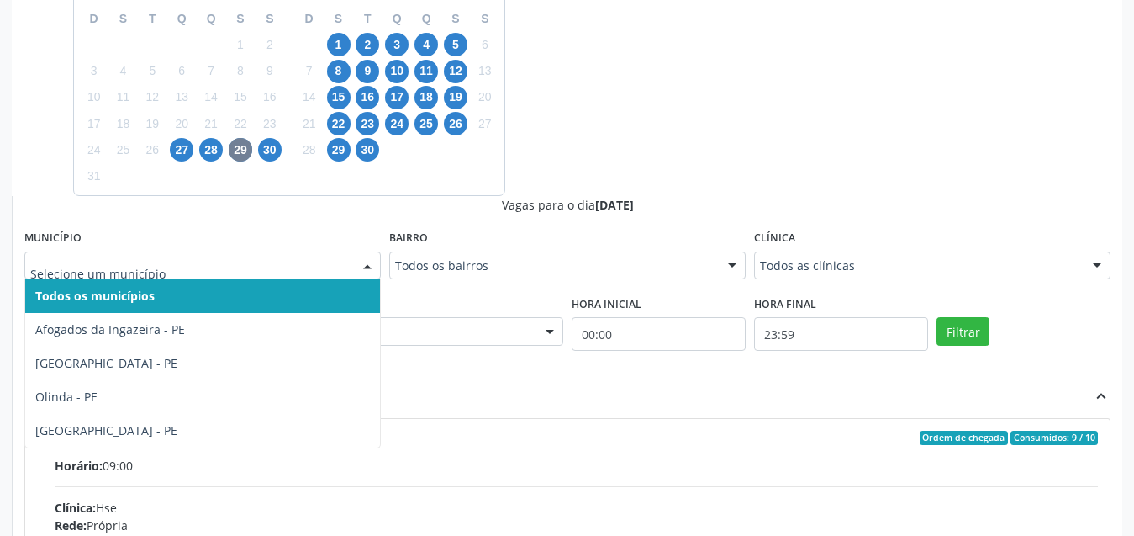
drag, startPoint x: 209, startPoint y: 271, endPoint x: 224, endPoint y: 261, distance: 18.5
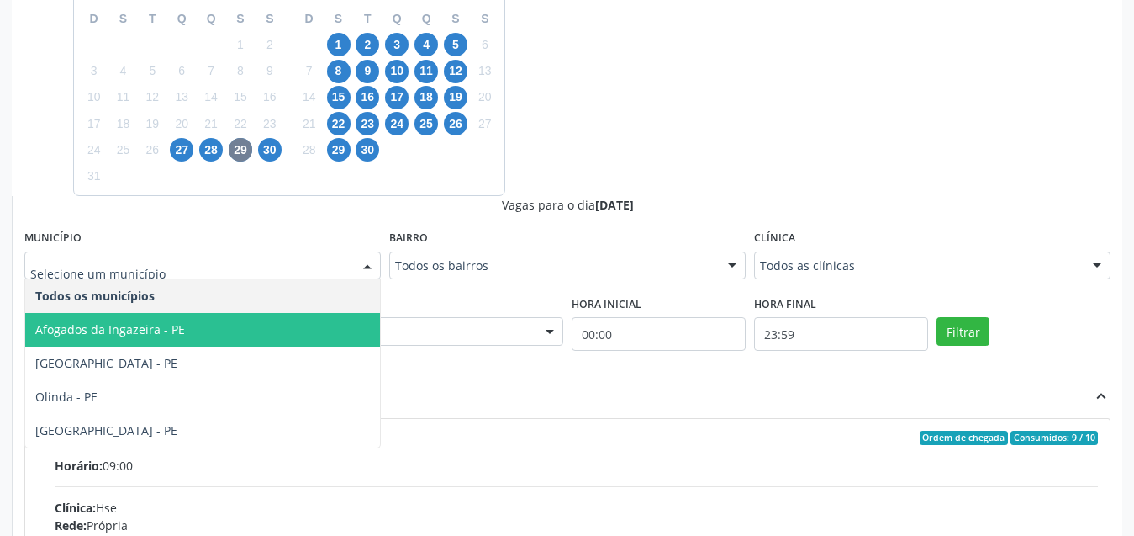
click at [212, 319] on span "Afogados da Ingazeira - PE" at bounding box center [202, 330] width 355 height 34
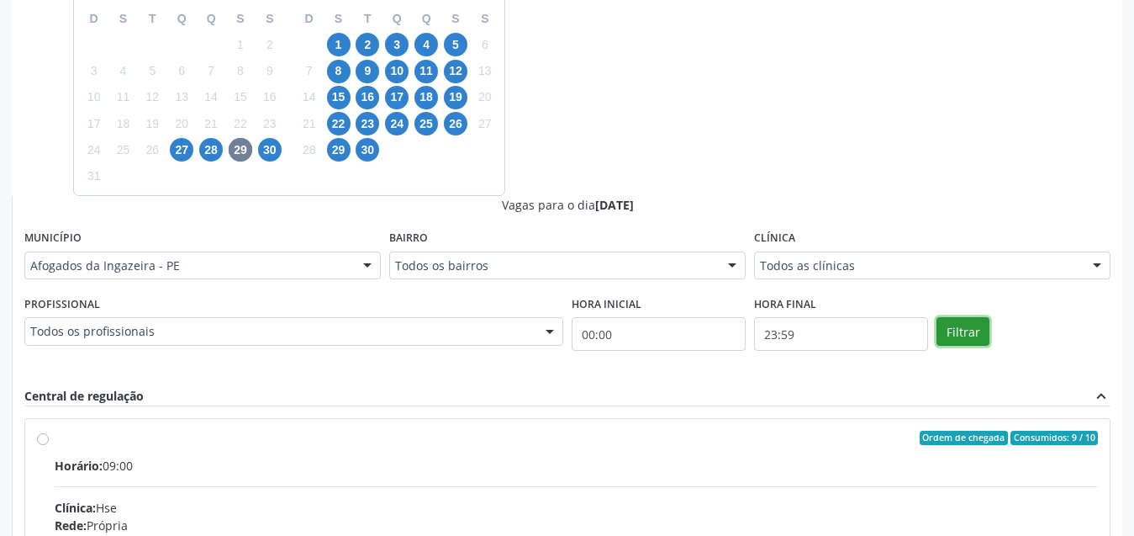
click at [948, 337] on button "Filtrar" at bounding box center [963, 331] width 53 height 29
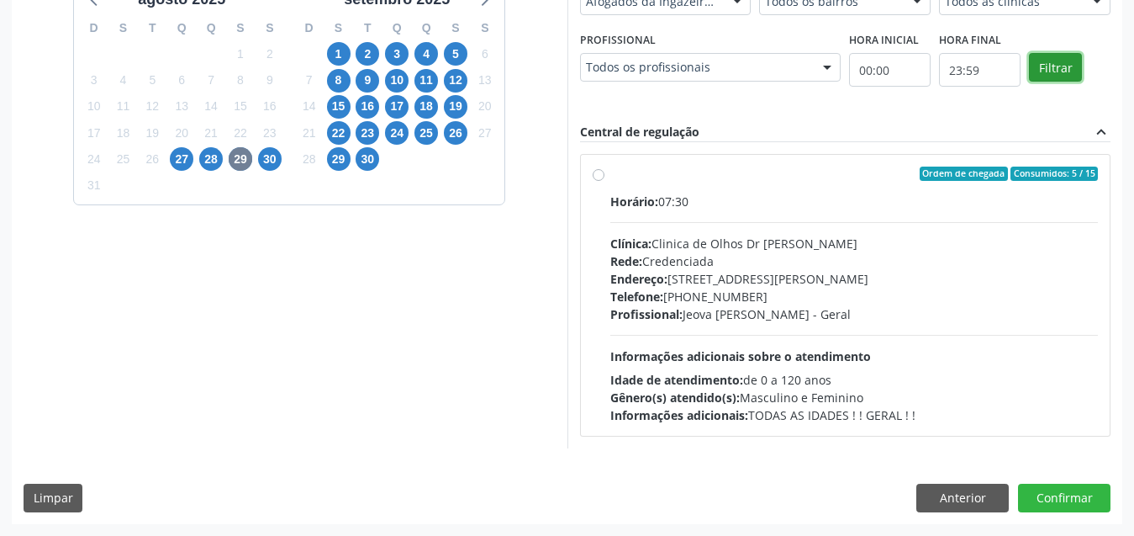
scroll to position [383, 0]
click at [823, 258] on div "Rede: Credenciada" at bounding box center [854, 261] width 488 height 18
click at [604, 182] on input "Ordem de chegada Consumidos: 5 / 15 Horário: 07:30 Clínica: Clinica de Olhos Dr…" at bounding box center [599, 173] width 12 height 15
radio input "true"
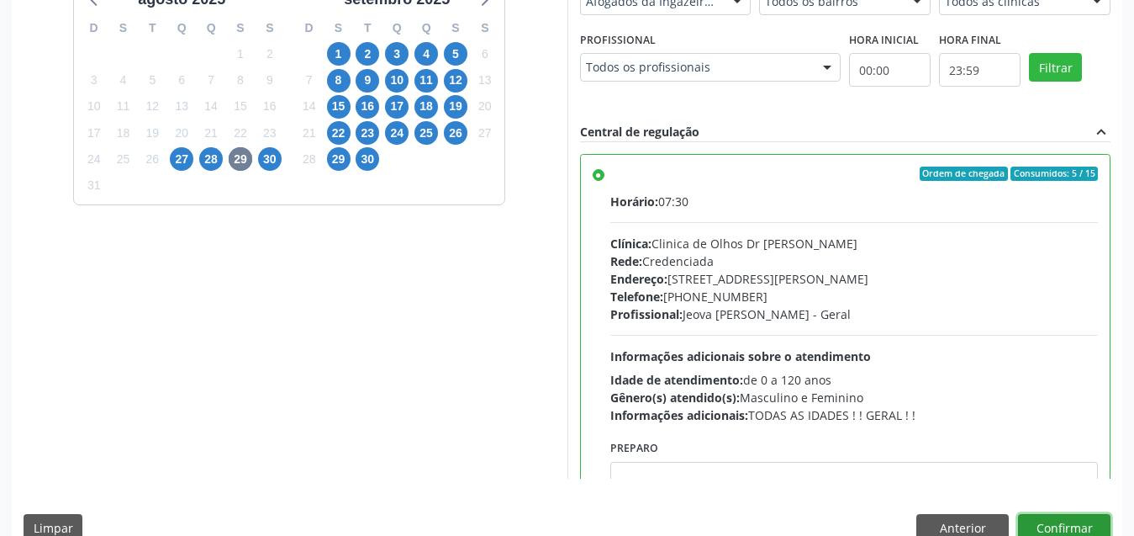
click at [1030, 526] on button "Confirmar" at bounding box center [1064, 528] width 92 height 29
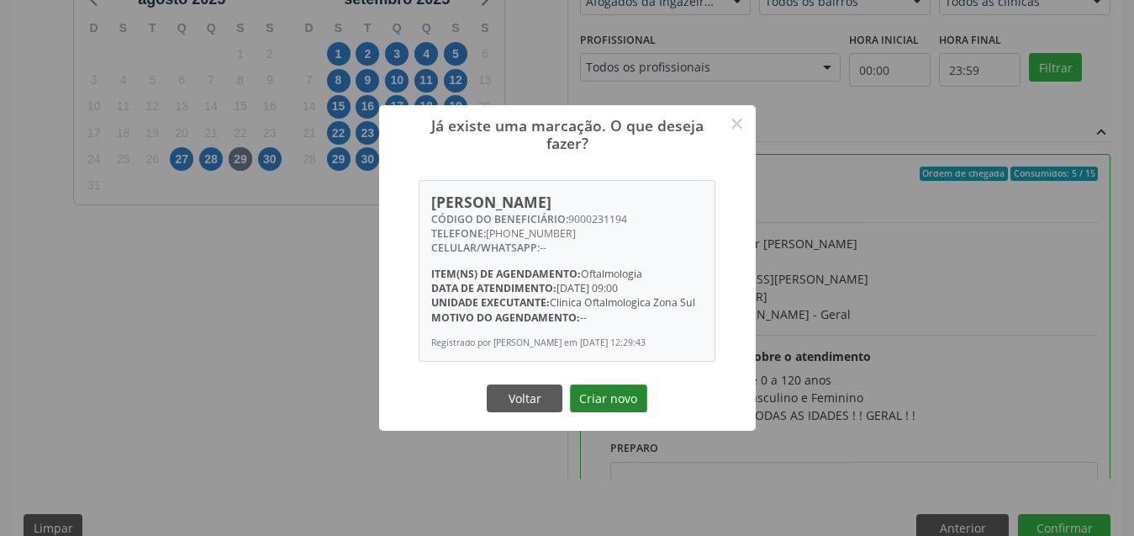
click at [621, 400] on button "Criar novo" at bounding box center [608, 398] width 77 height 29
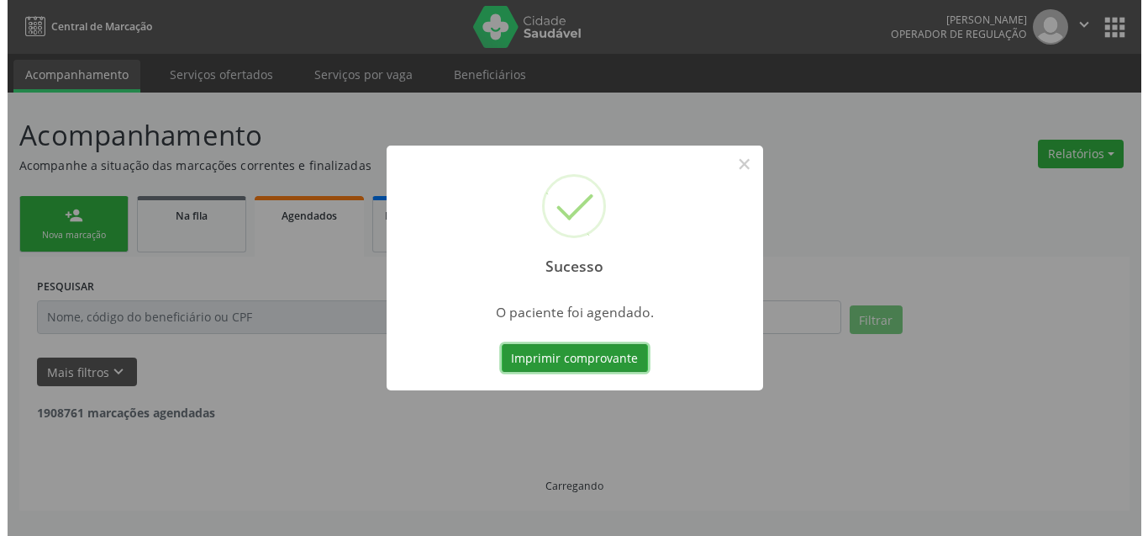
scroll to position [0, 0]
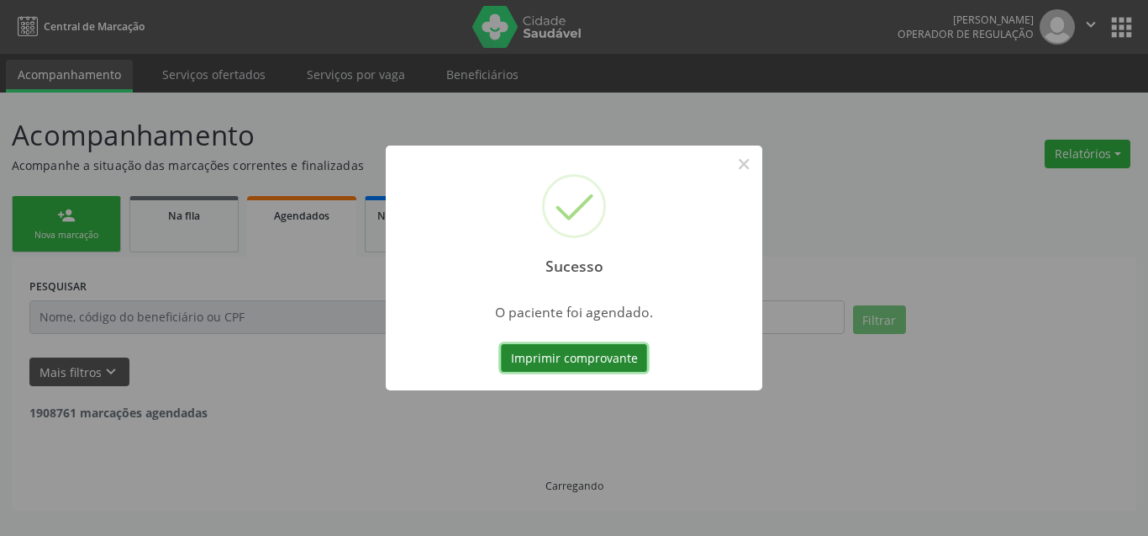
click at [549, 353] on button "Imprimir comprovante" at bounding box center [574, 358] width 146 height 29
